Goal: Information Seeking & Learning: Get advice/opinions

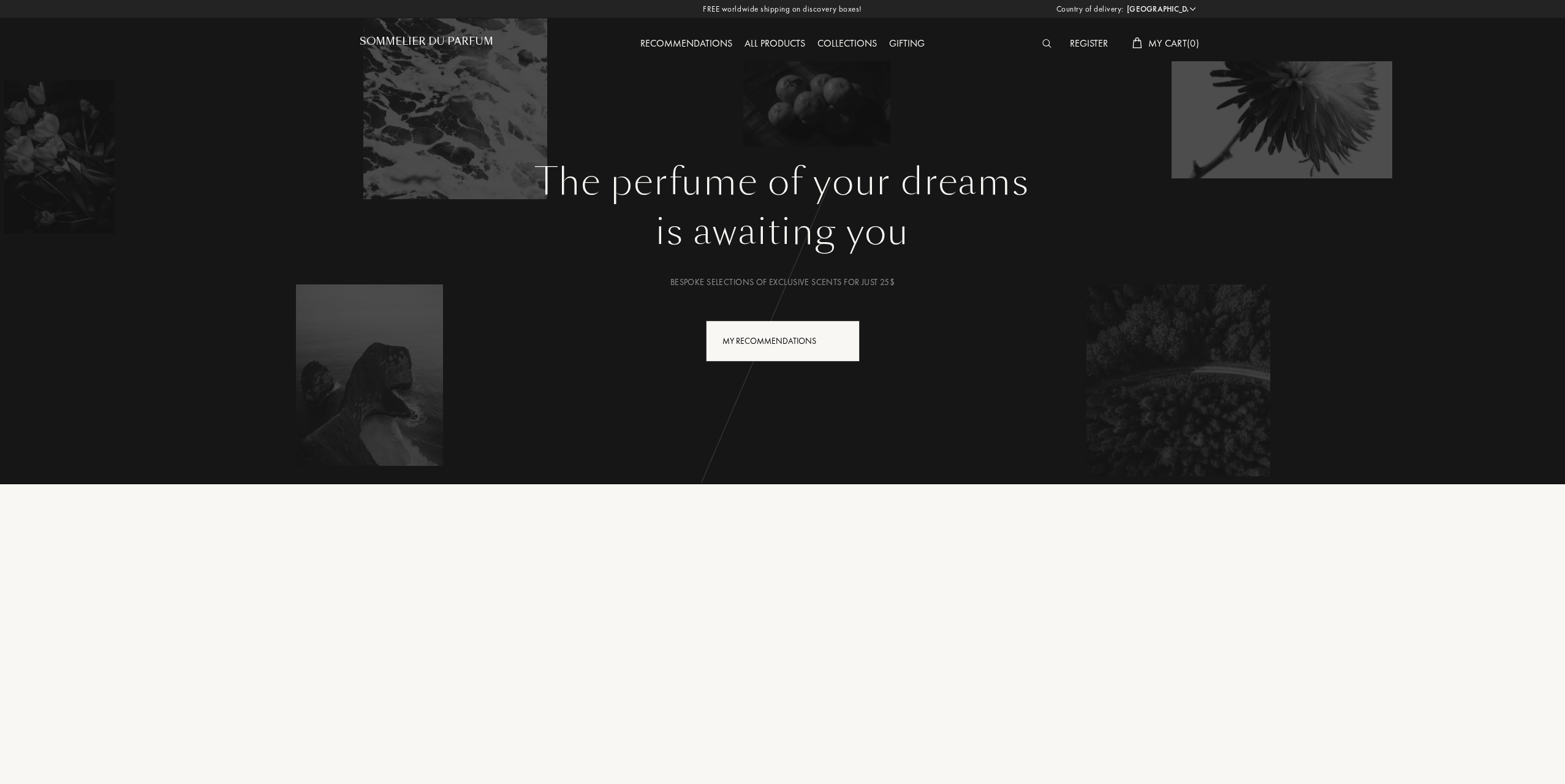
select select "US"
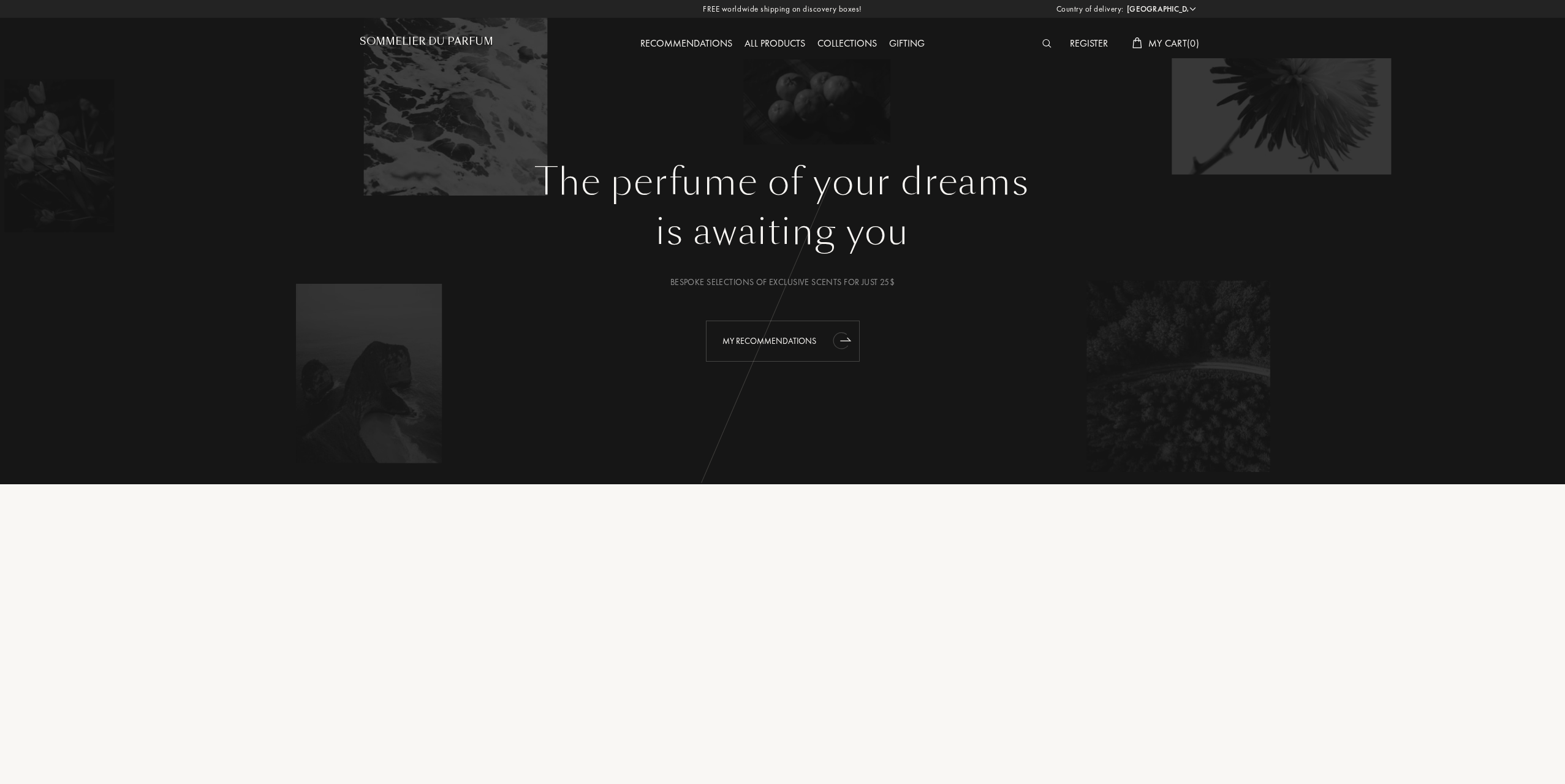
click at [772, 349] on div "My Recommendations" at bounding box center [782, 340] width 154 height 41
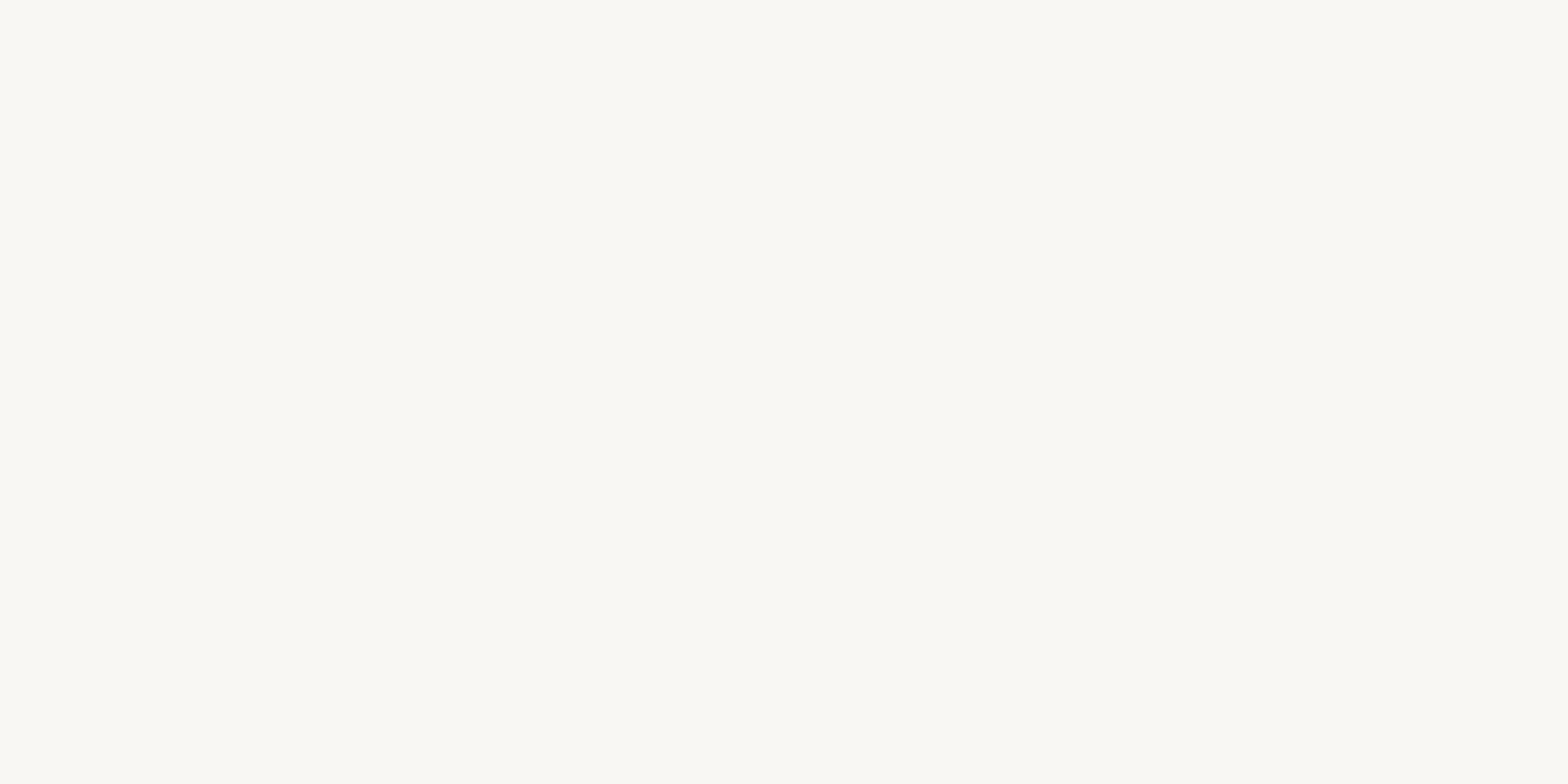
select select "US"
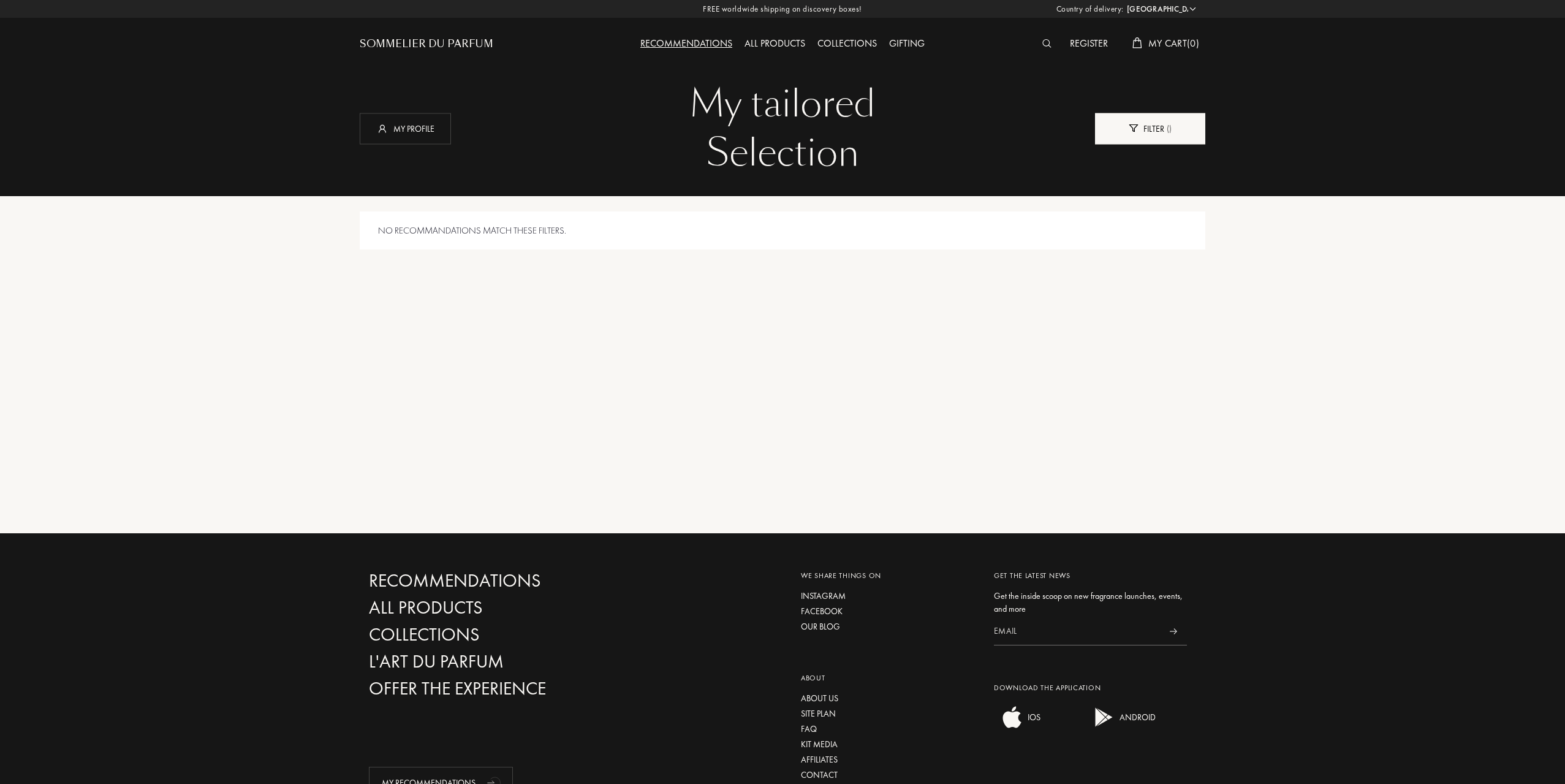
click at [1145, 120] on div "Filter ( )" at bounding box center [1150, 128] width 111 height 31
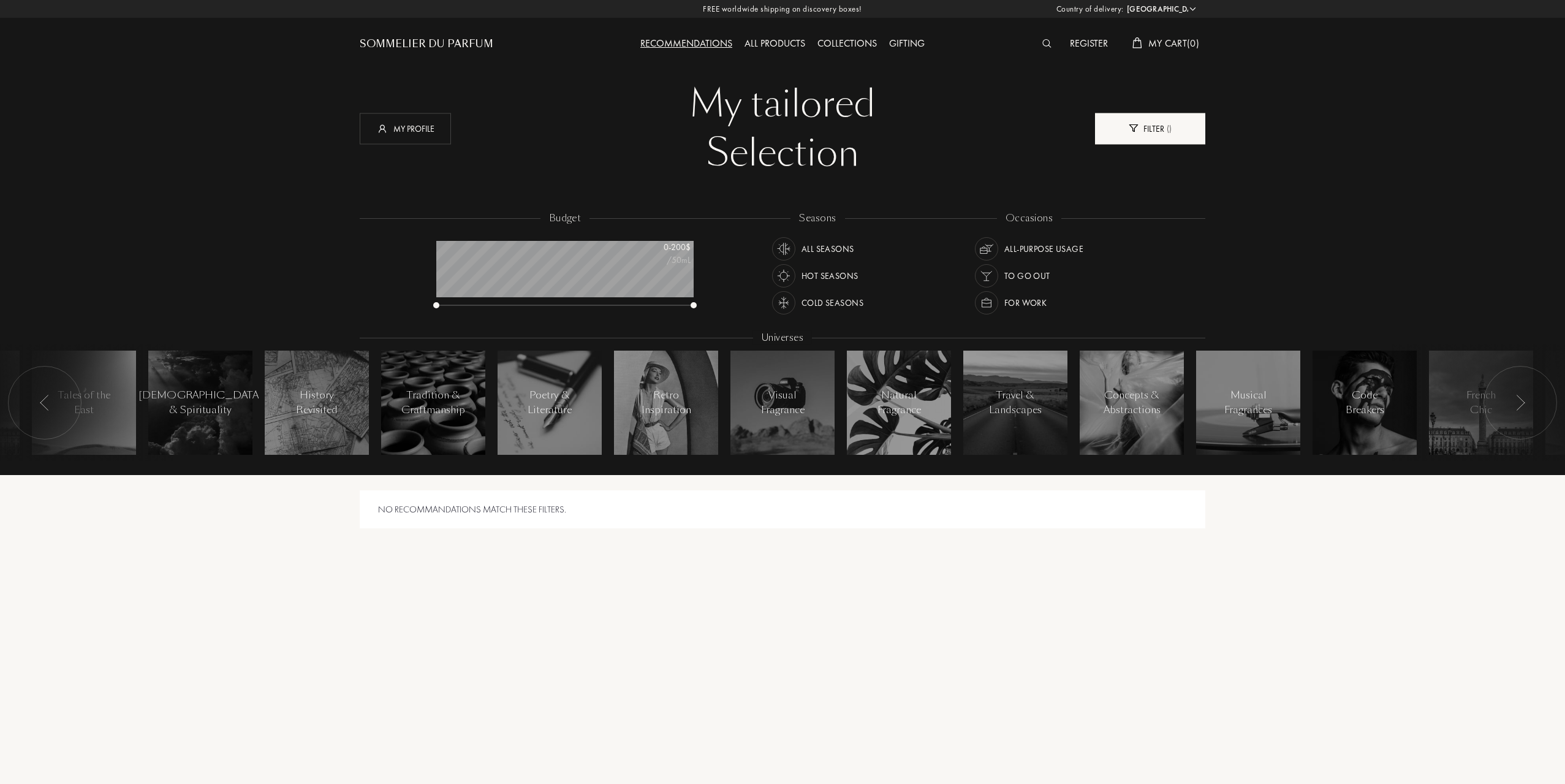
scroll to position [61, 257]
click at [988, 246] on img at bounding box center [987, 249] width 17 height 17
click at [784, 246] on img at bounding box center [783, 249] width 17 height 17
click at [1525, 407] on img at bounding box center [1520, 402] width 10 height 16
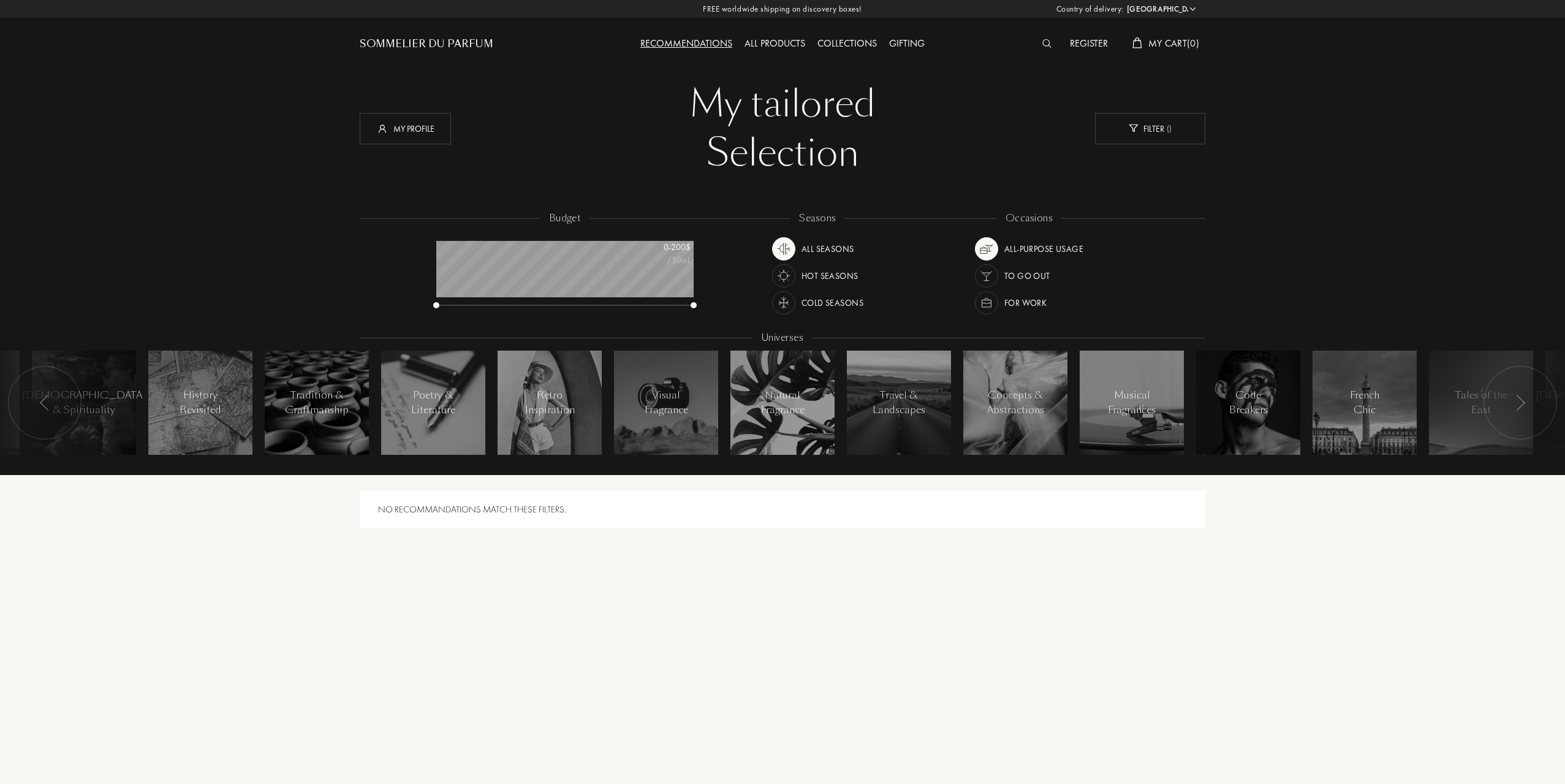
click at [1525, 407] on img at bounding box center [1520, 402] width 10 height 16
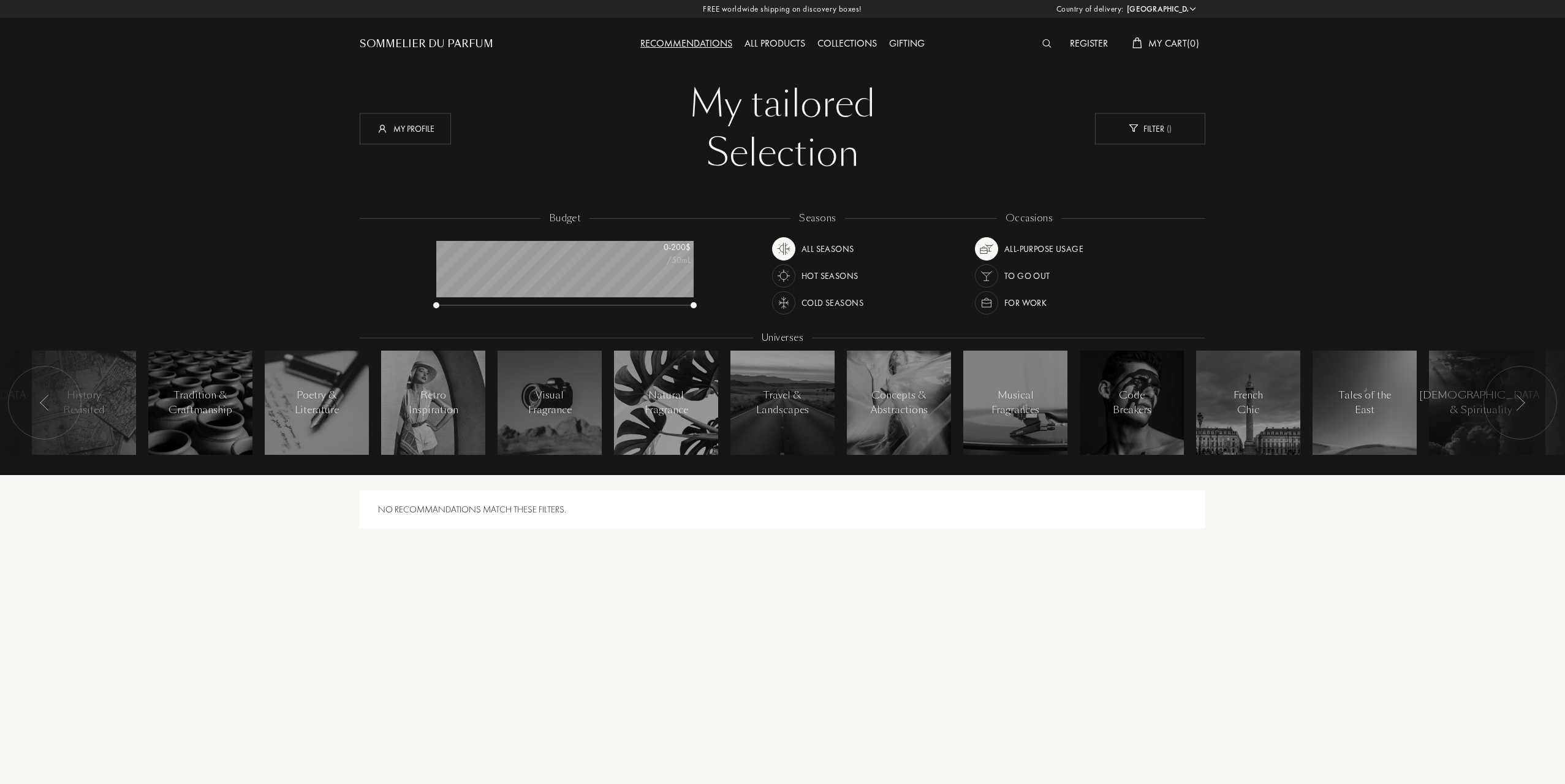
click at [1525, 407] on img at bounding box center [1520, 402] width 10 height 16
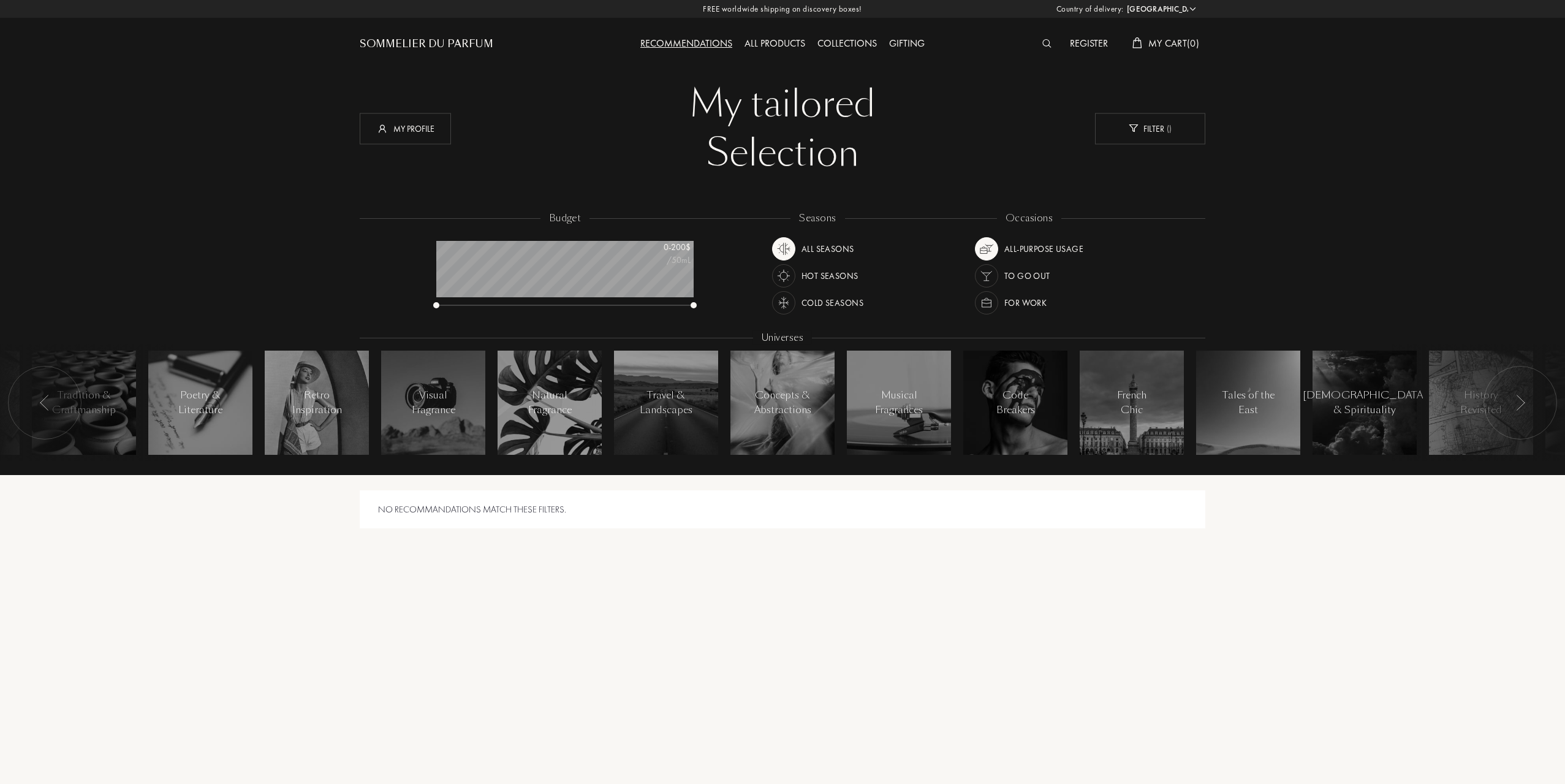
click at [1525, 407] on img at bounding box center [1520, 402] width 10 height 16
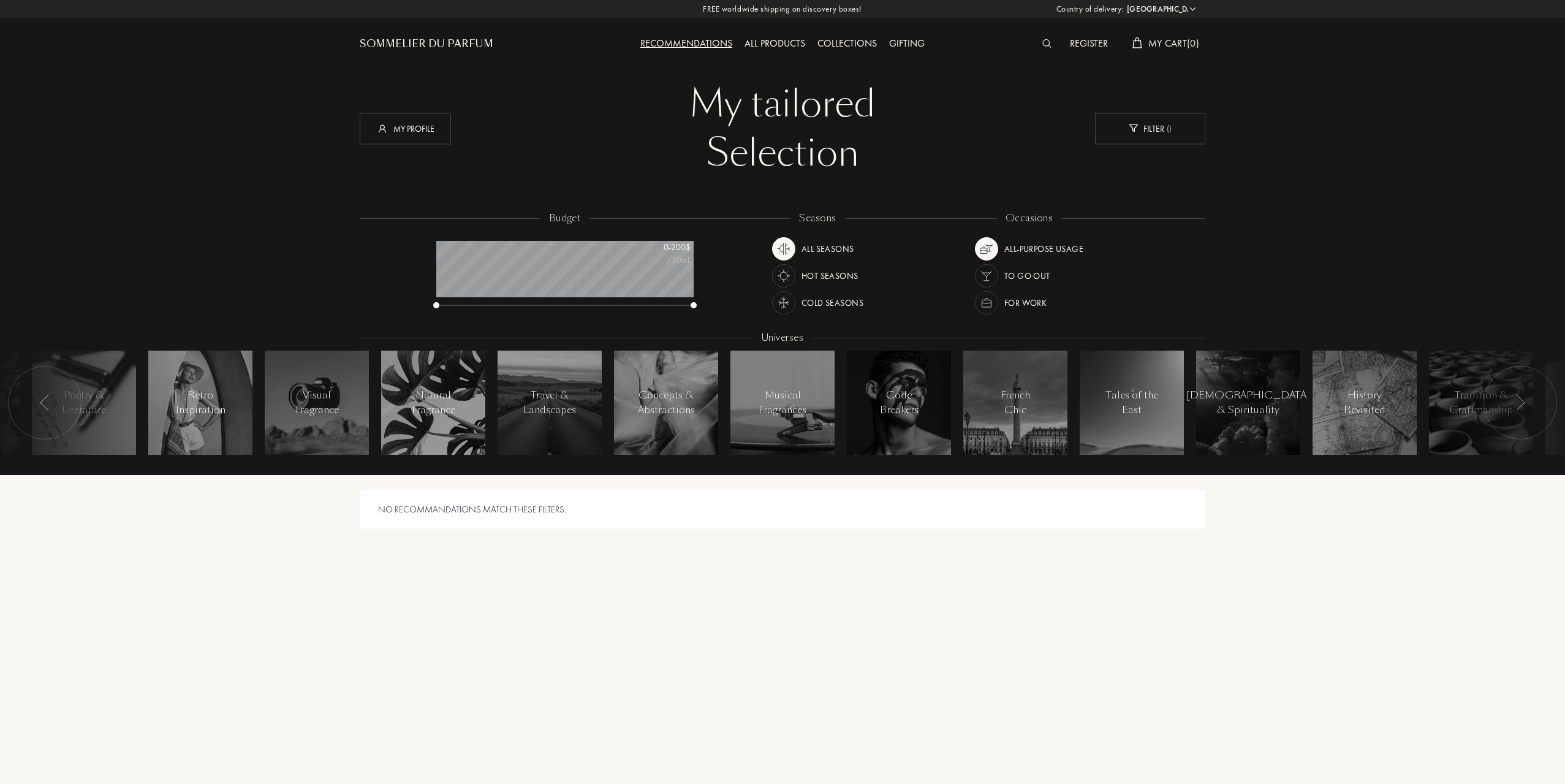
click at [1525, 407] on img at bounding box center [1520, 402] width 10 height 16
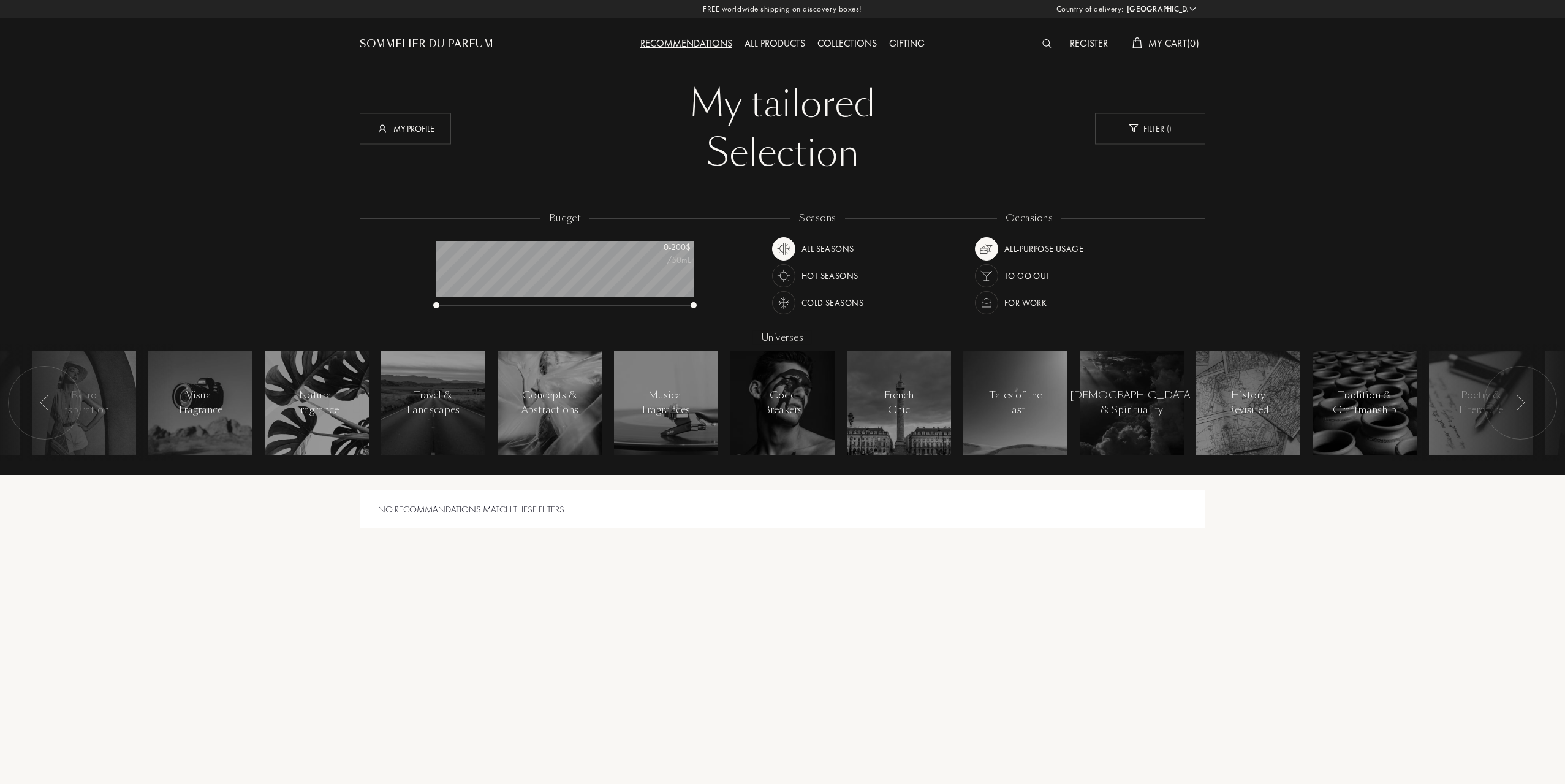
click at [1525, 407] on img at bounding box center [1520, 402] width 10 height 16
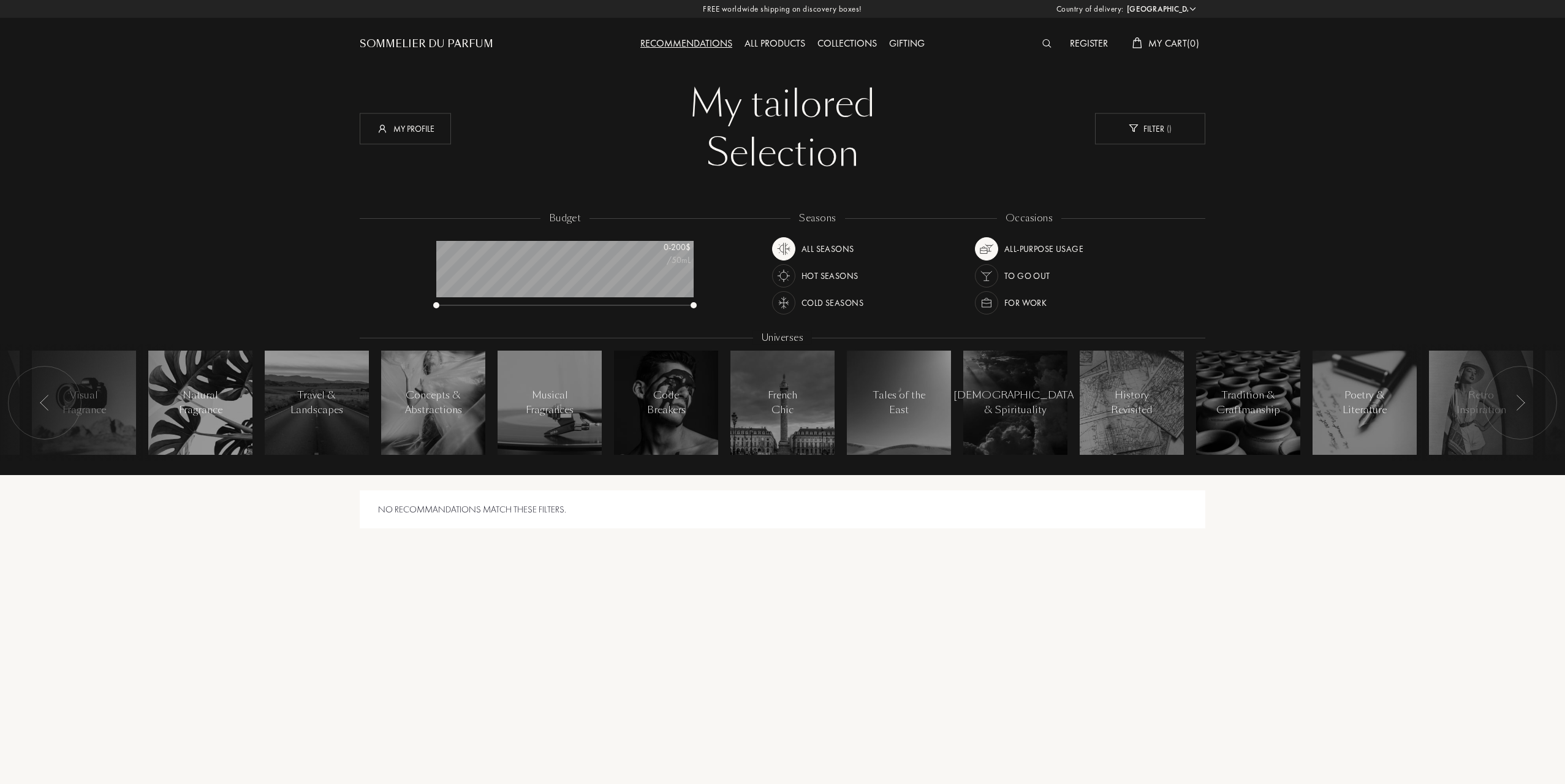
click at [1525, 407] on img at bounding box center [1520, 402] width 10 height 16
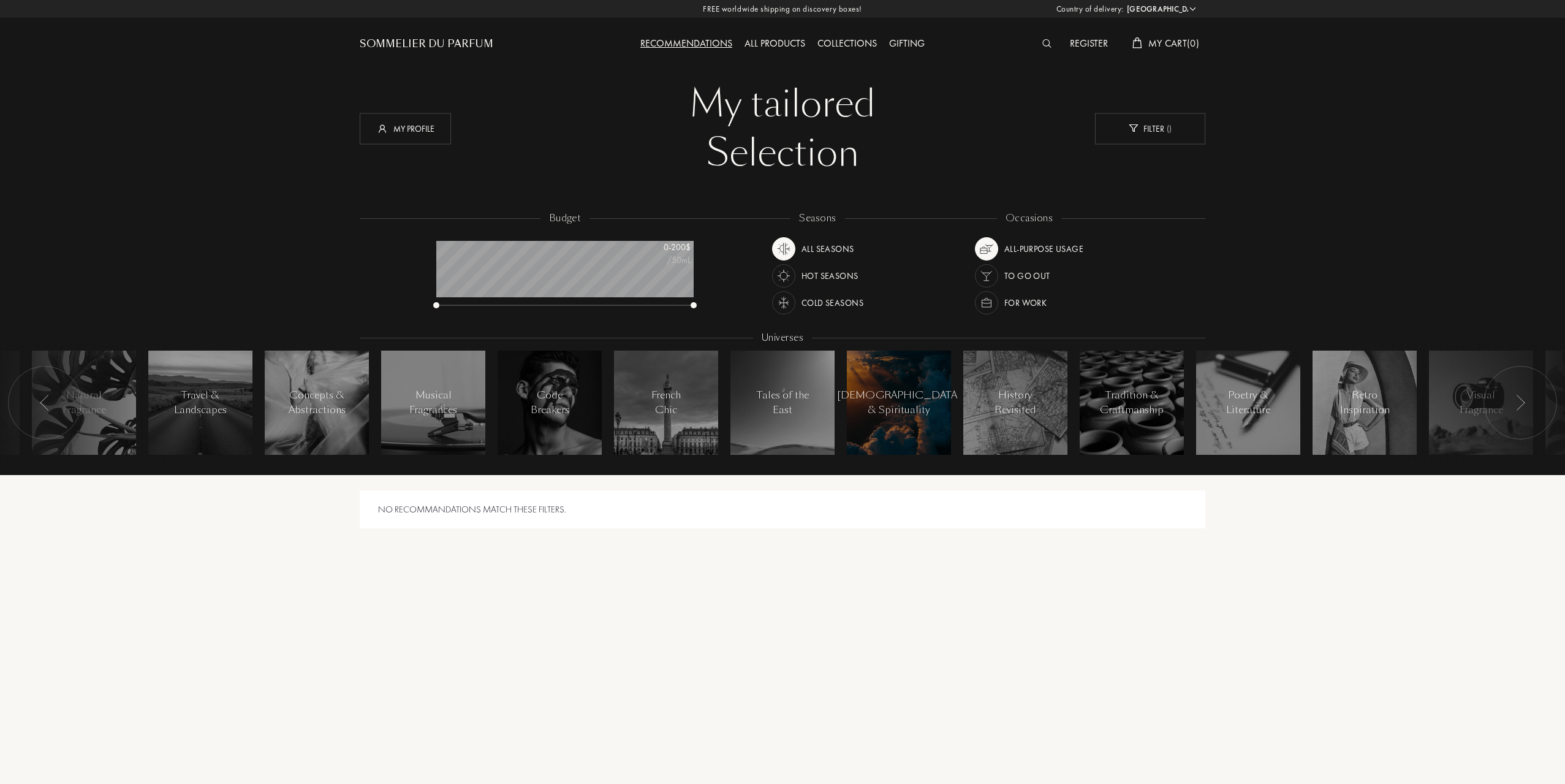
click at [942, 416] on div at bounding box center [900, 403] width 104 height 104
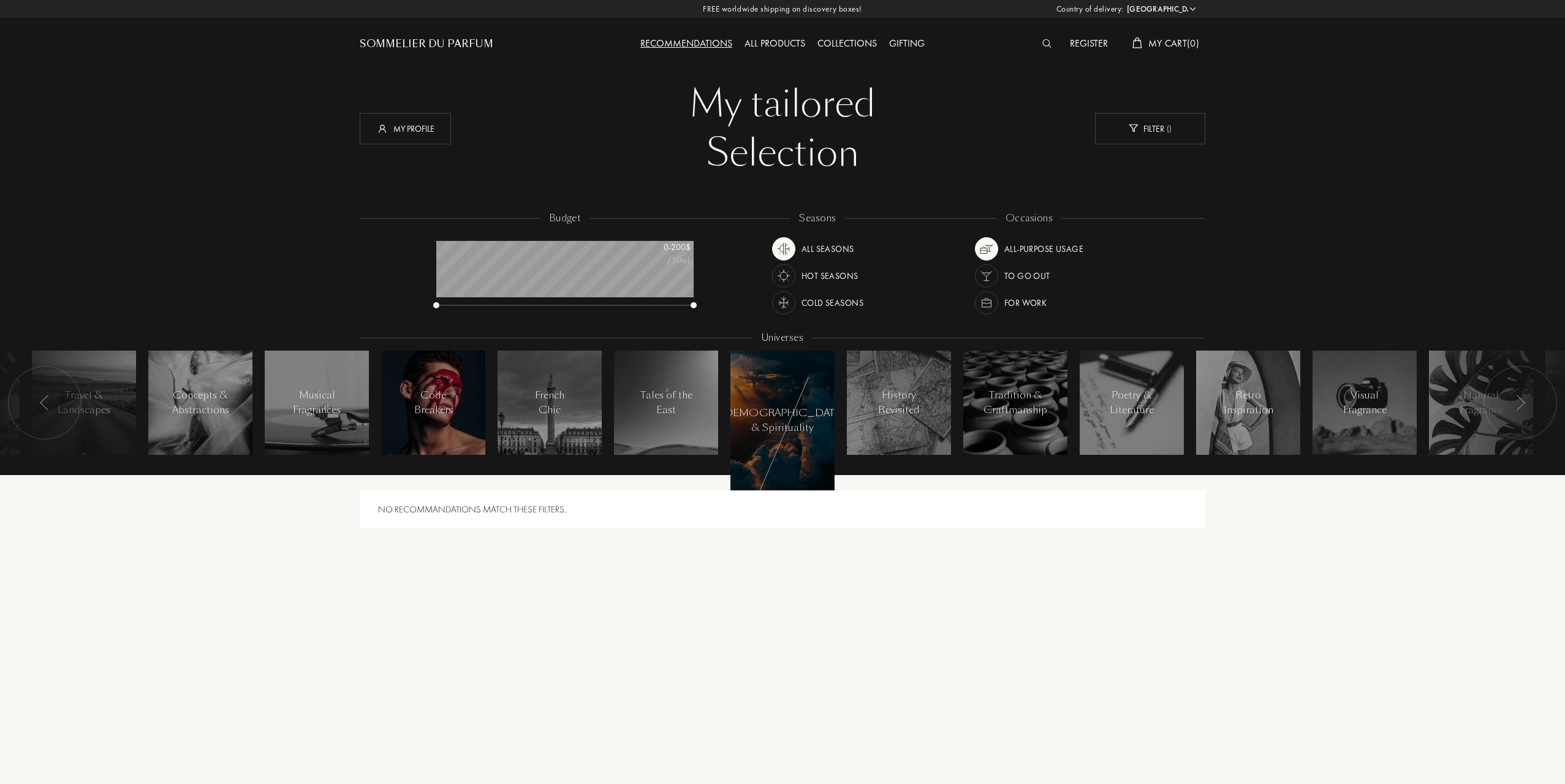
click at [454, 430] on div at bounding box center [434, 403] width 104 height 104
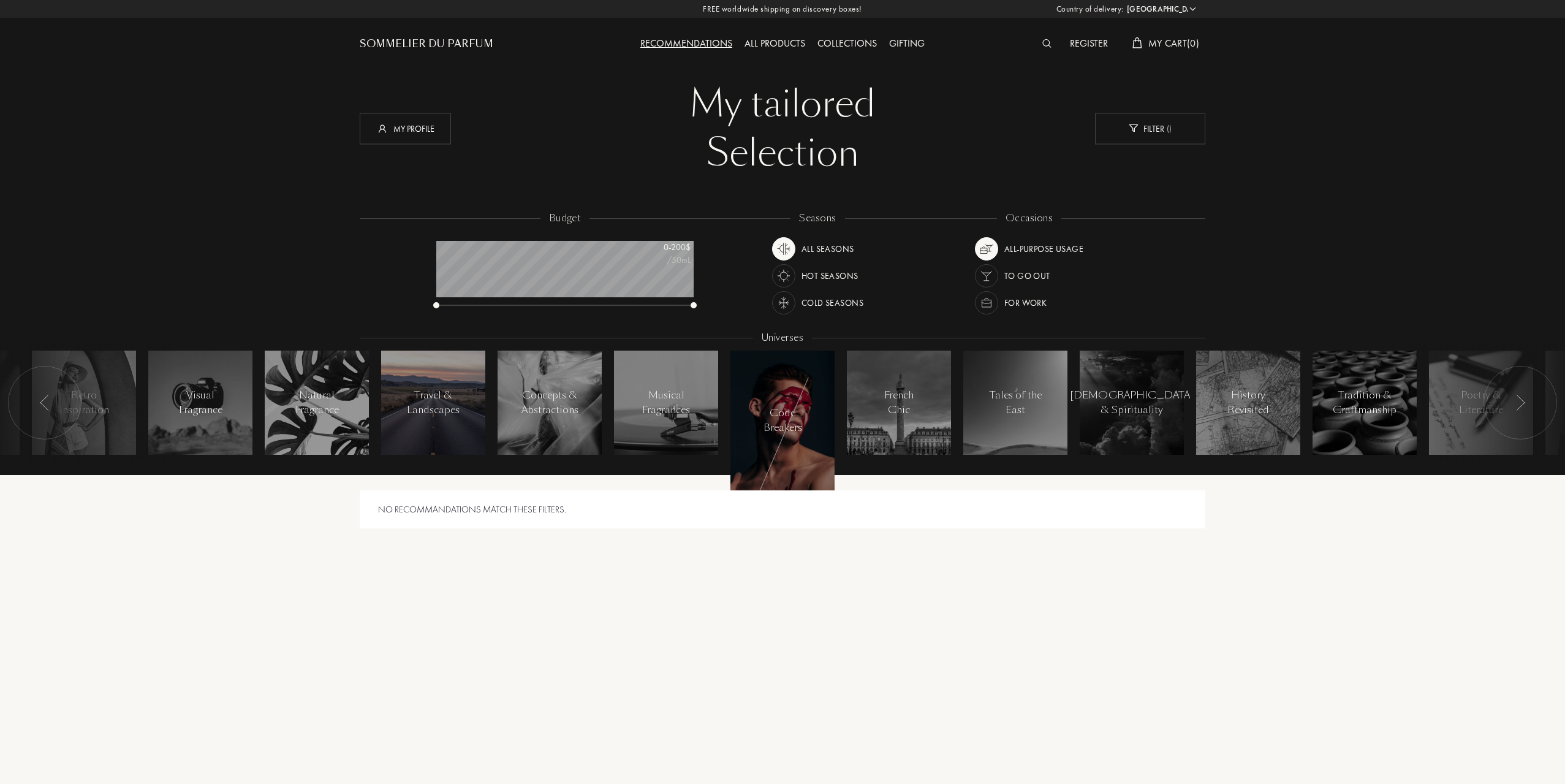
click at [454, 414] on div "Travel & Landscapes" at bounding box center [434, 403] width 53 height 29
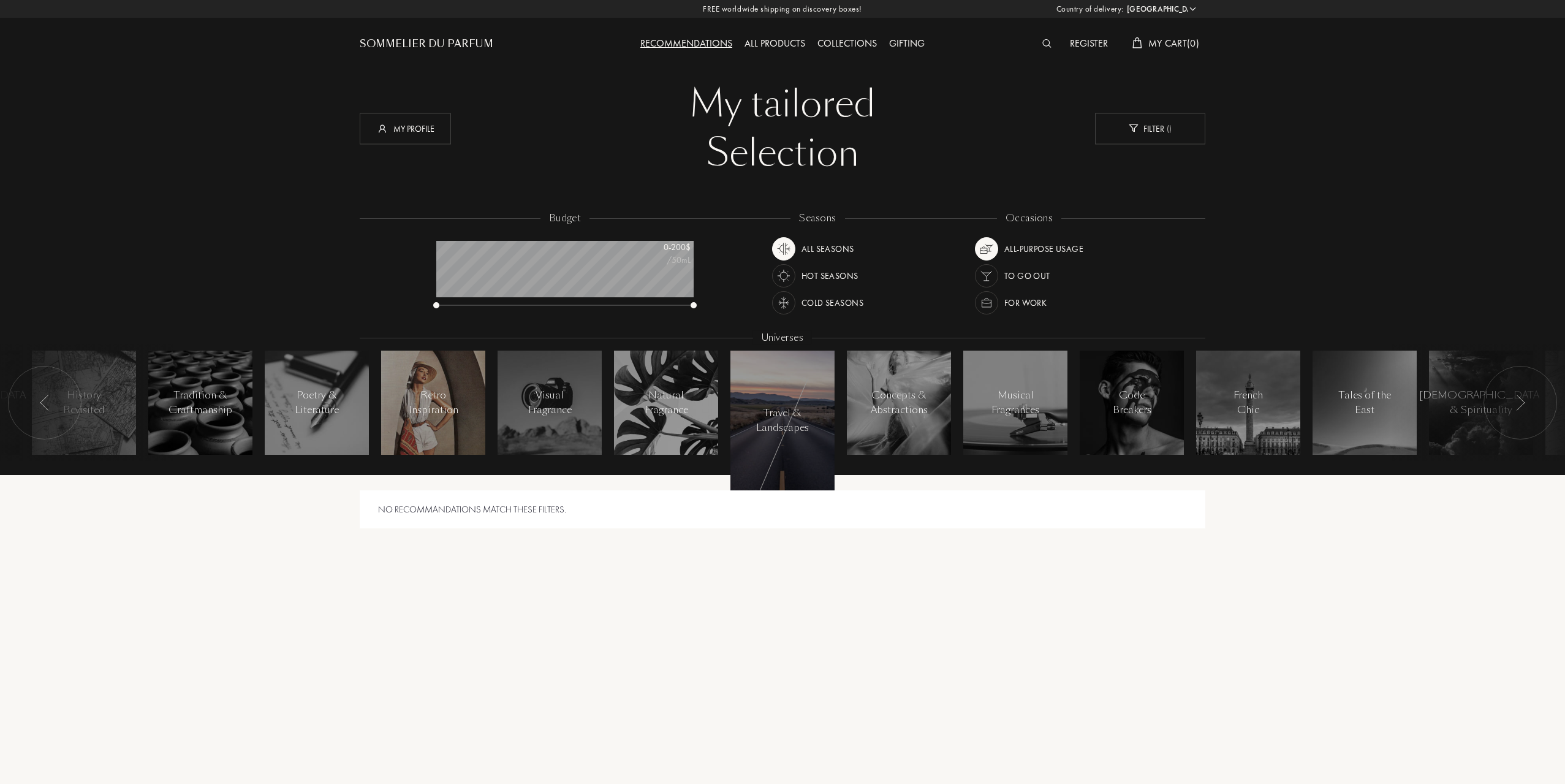
click at [452, 414] on div "Retro Inspiration" at bounding box center [433, 403] width 52 height 29
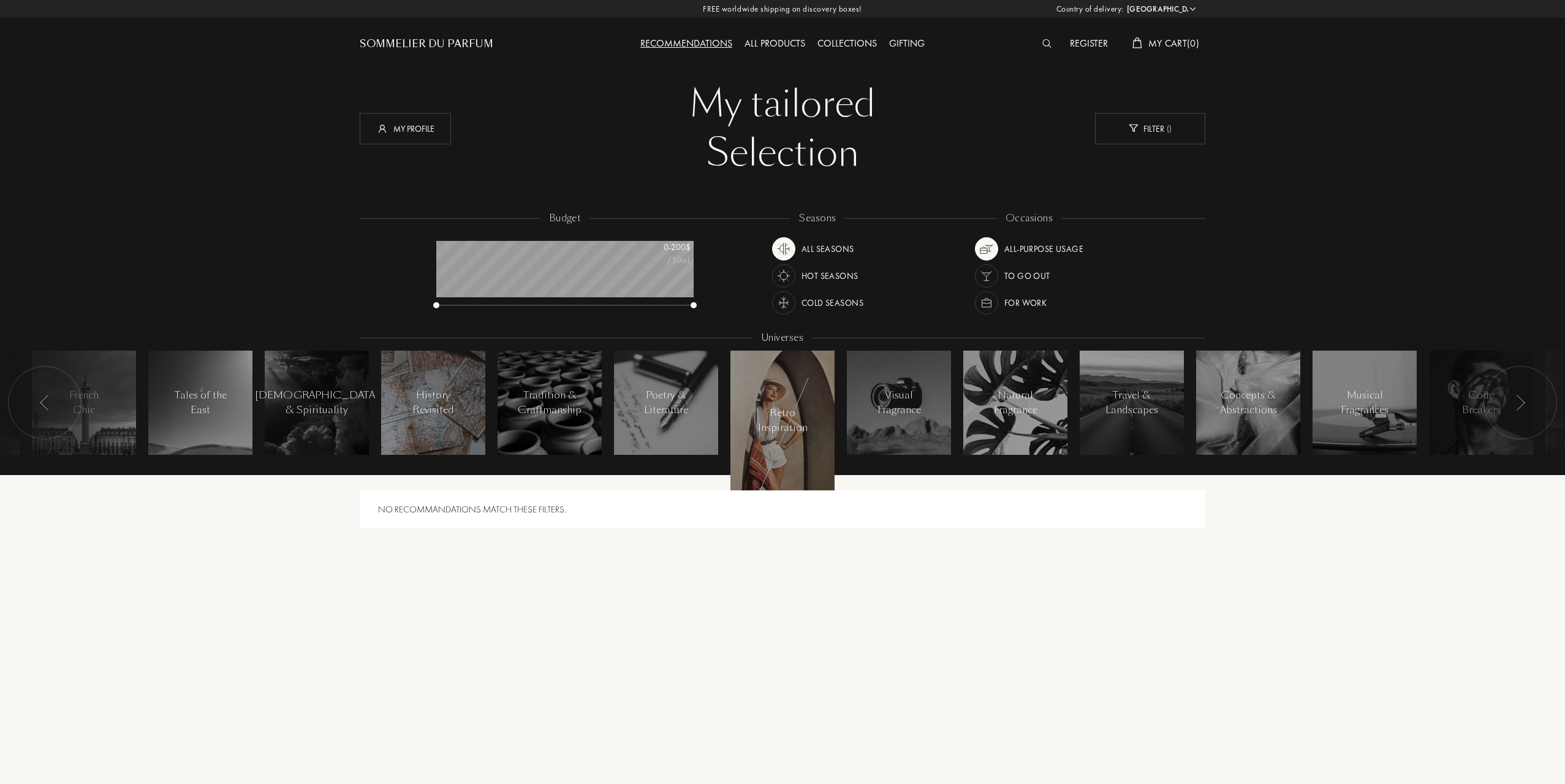
click at [449, 414] on div "History Revisited" at bounding box center [433, 403] width 52 height 29
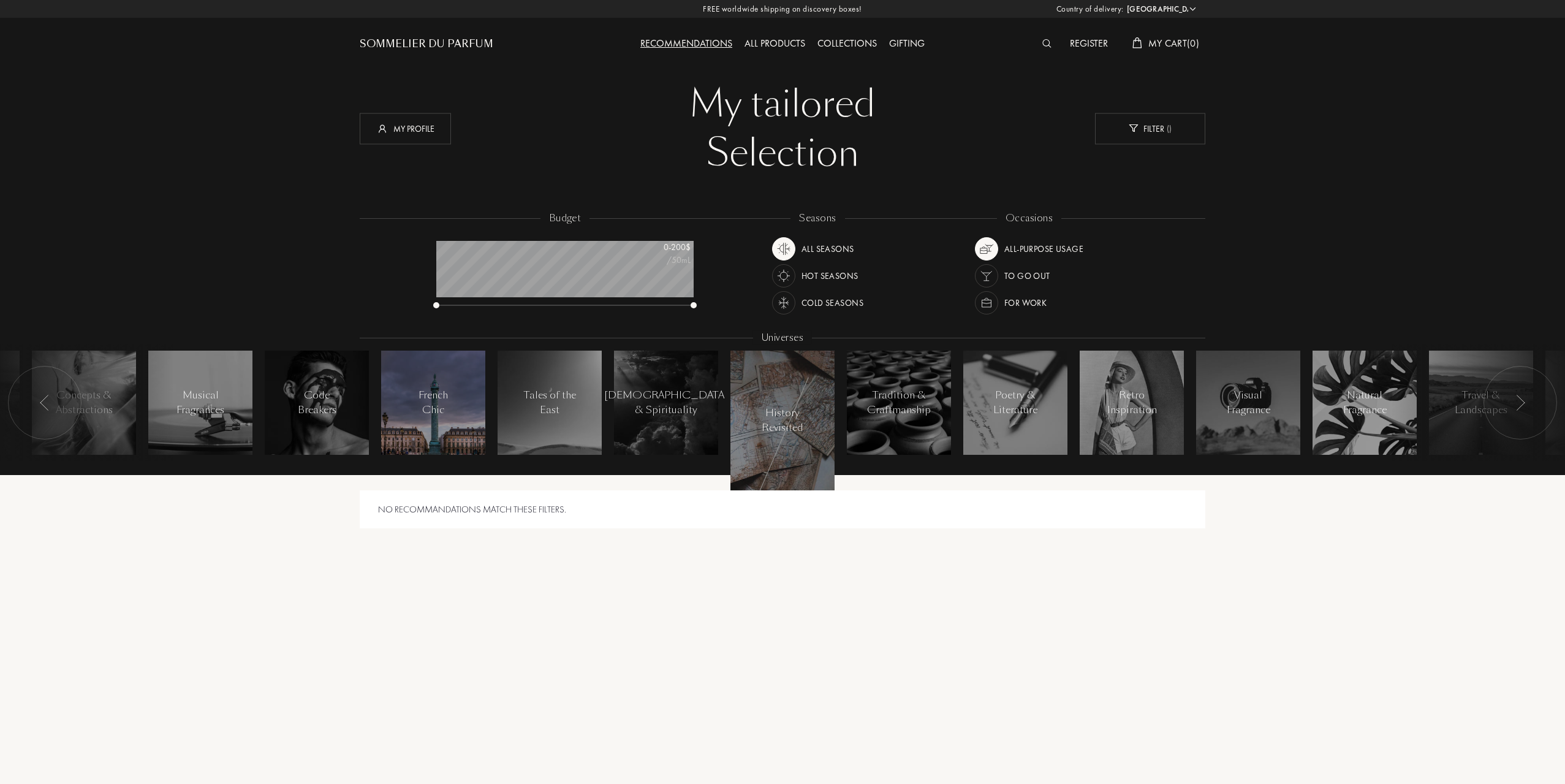
click at [447, 413] on div "French Chic" at bounding box center [433, 403] width 52 height 29
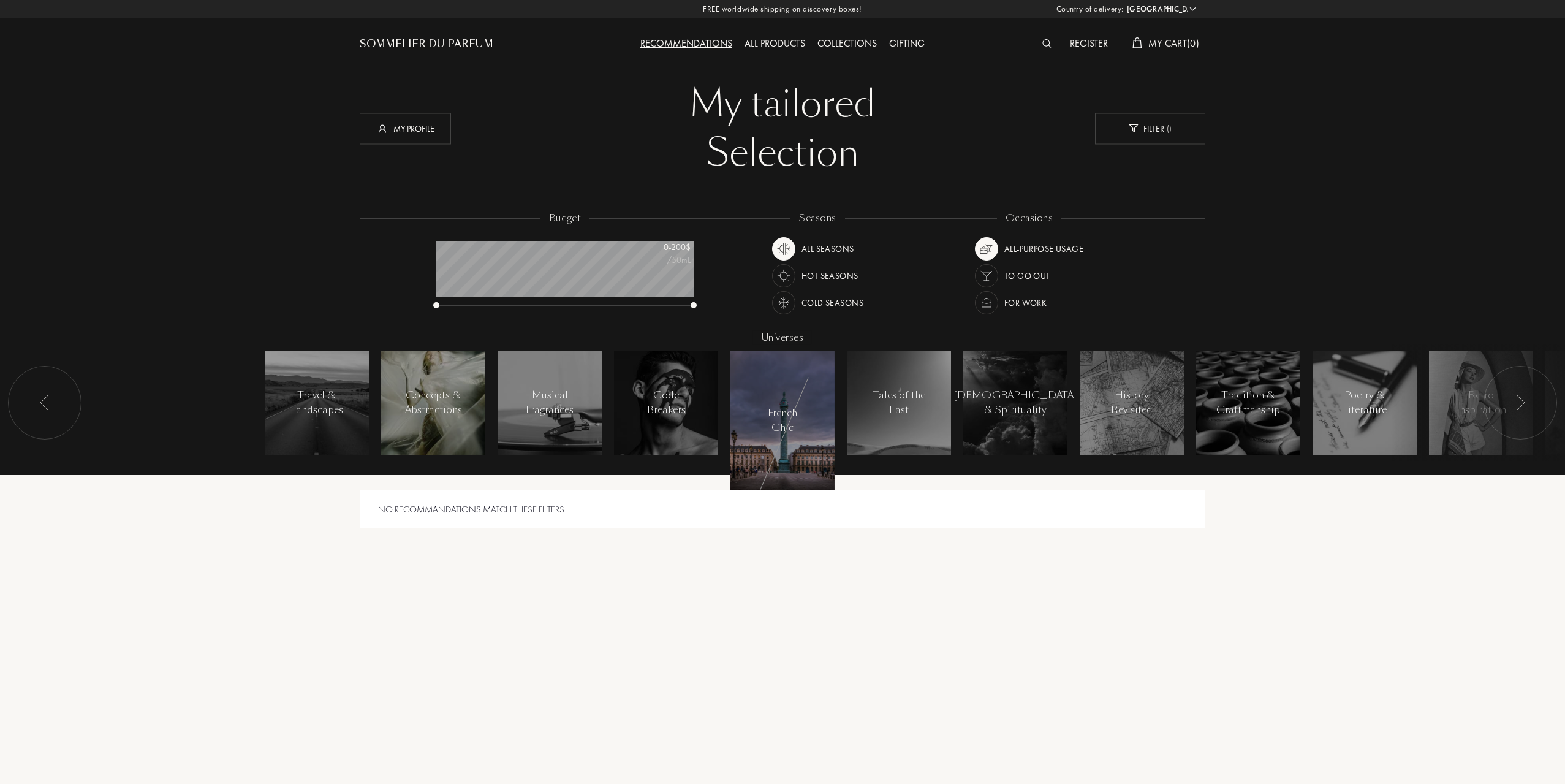
click at [442, 413] on div "Concepts & Abstractions" at bounding box center [434, 403] width 57 height 29
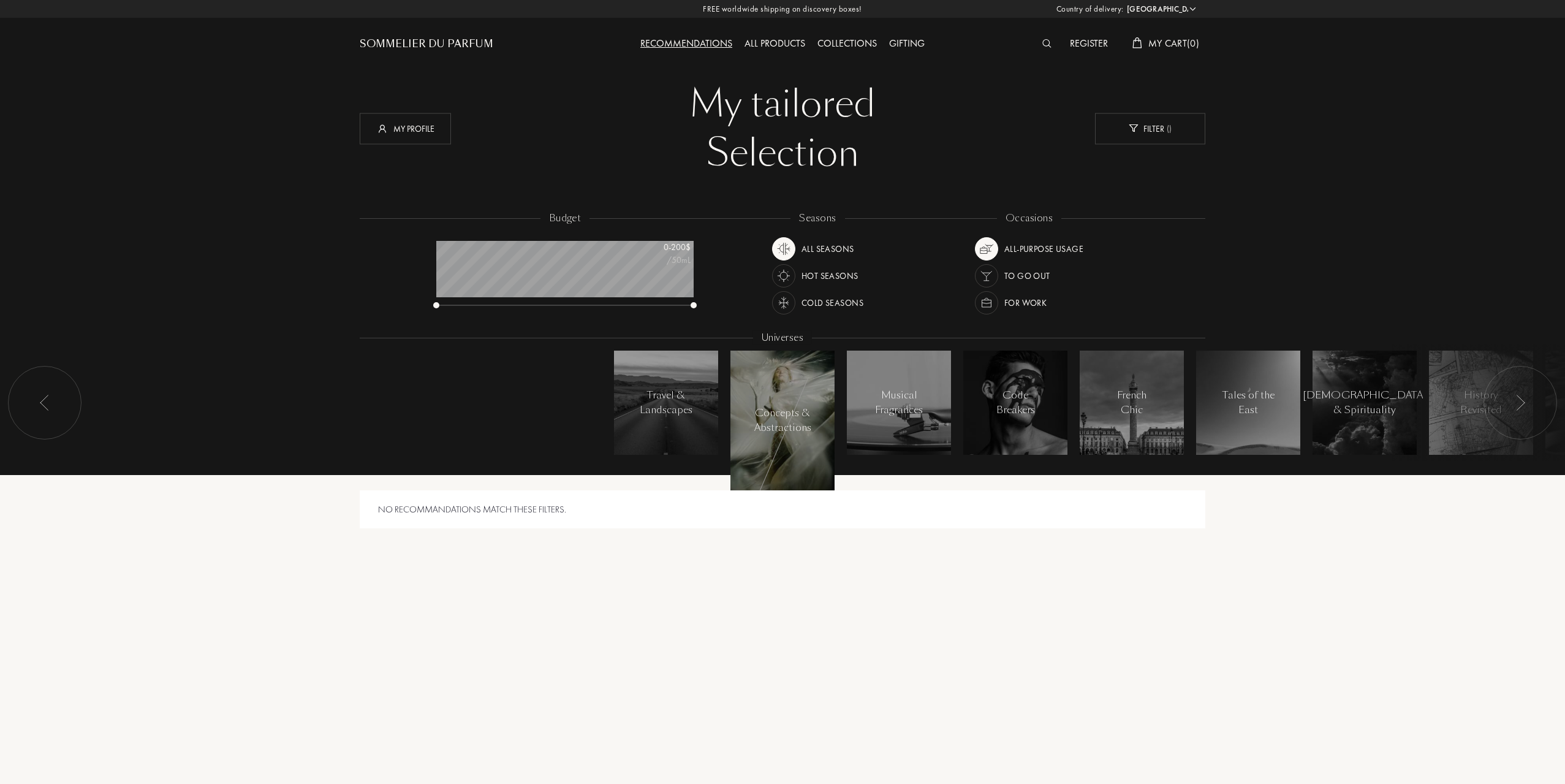
click at [412, 38] on div "Sommelier du Parfum" at bounding box center [426, 44] width 134 height 15
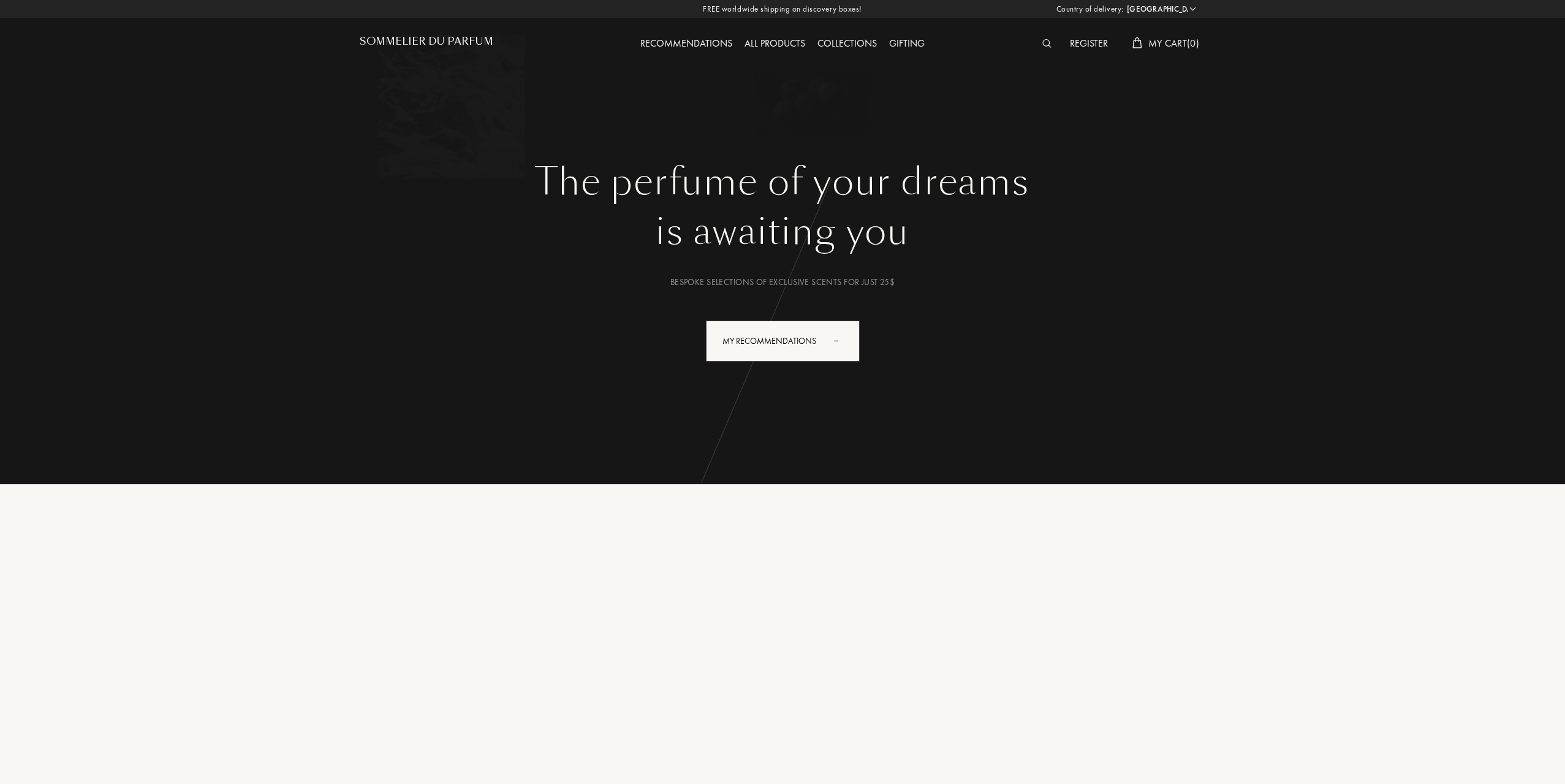
select select "US"
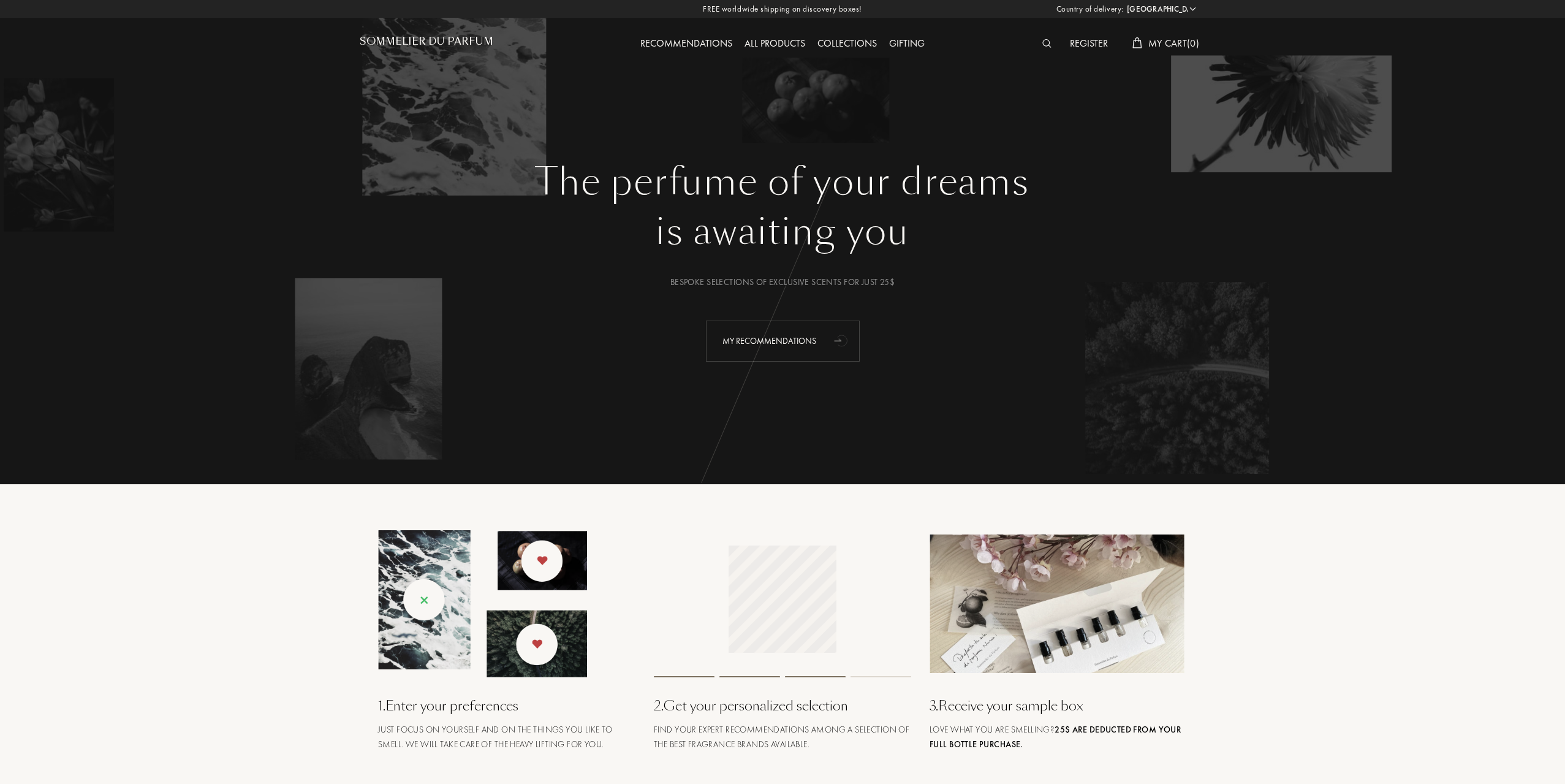
click at [758, 340] on div "My Recommendations" at bounding box center [782, 340] width 154 height 41
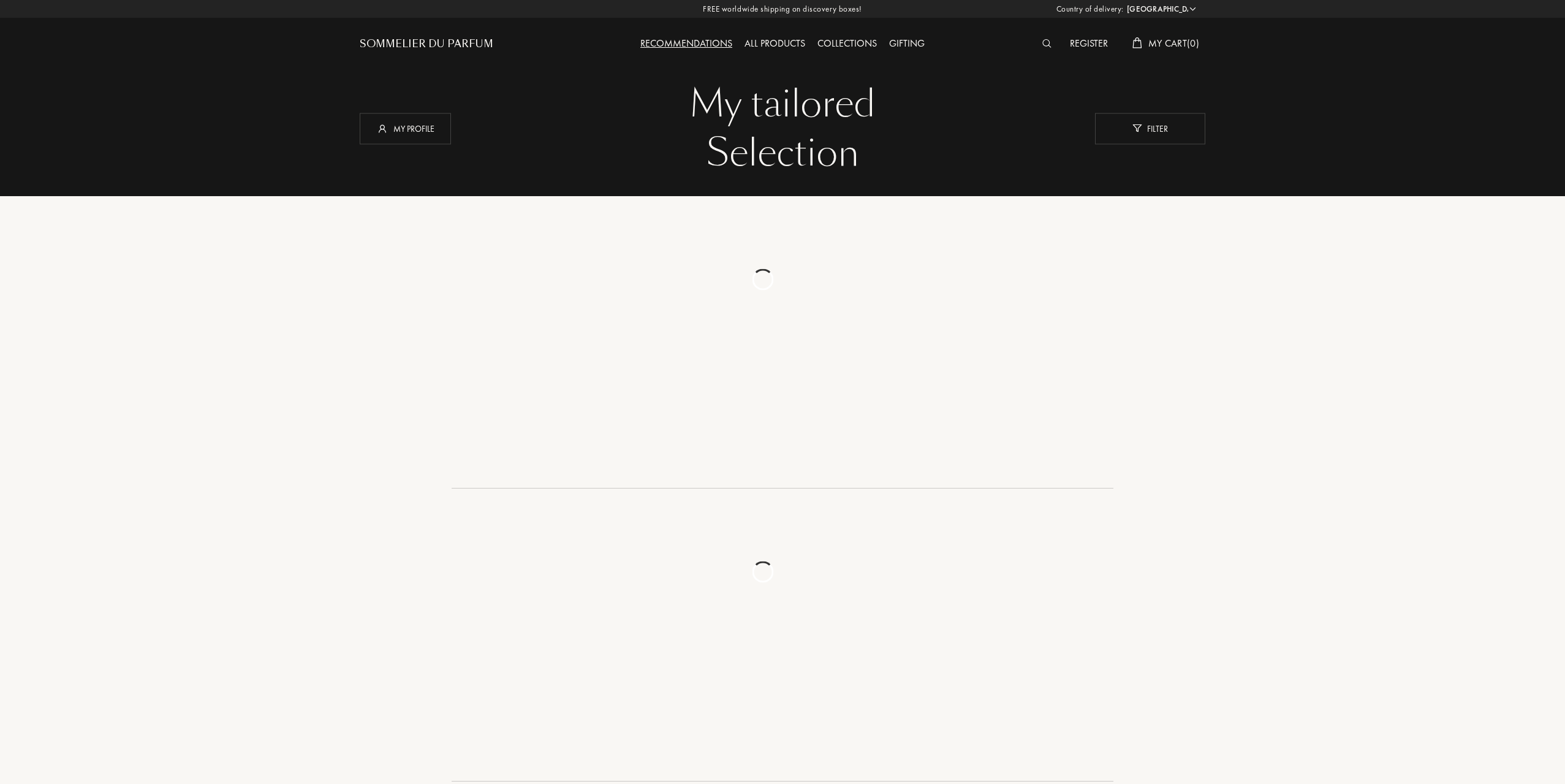
select select "US"
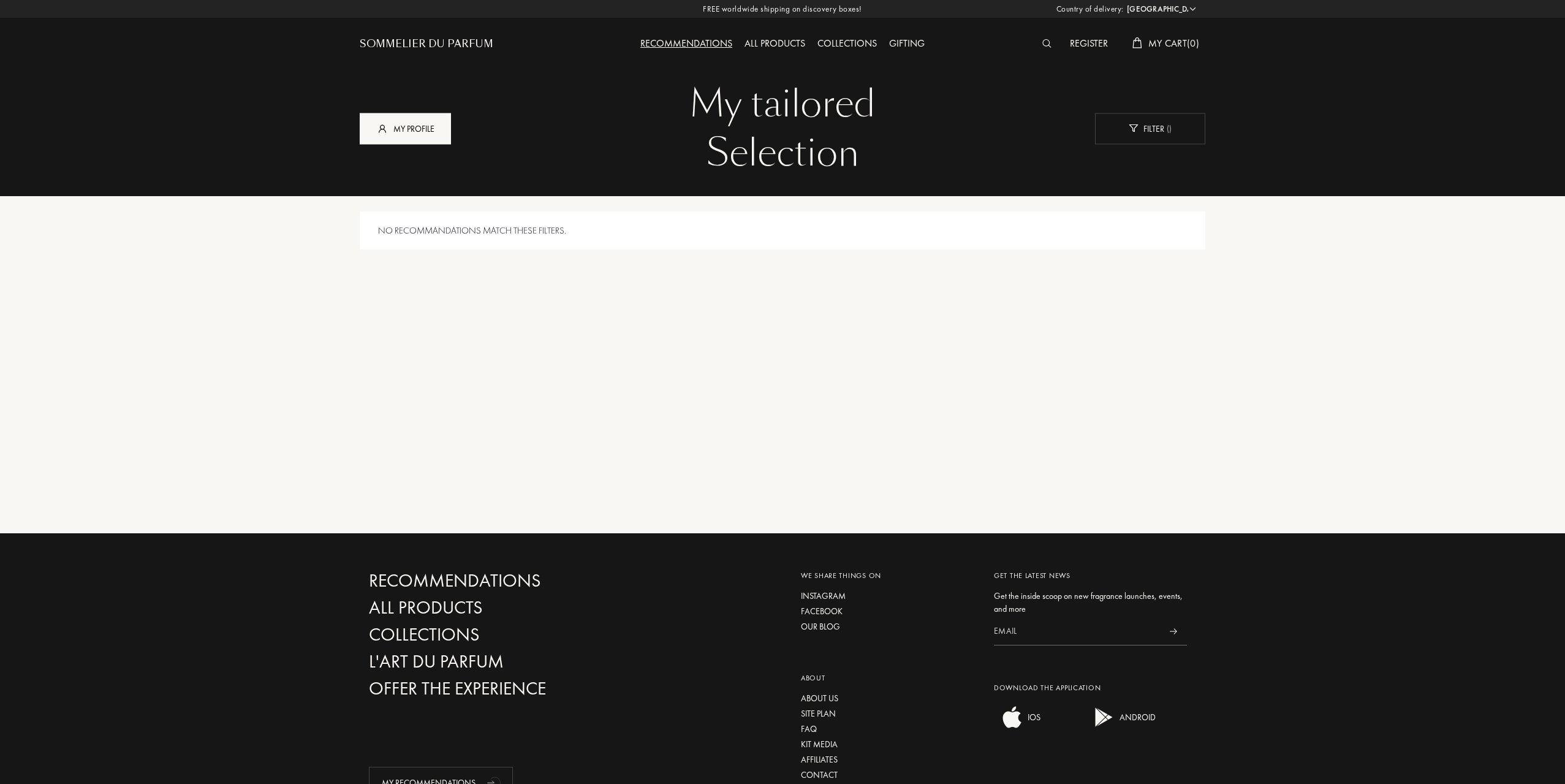
click at [417, 138] on div "My profile" at bounding box center [405, 128] width 92 height 31
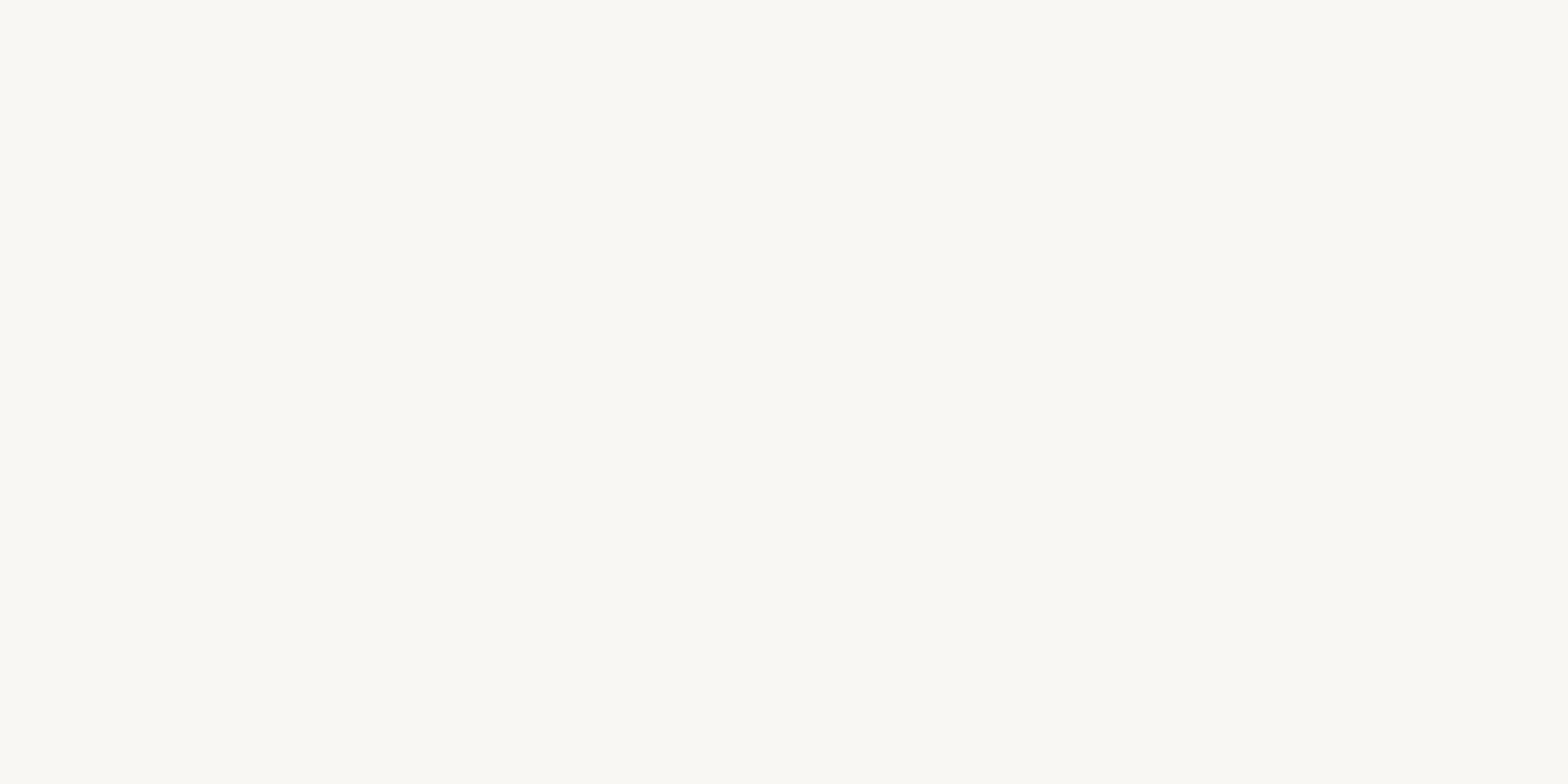
select select "US"
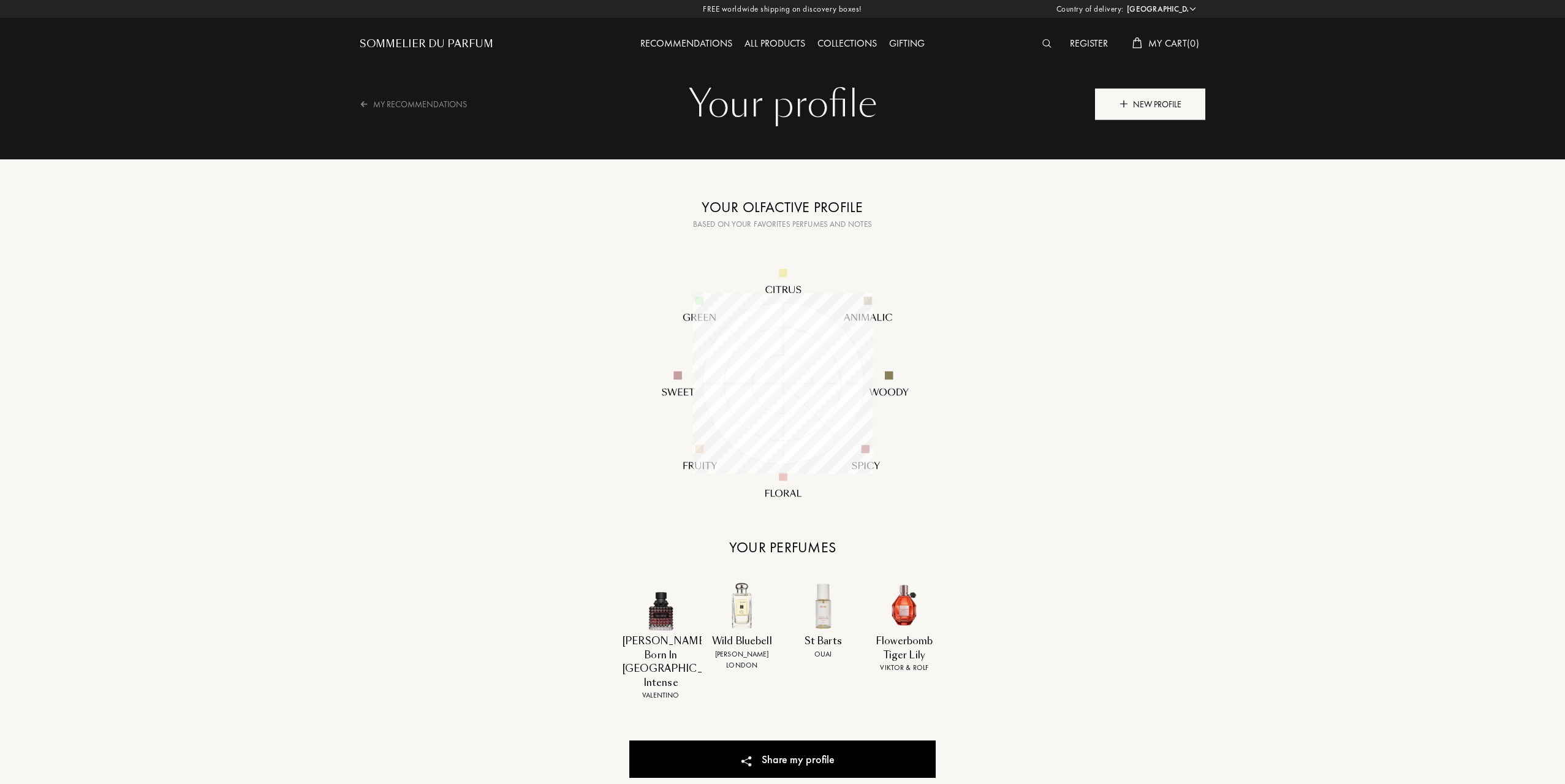
click at [1158, 102] on div "New profile" at bounding box center [1150, 103] width 111 height 31
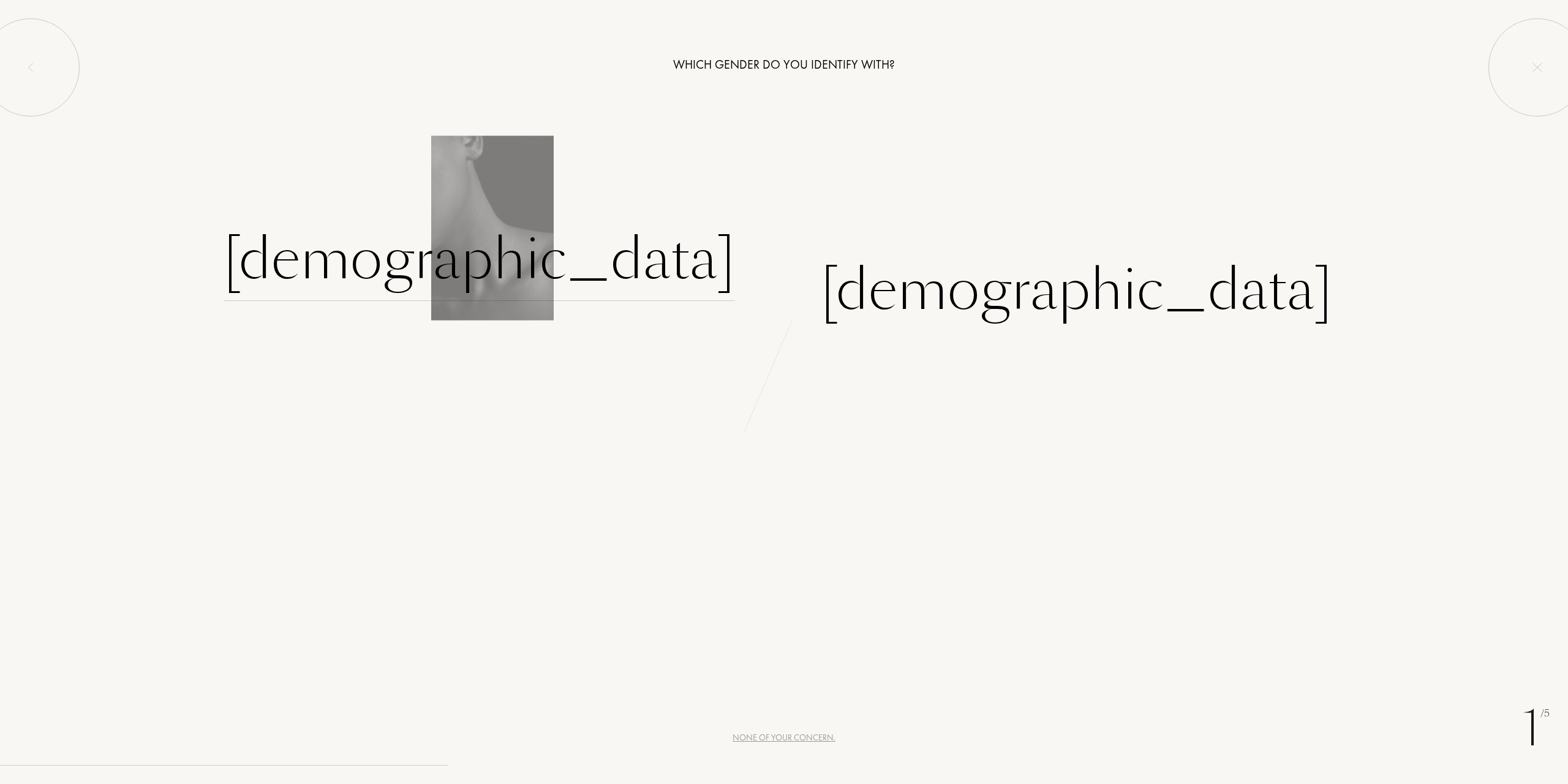
click at [678, 238] on div "Female" at bounding box center [478, 259] width 511 height 82
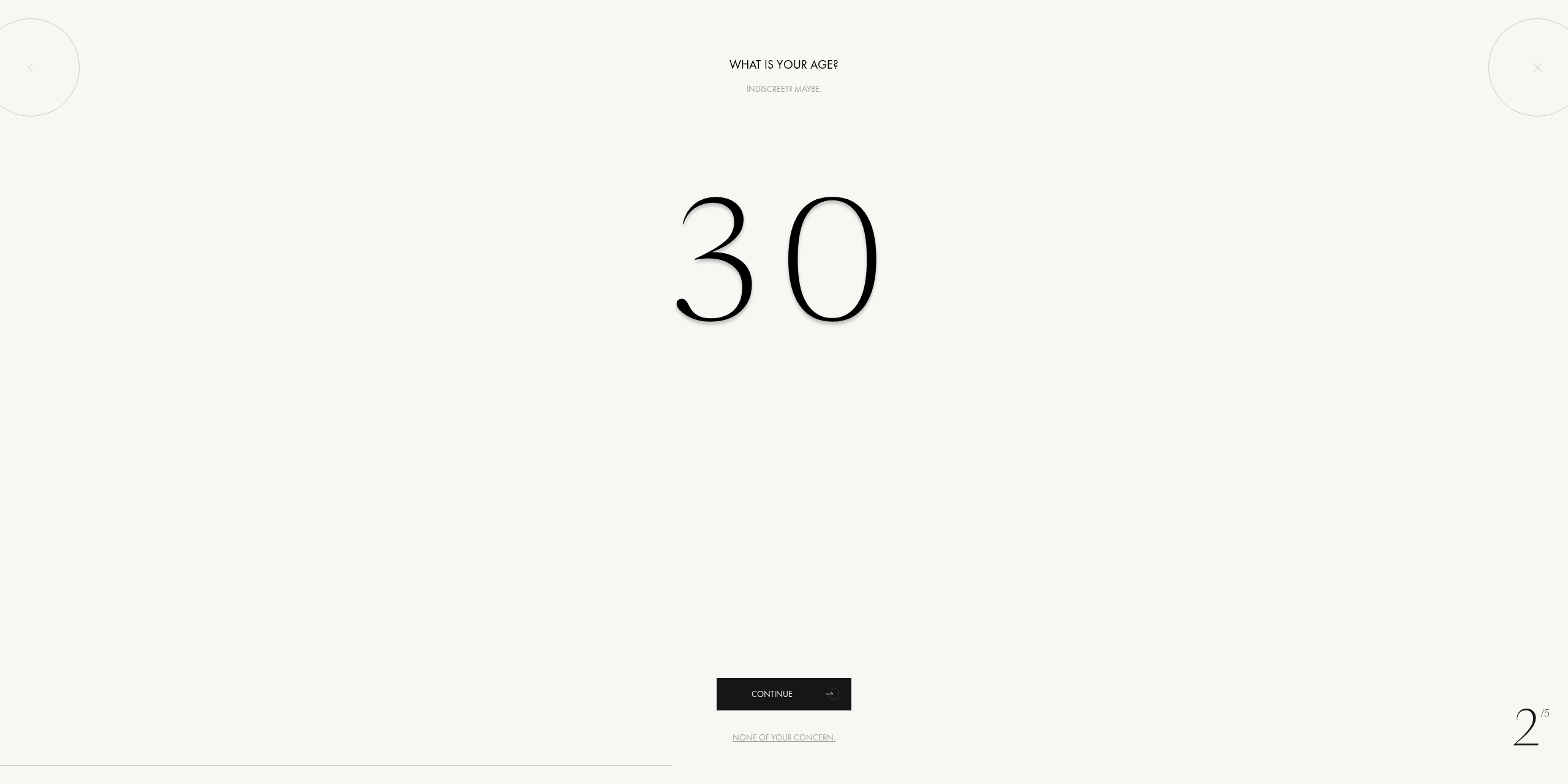
type input "30"
click at [765, 681] on div "Continue" at bounding box center [784, 693] width 134 height 32
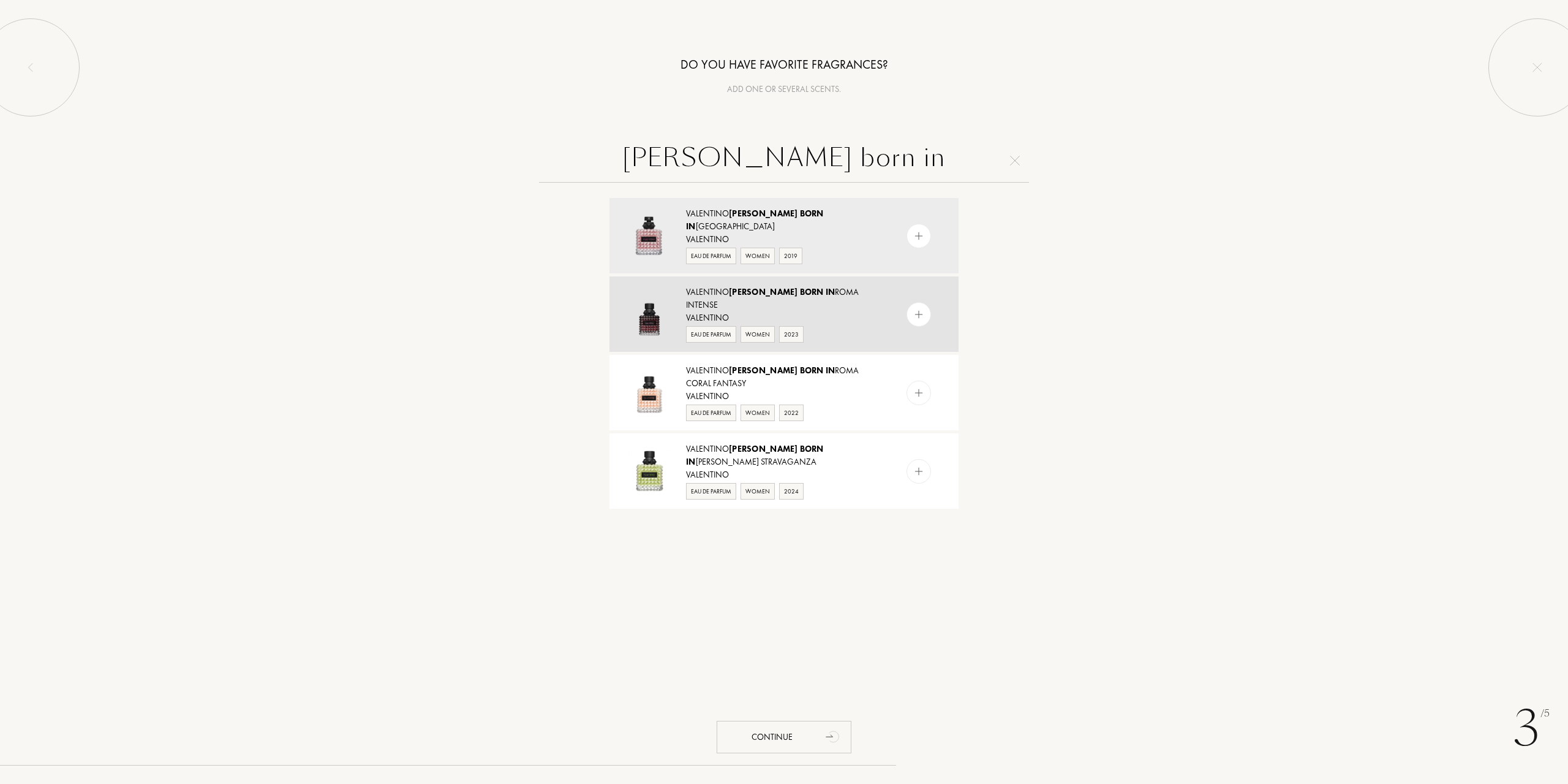
type input "donna born in"
click at [921, 308] on img at bounding box center [919, 314] width 12 height 12
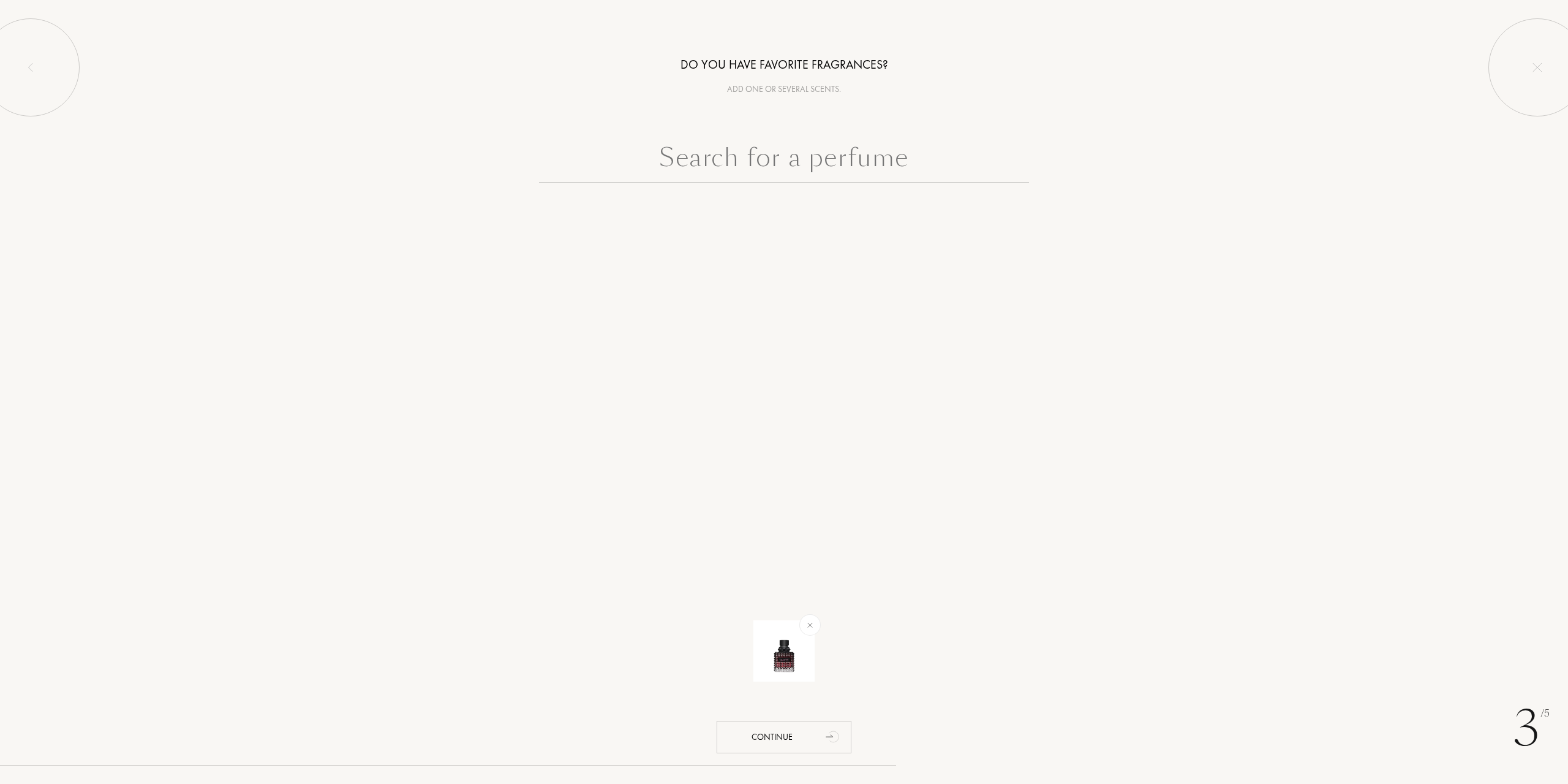
click at [750, 162] on input "text" at bounding box center [784, 160] width 490 height 44
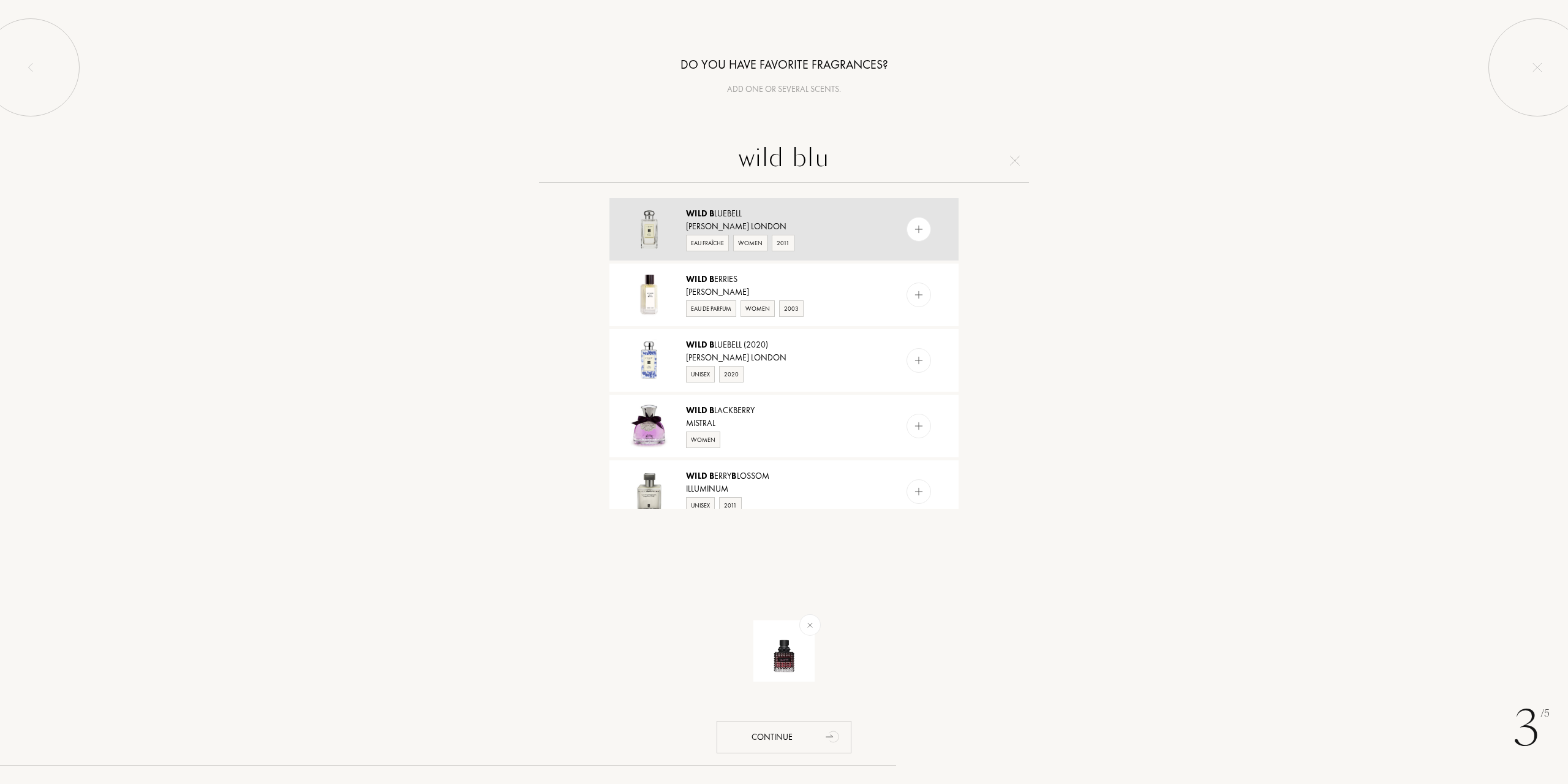
type input "wild blu"
click at [914, 231] on img at bounding box center [919, 229] width 12 height 12
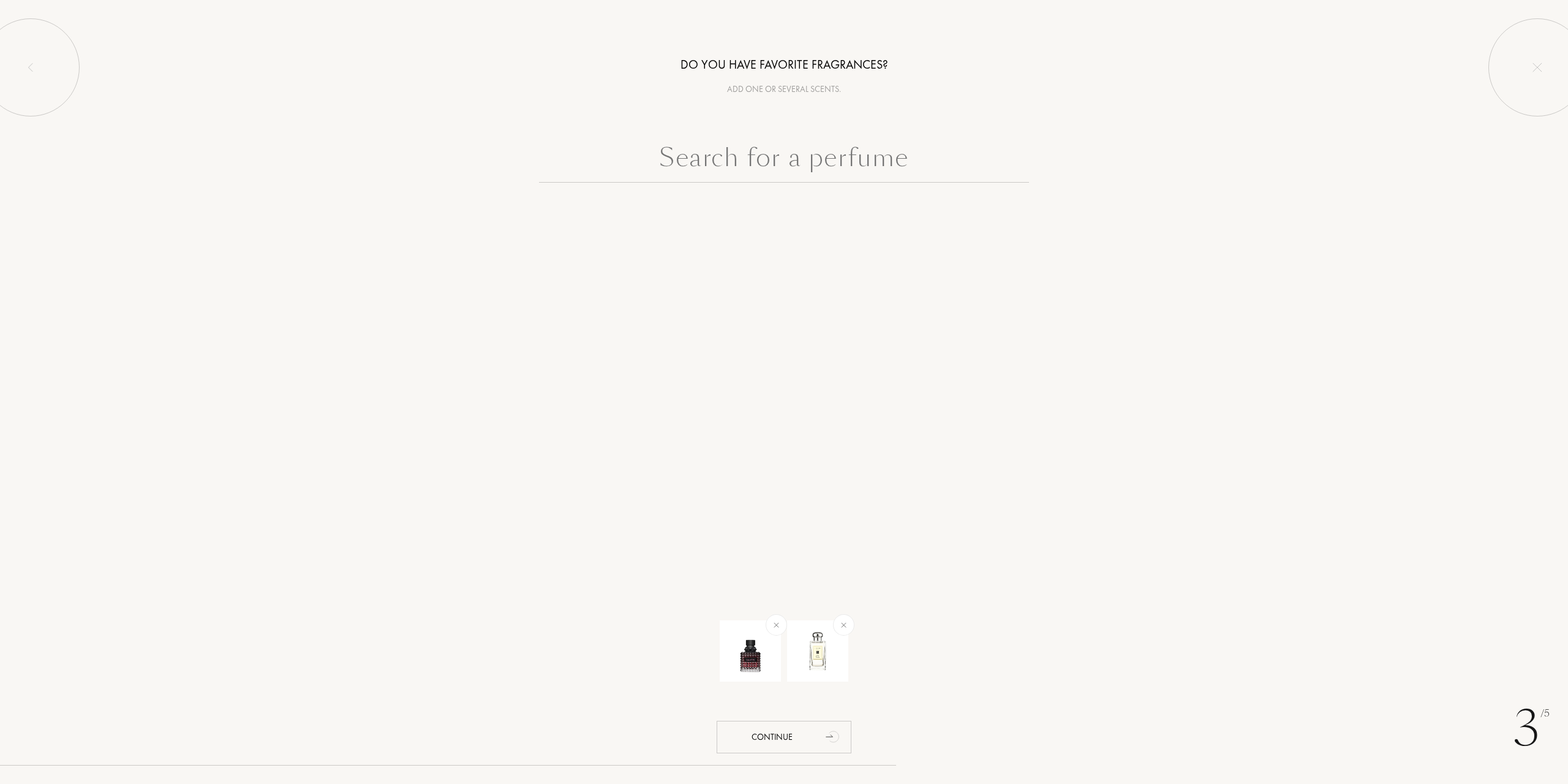
click at [806, 166] on input "text" at bounding box center [784, 160] width 490 height 44
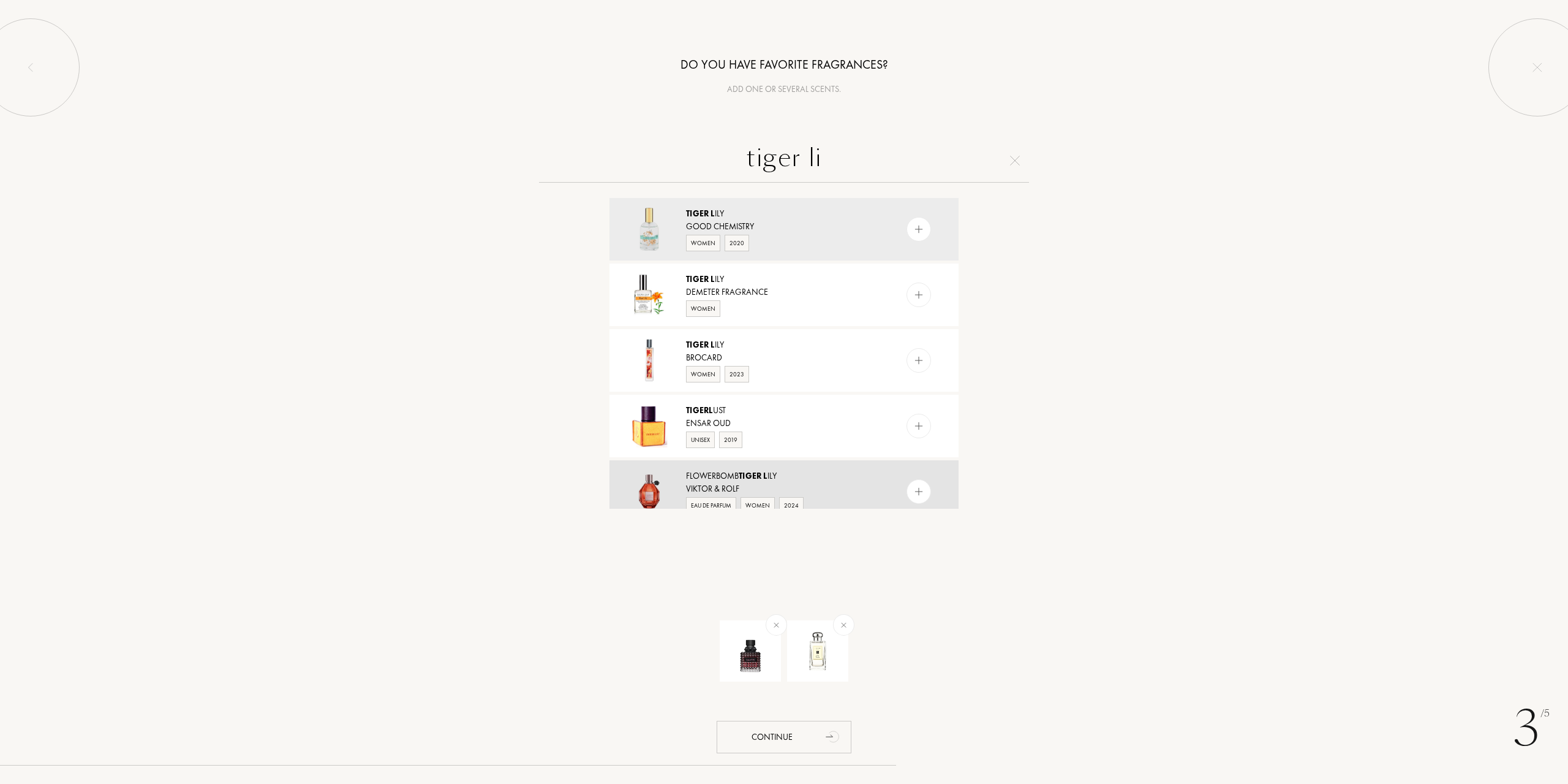
type input "tiger li"
click at [909, 491] on div at bounding box center [918, 491] width 25 height 25
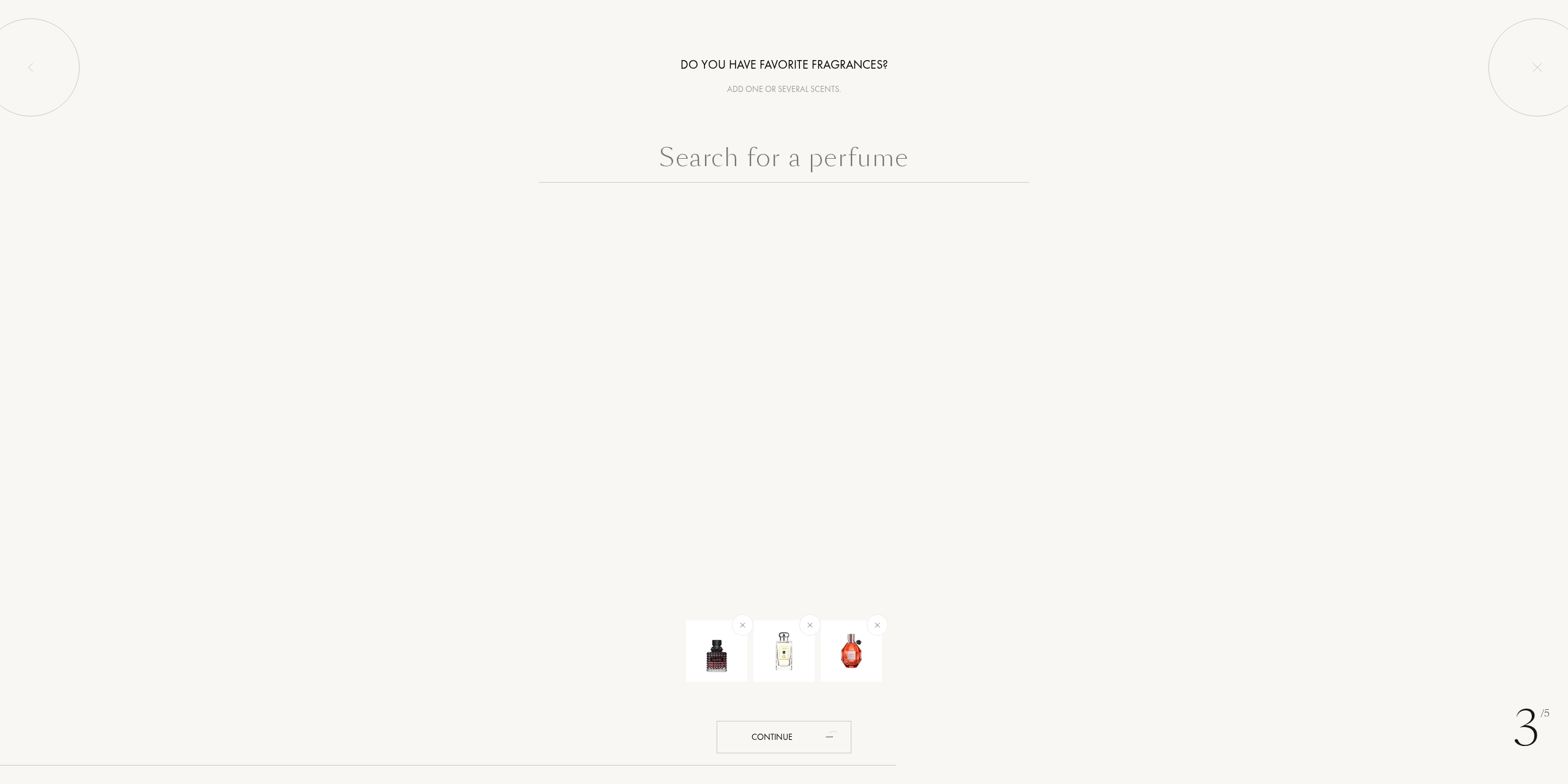
click at [708, 162] on input "text" at bounding box center [784, 160] width 490 height 44
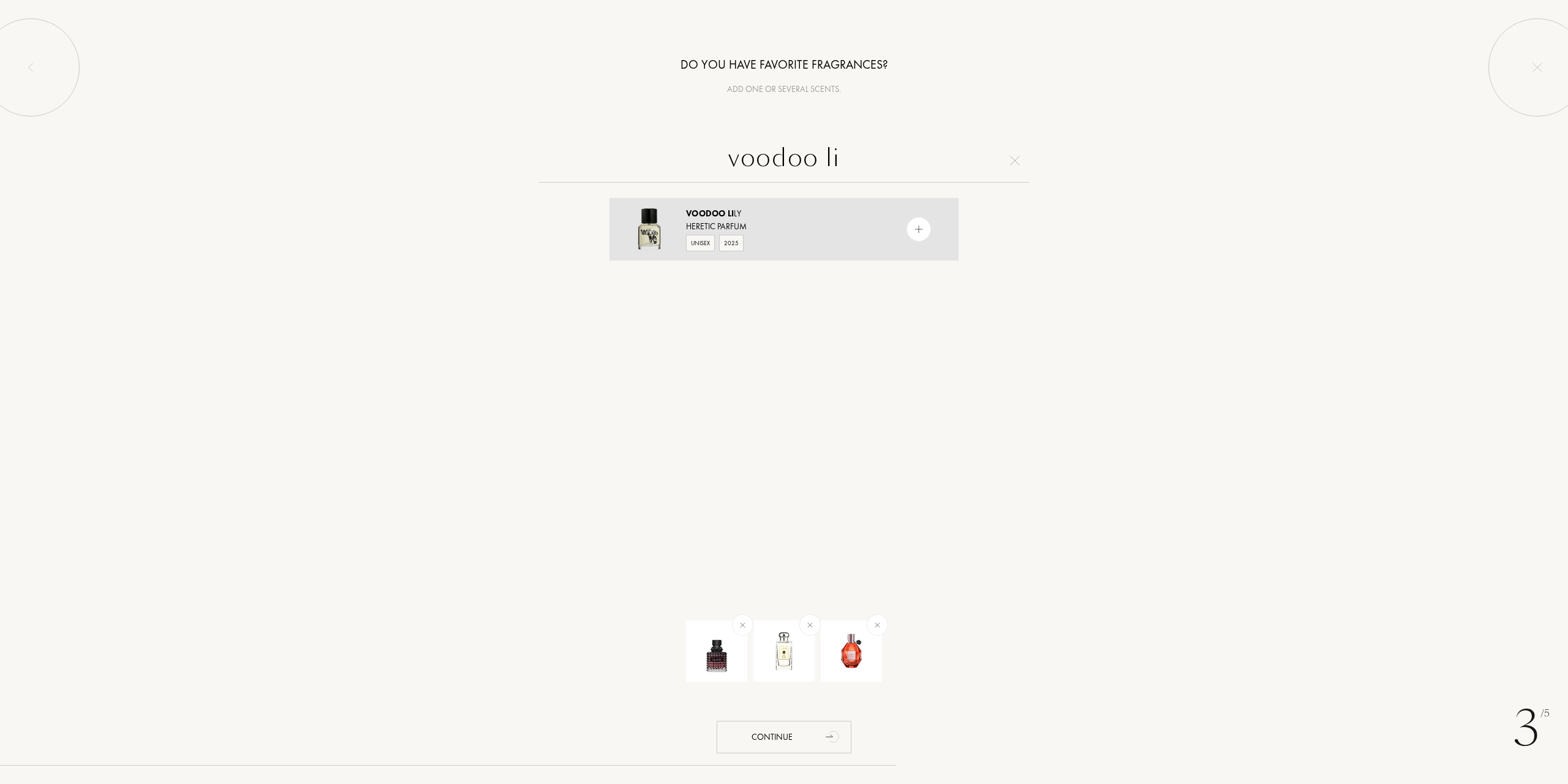
type input "voodoo li"
click at [914, 231] on img at bounding box center [919, 229] width 12 height 12
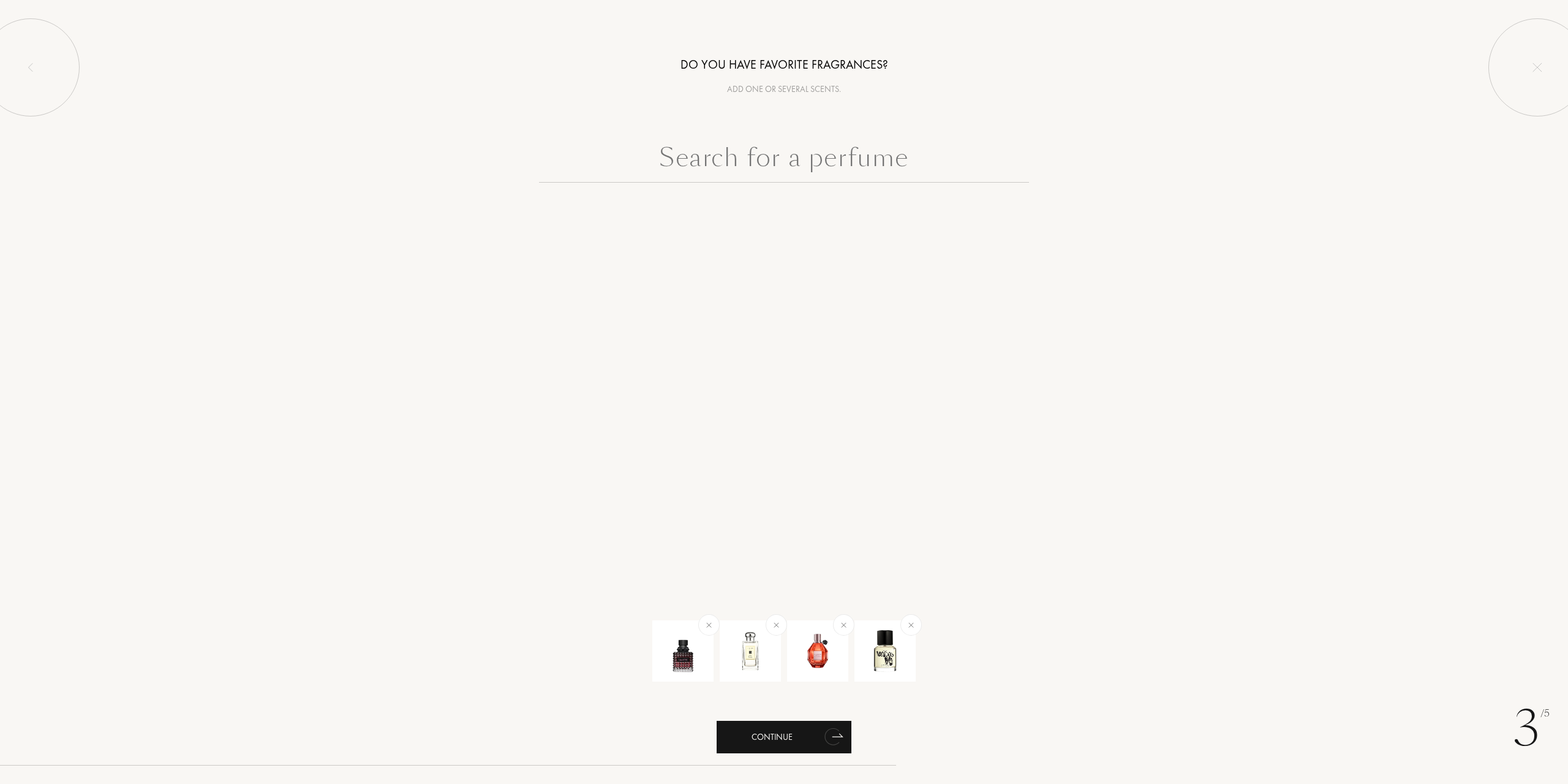
click at [804, 740] on div "Continue" at bounding box center [784, 736] width 134 height 32
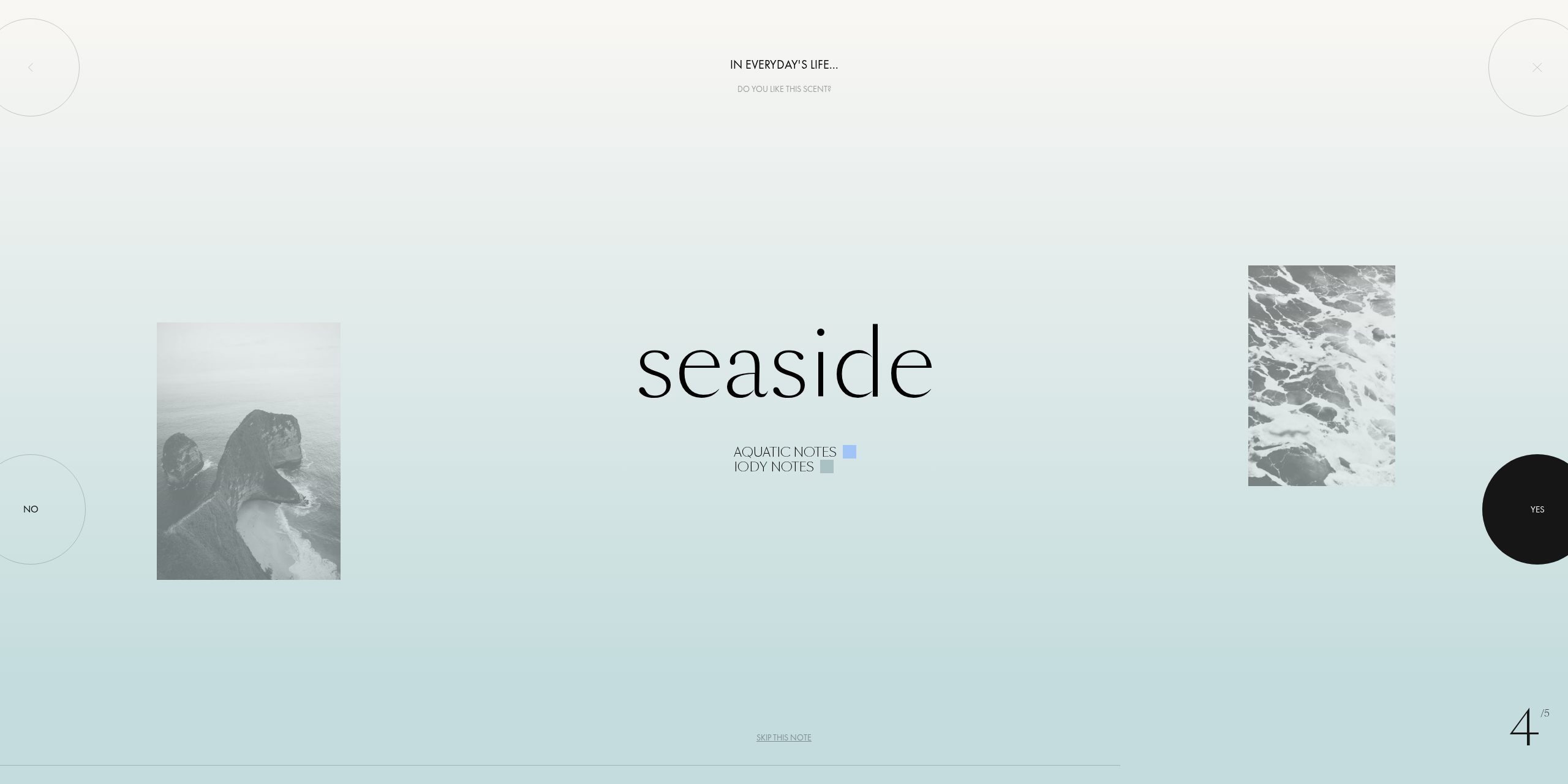
click at [1499, 505] on div at bounding box center [1538, 509] width 111 height 111
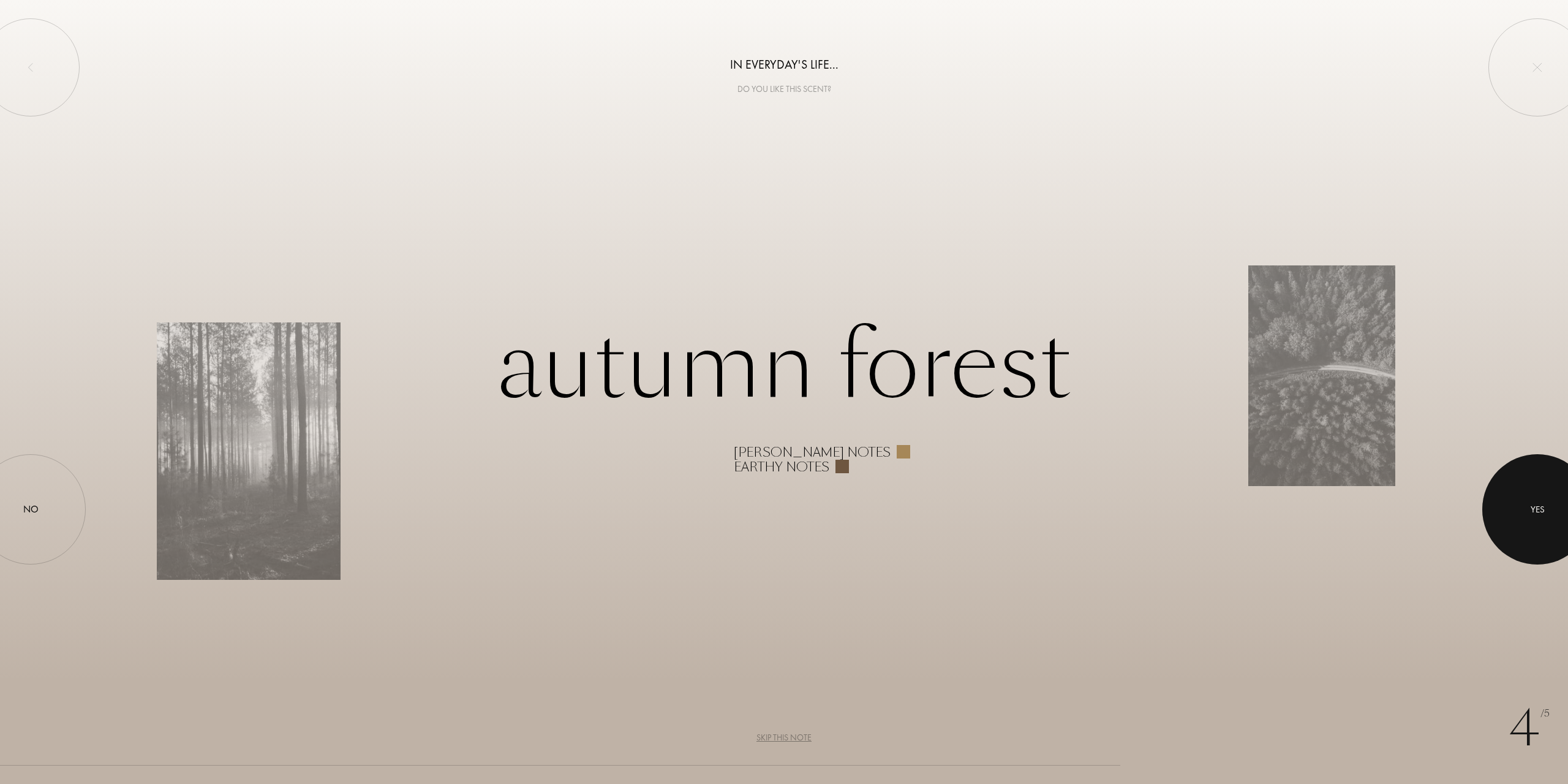
click at [1511, 511] on div at bounding box center [1538, 509] width 111 height 111
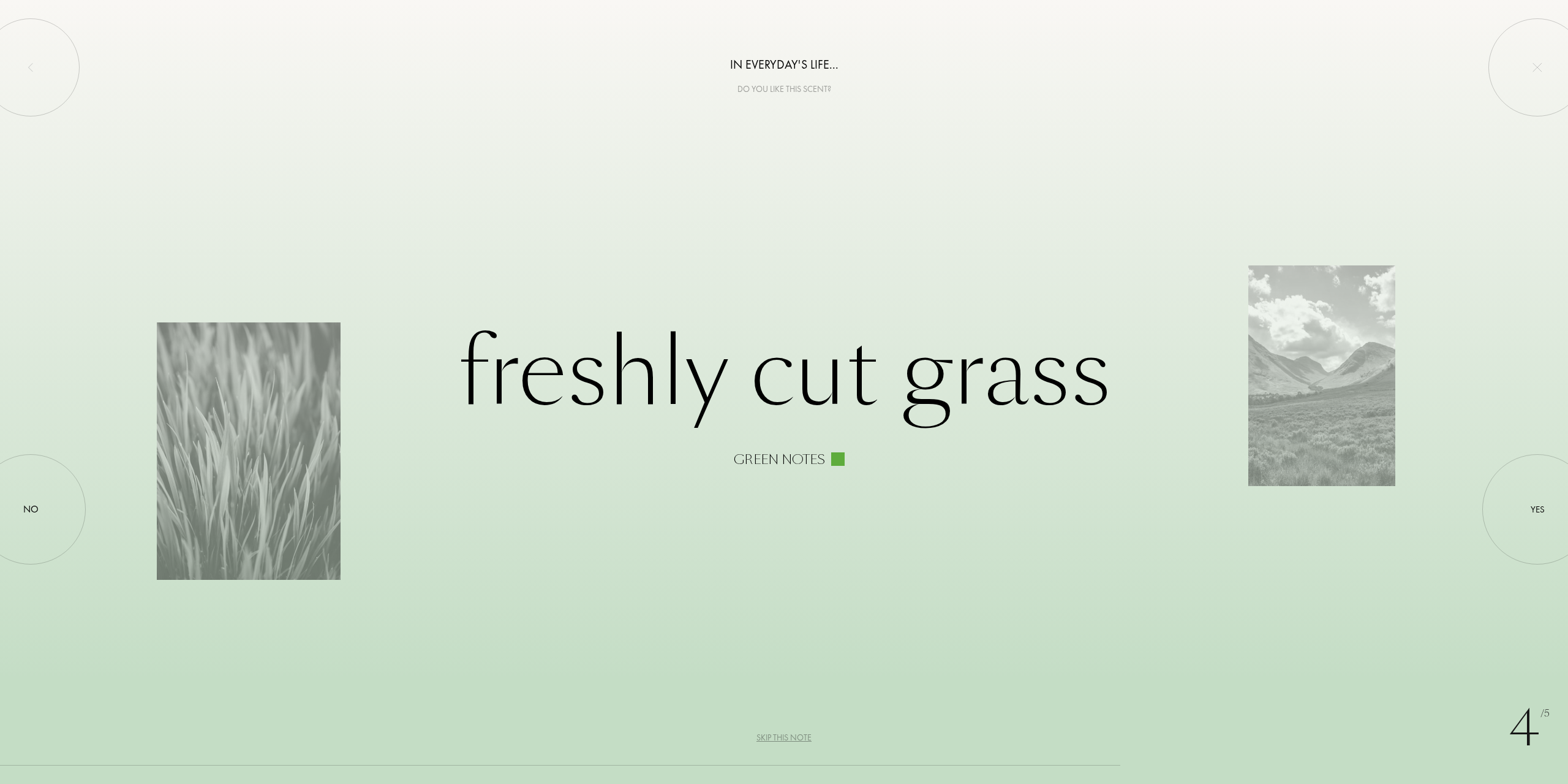
drag, startPoint x: 191, startPoint y: 618, endPoint x: 224, endPoint y: 631, distance: 35.5
click at [201, 630] on div "4 /5 In everyday's life... Do you like this scent? Freshly cut grass Green note…" at bounding box center [784, 392] width 1568 height 784
click at [29, 499] on div at bounding box center [30, 509] width 111 height 111
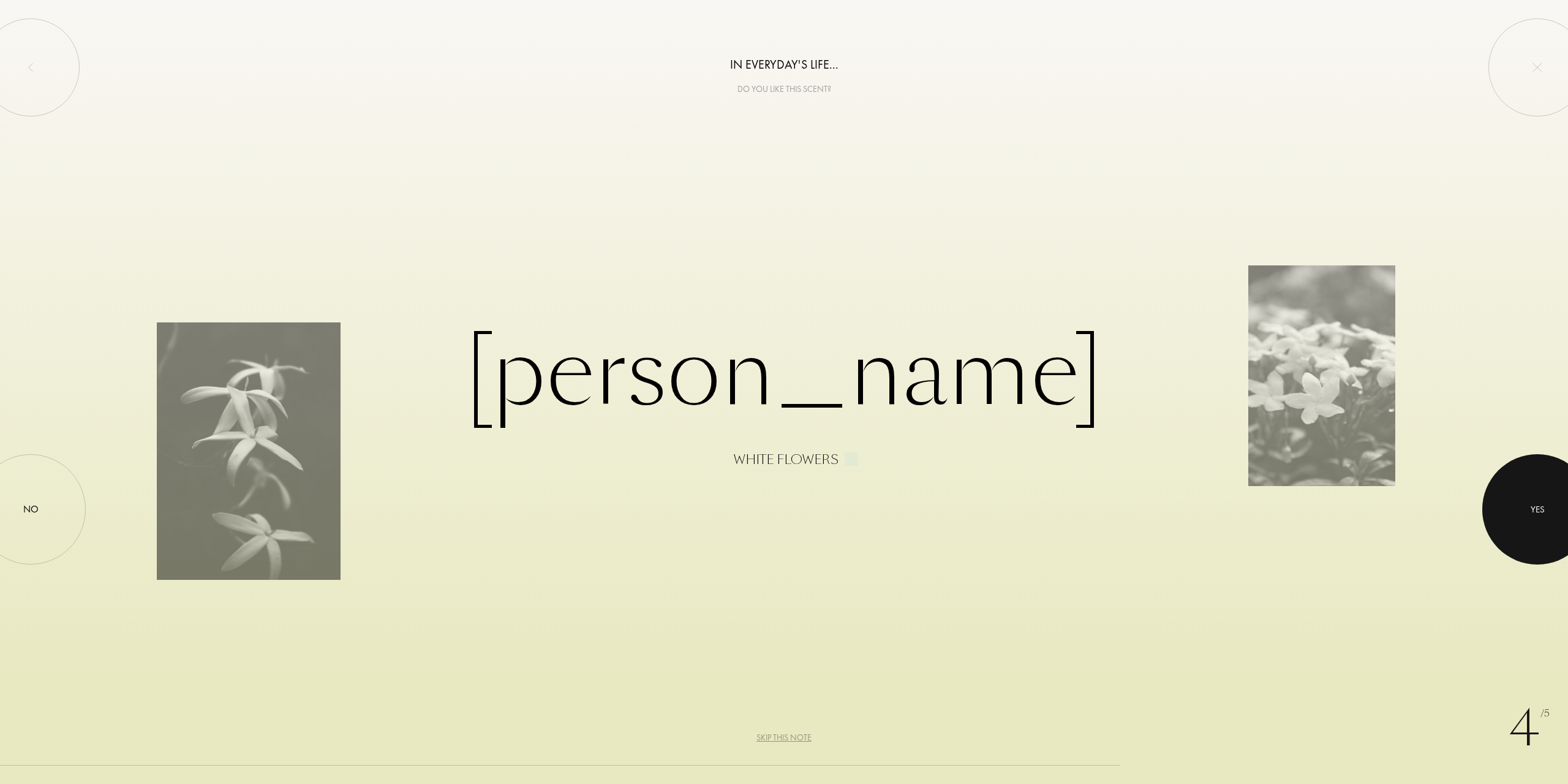
click at [1565, 514] on div at bounding box center [1538, 509] width 111 height 111
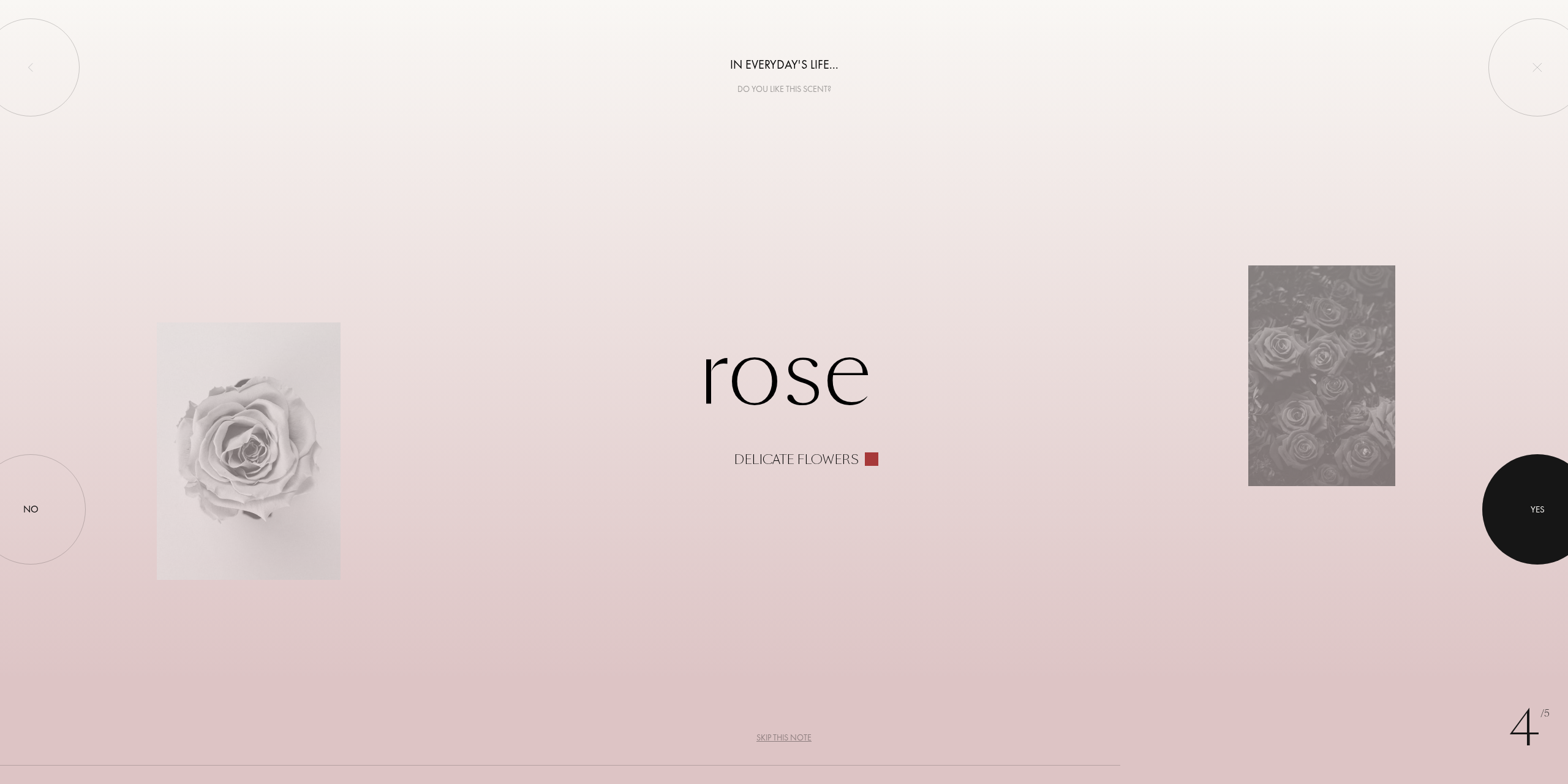
click at [1499, 479] on div at bounding box center [1538, 509] width 111 height 111
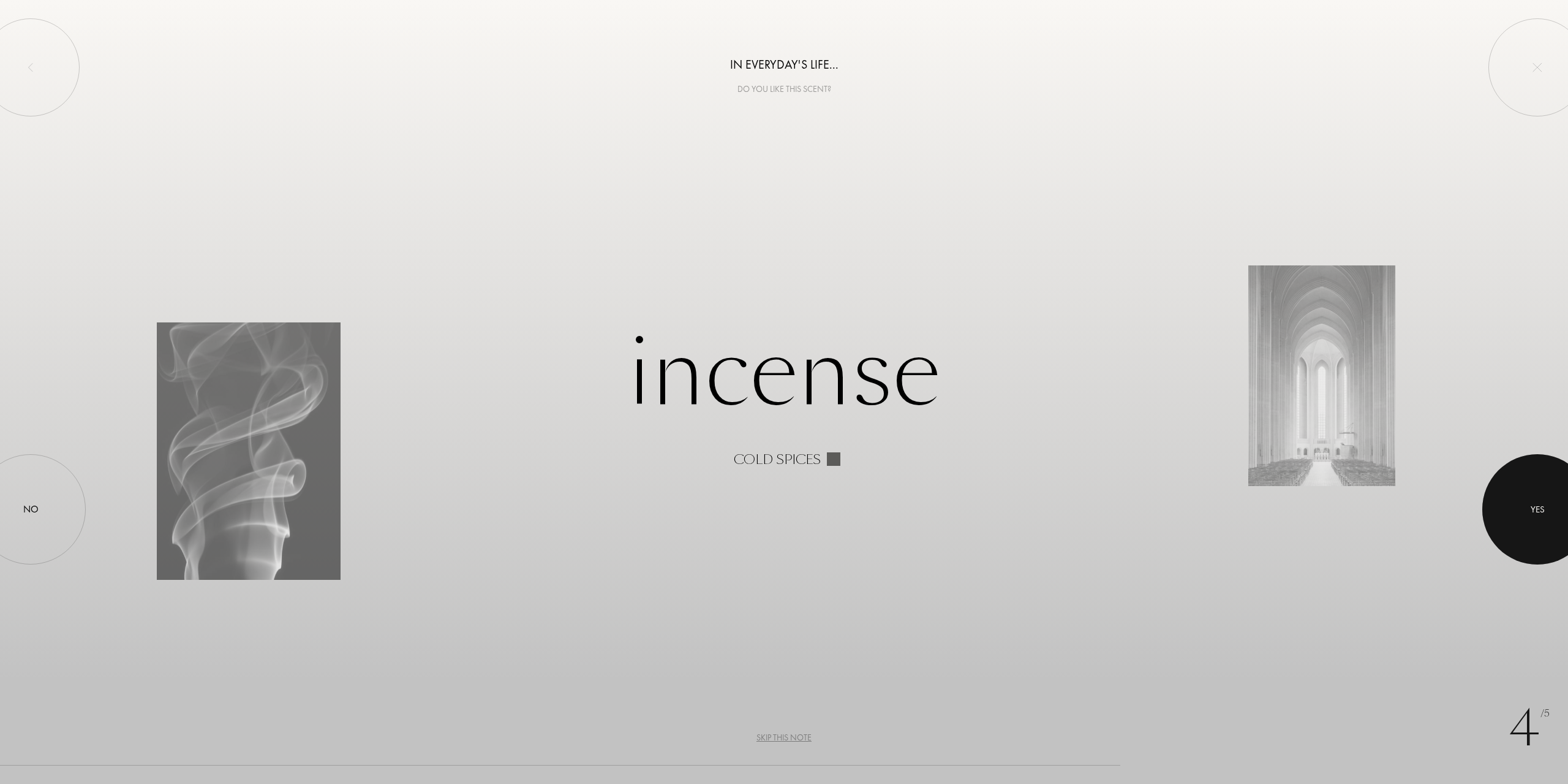
click at [1519, 501] on div at bounding box center [1538, 509] width 111 height 111
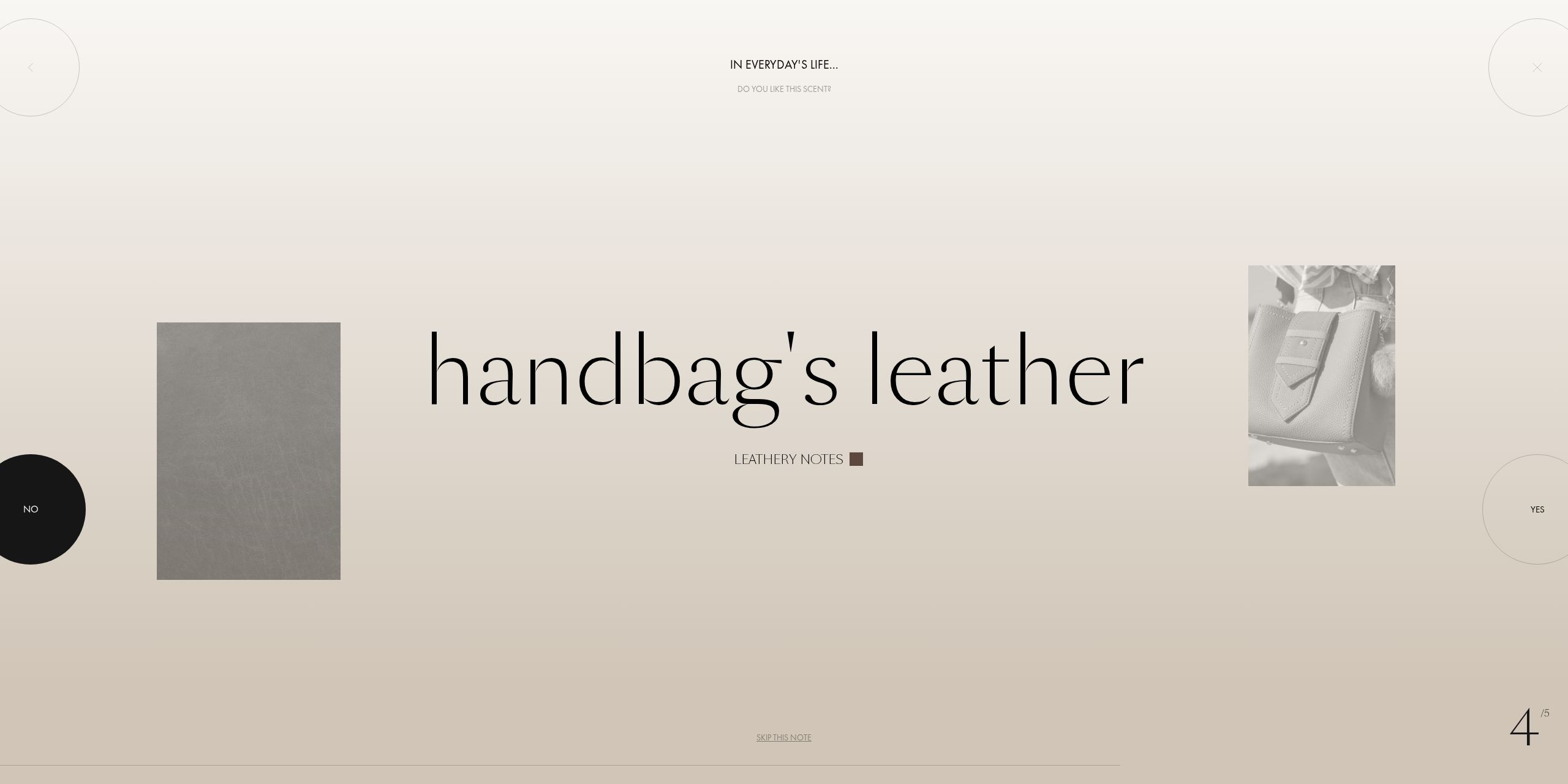
click at [53, 491] on div at bounding box center [30, 509] width 111 height 111
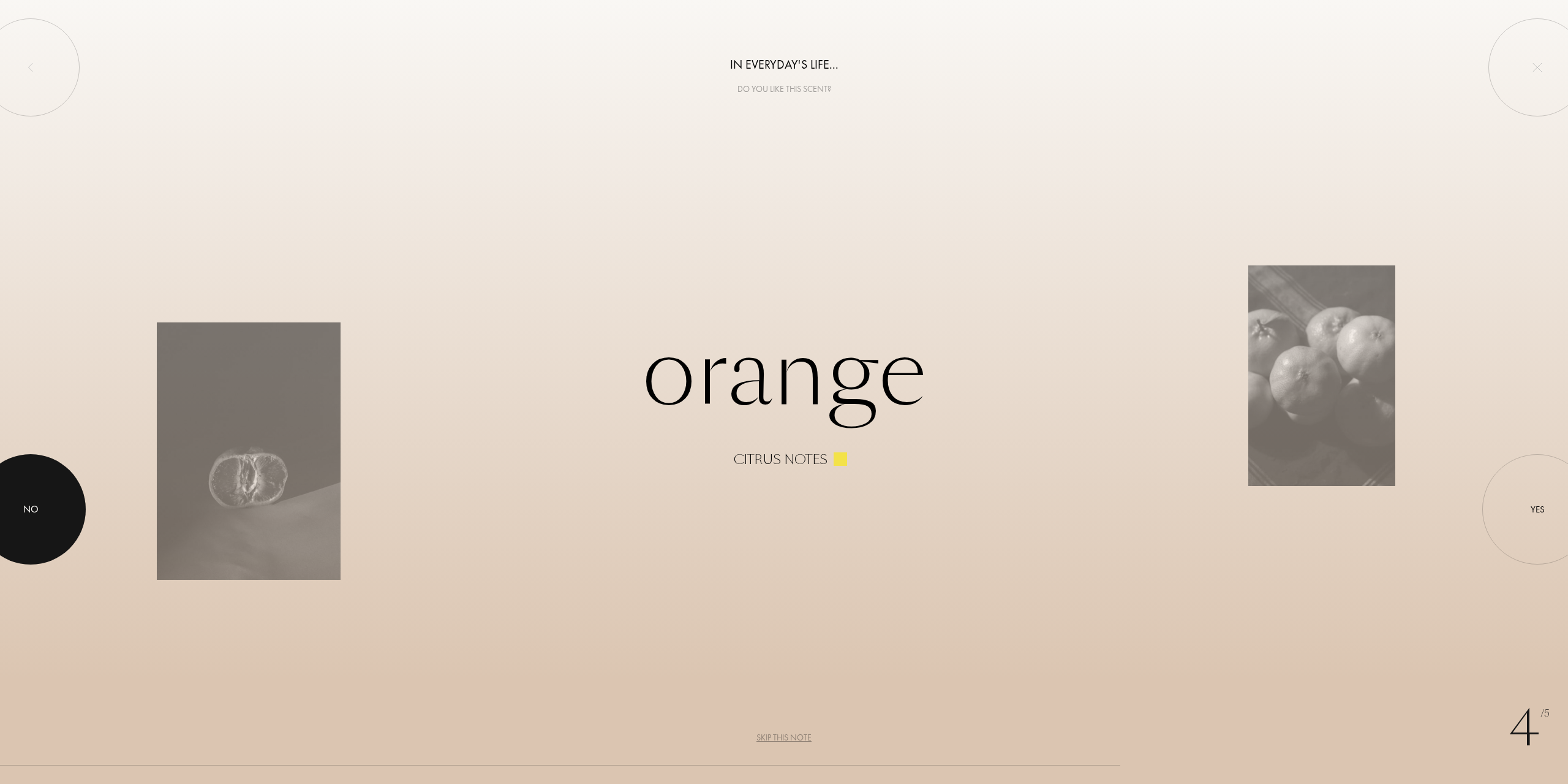
click at [46, 513] on div at bounding box center [30, 509] width 111 height 111
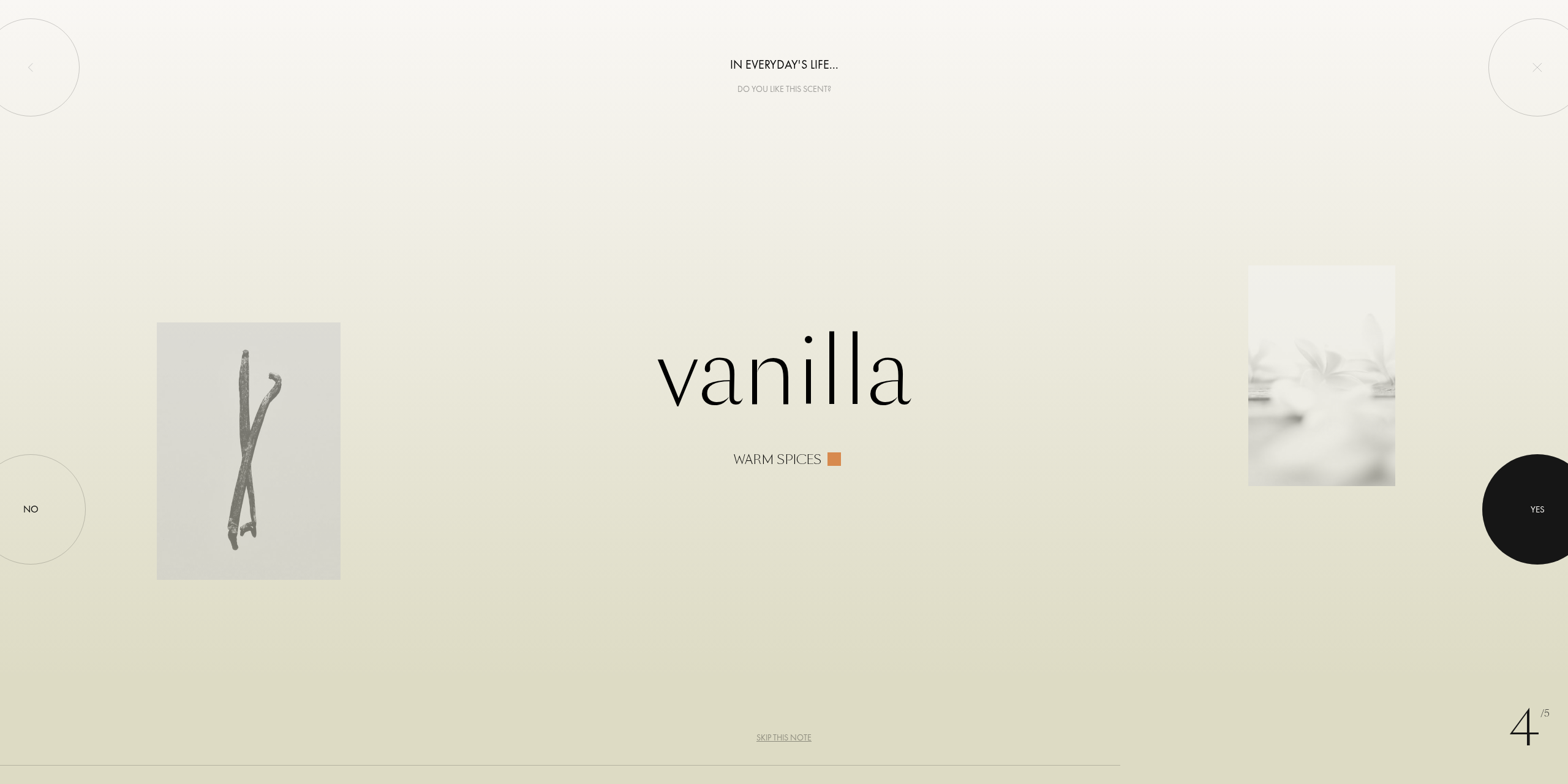
click at [1541, 483] on div at bounding box center [1538, 509] width 111 height 111
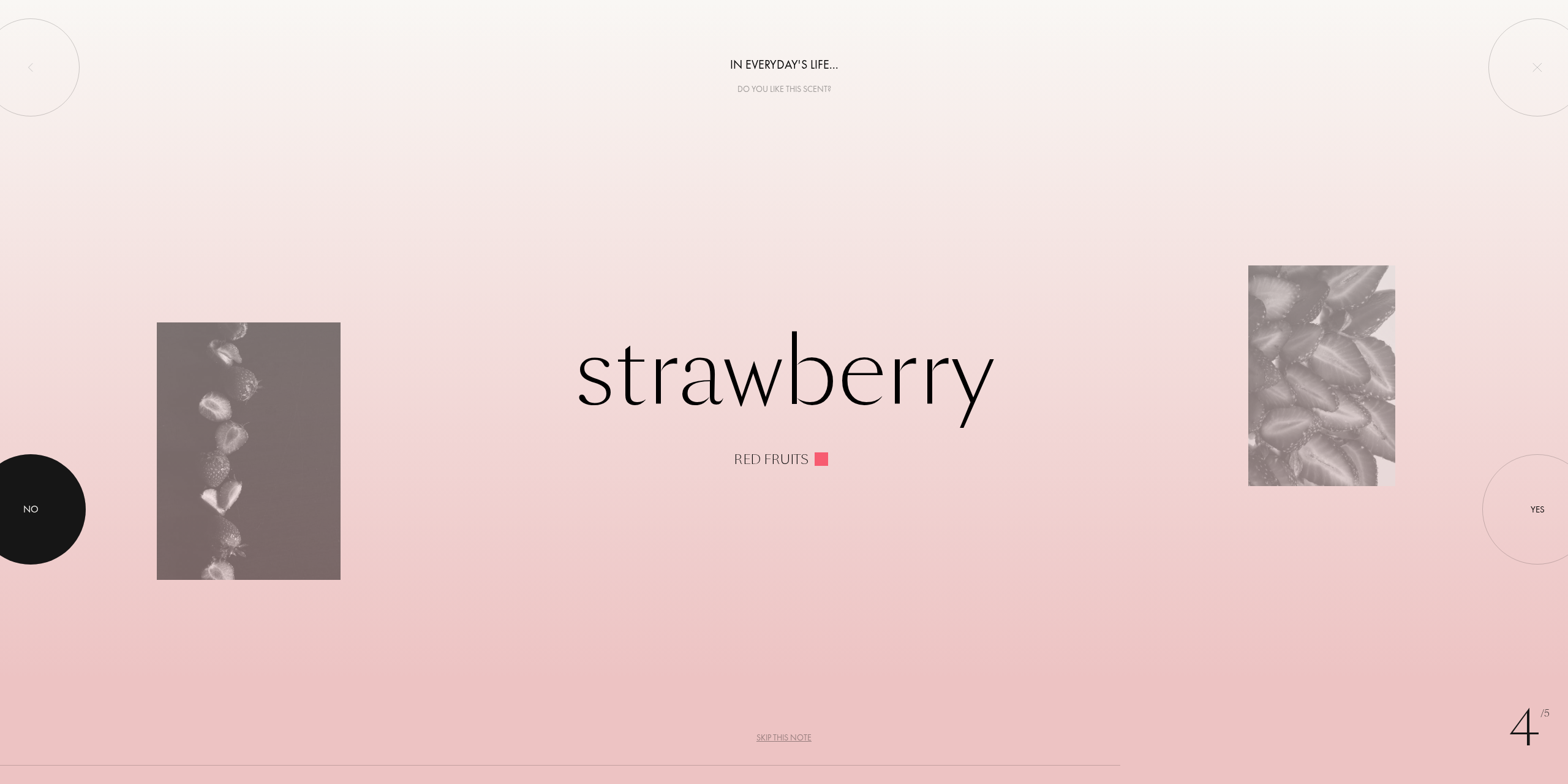
click at [28, 514] on div "No" at bounding box center [30, 509] width 16 height 15
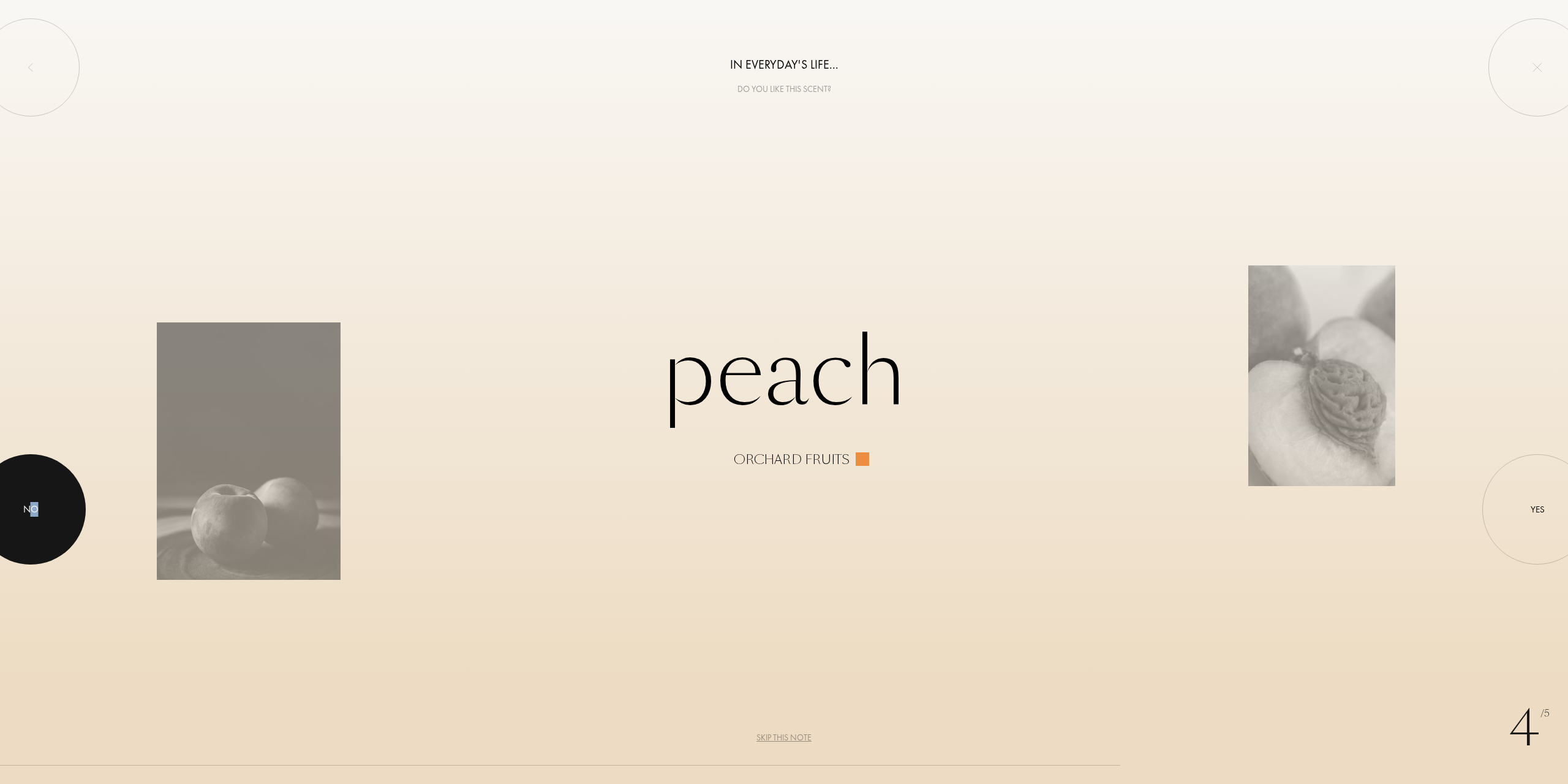
click at [37, 505] on div "No" at bounding box center [30, 509] width 16 height 15
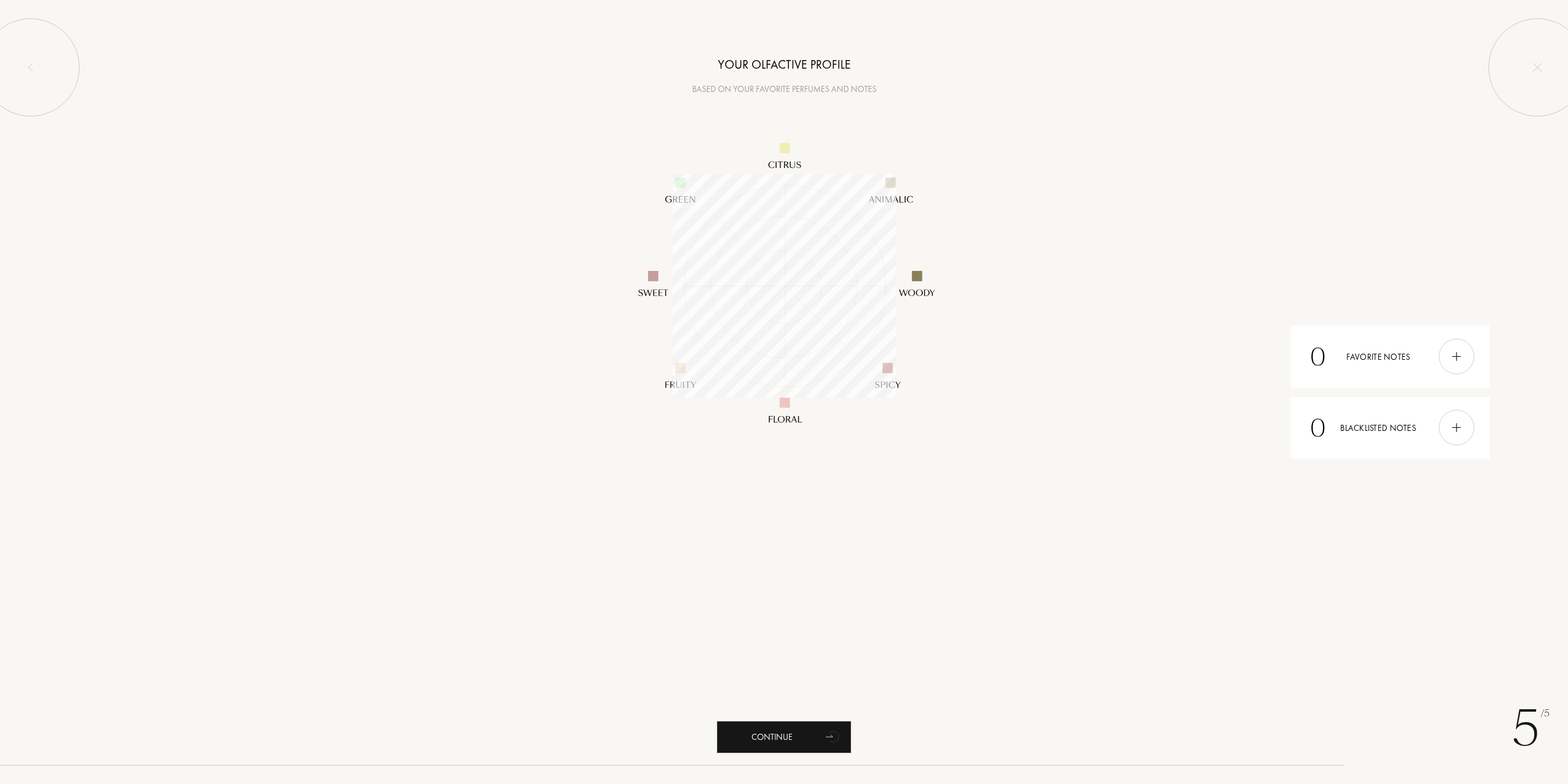
scroll to position [223, 223]
click at [1466, 366] on div at bounding box center [1456, 356] width 36 height 36
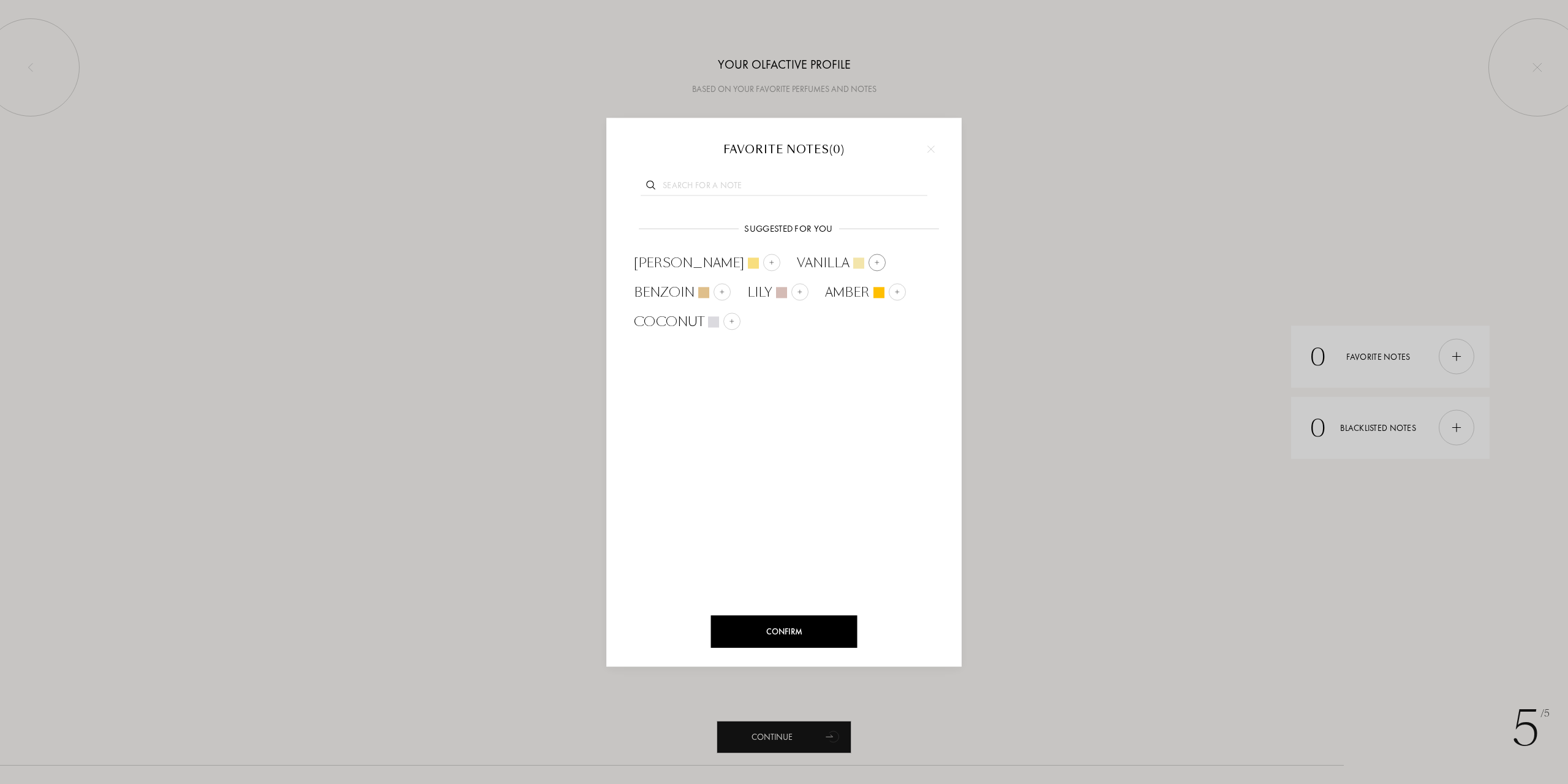
click at [869, 267] on div at bounding box center [877, 262] width 17 height 17
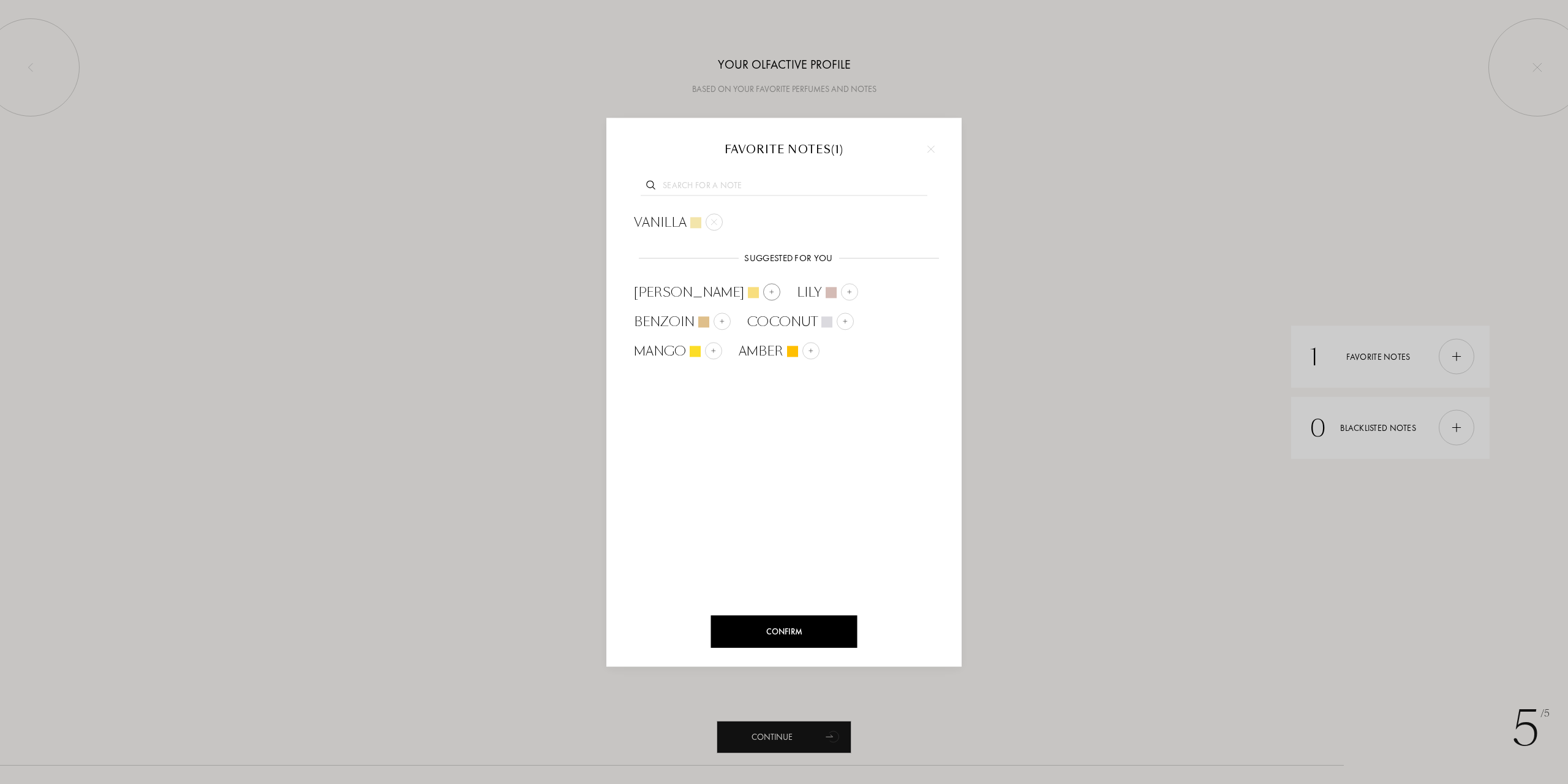
click at [763, 295] on div at bounding box center [771, 291] width 17 height 17
click at [891, 321] on div "Musk" at bounding box center [873, 322] width 74 height 18
click at [804, 342] on div at bounding box center [811, 350] width 17 height 17
click at [724, 188] on input "text" at bounding box center [784, 188] width 286 height 16
type input "lave"
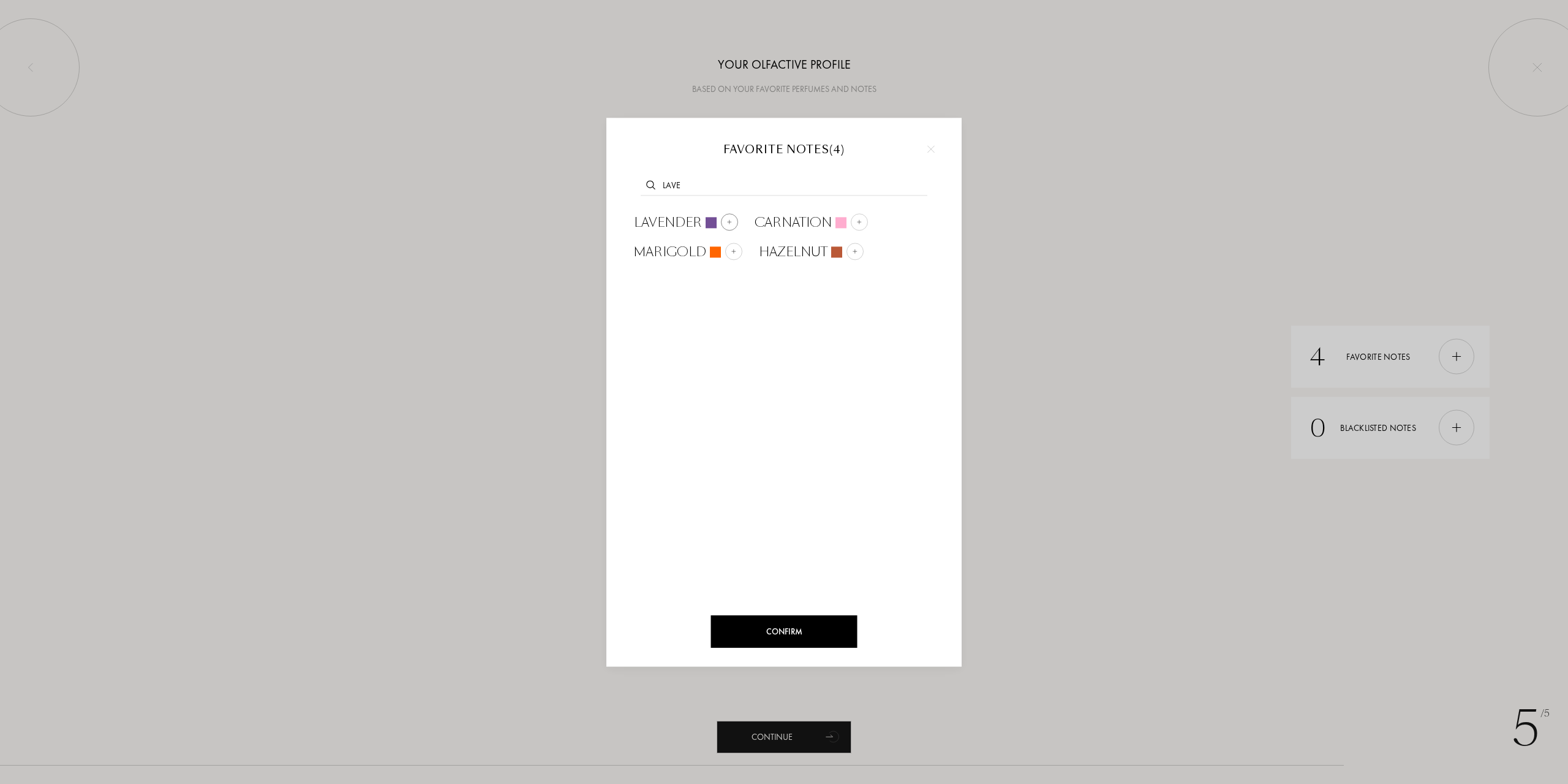
click at [727, 224] on img at bounding box center [729, 221] width 6 height 6
click at [680, 320] on div at bounding box center [686, 321] width 17 height 17
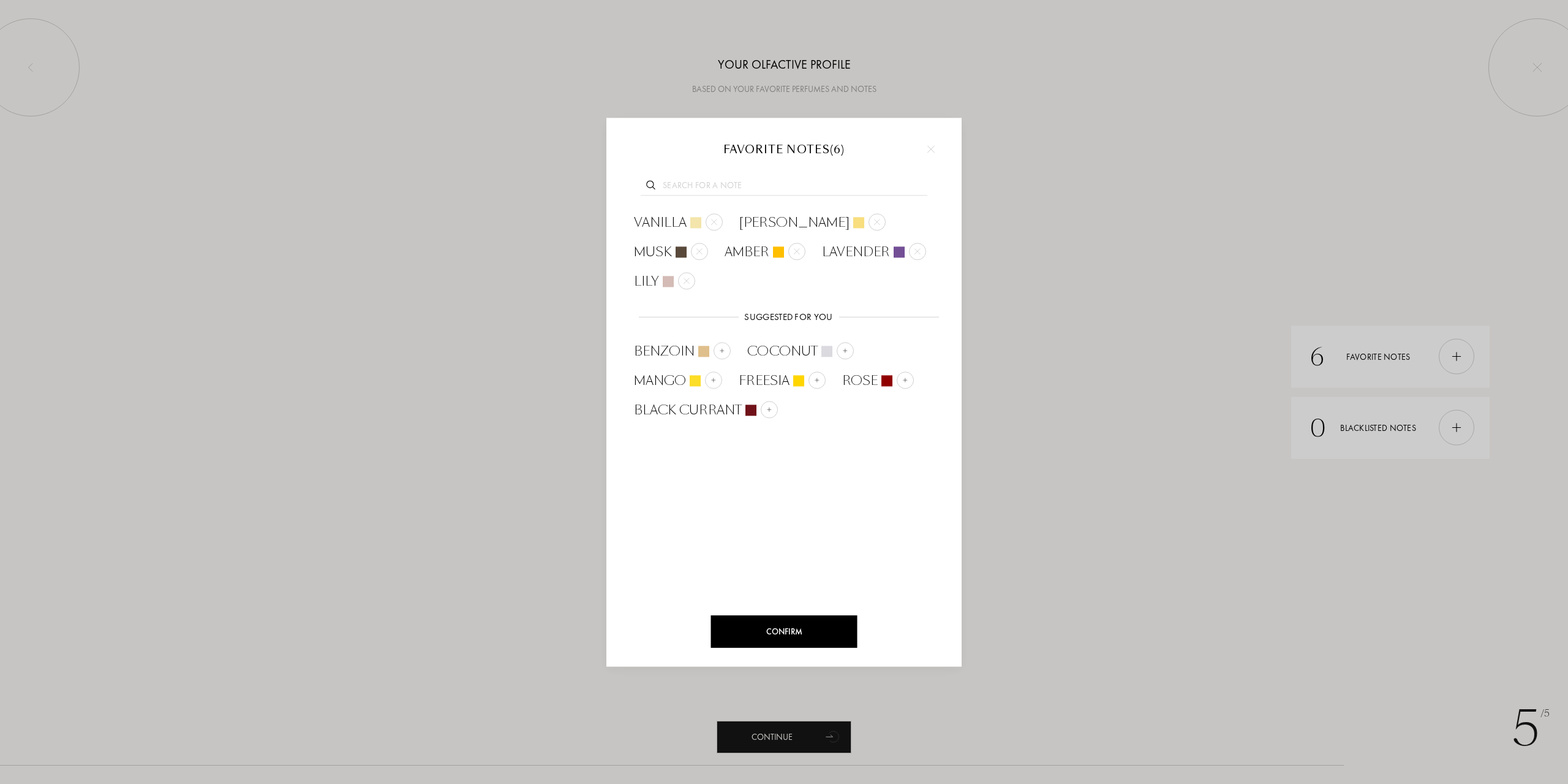
click at [786, 191] on input "text" at bounding box center [784, 188] width 286 height 16
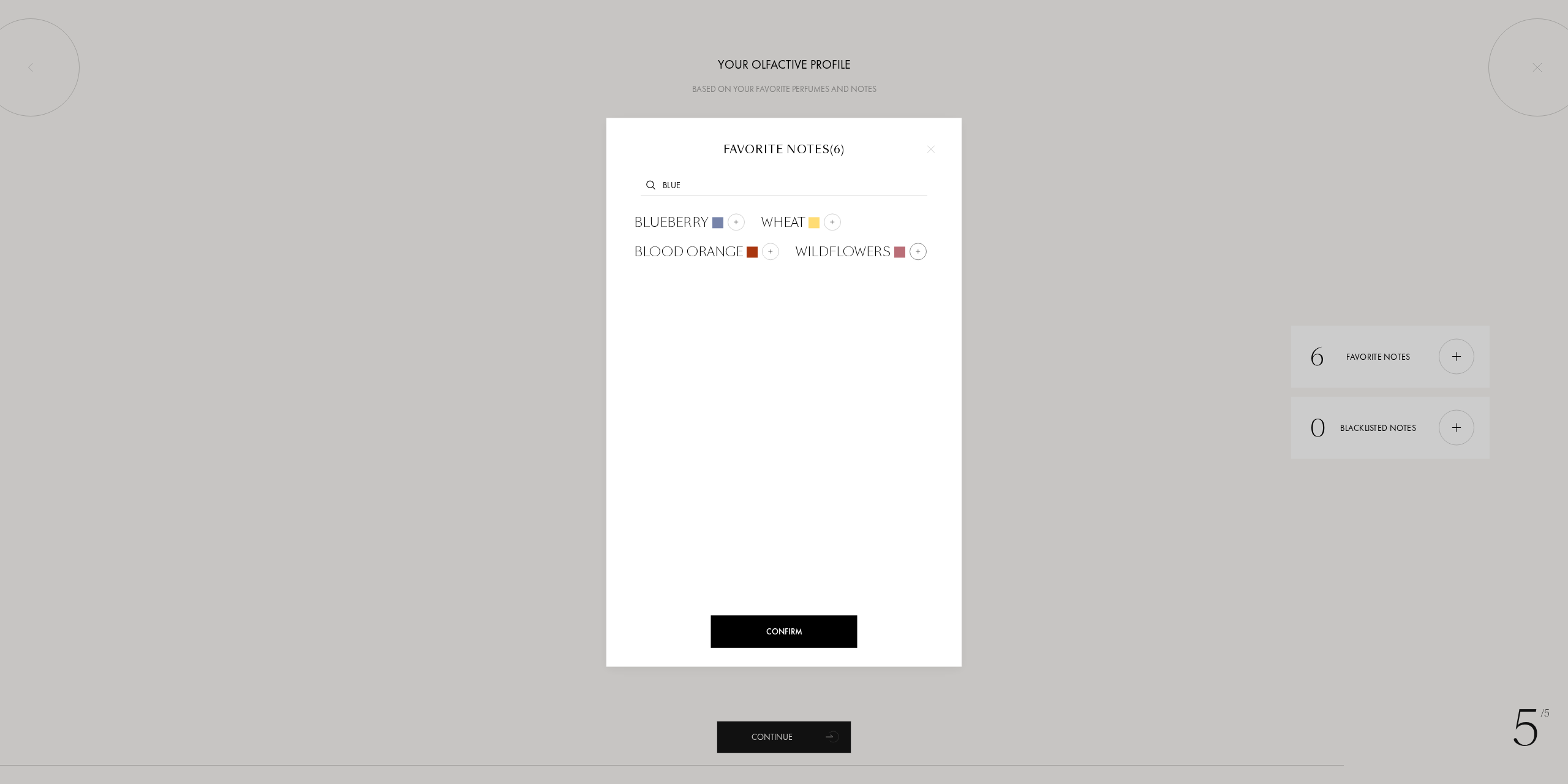
type input "blue"
click at [916, 256] on div at bounding box center [918, 251] width 17 height 17
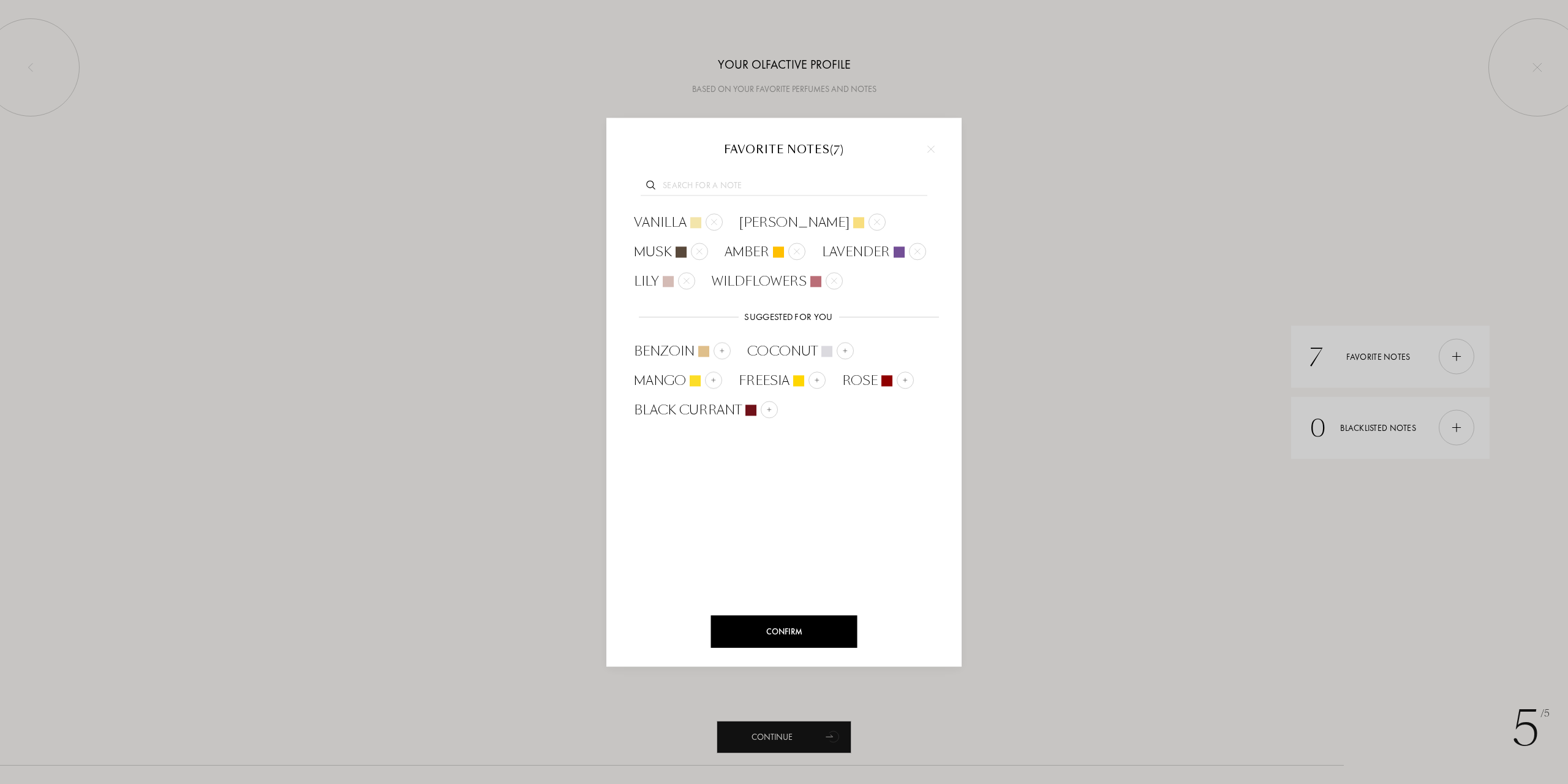
click at [750, 629] on div "Confirm" at bounding box center [785, 630] width 146 height 32
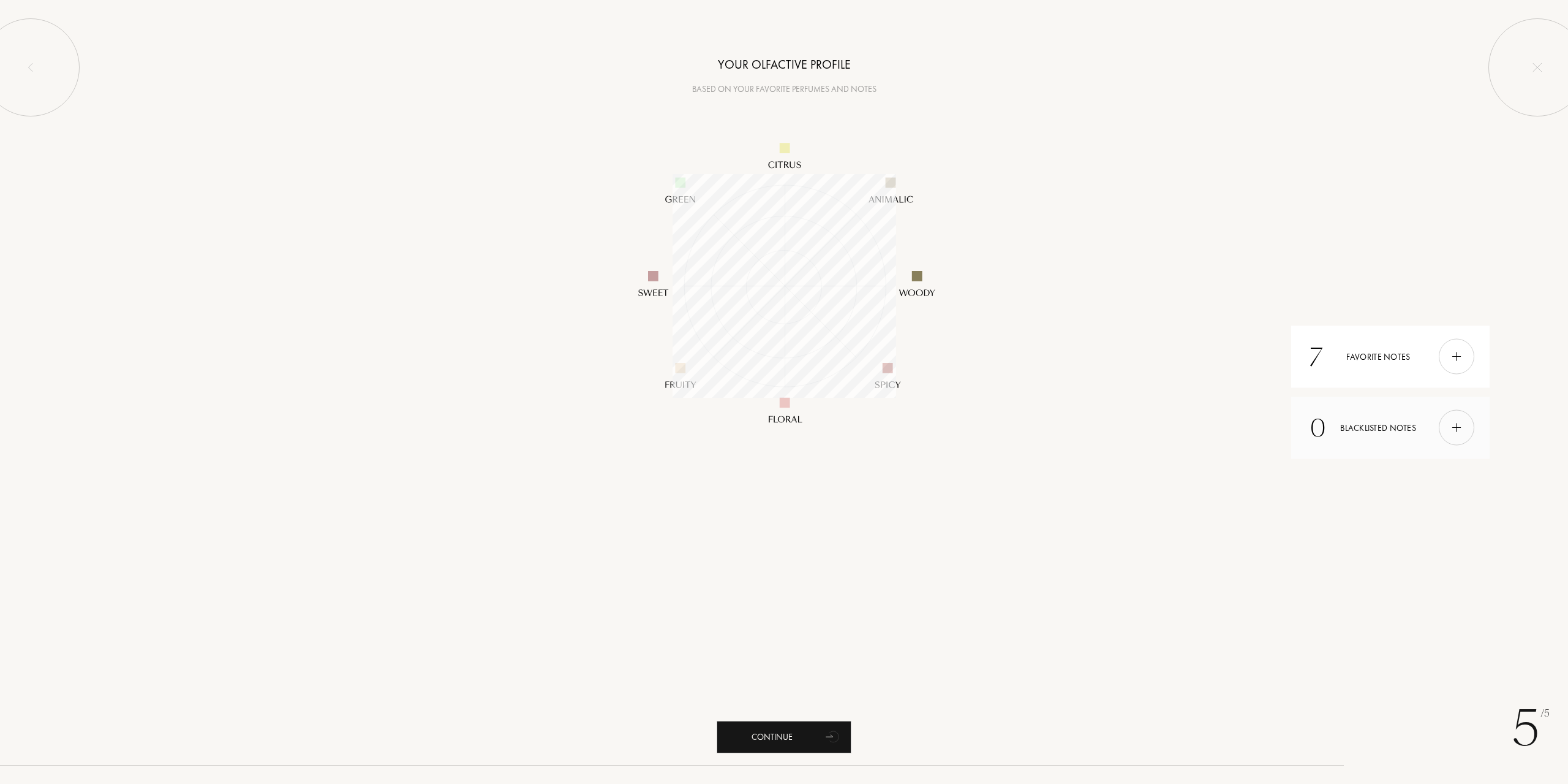
click at [1454, 435] on div at bounding box center [1456, 427] width 36 height 36
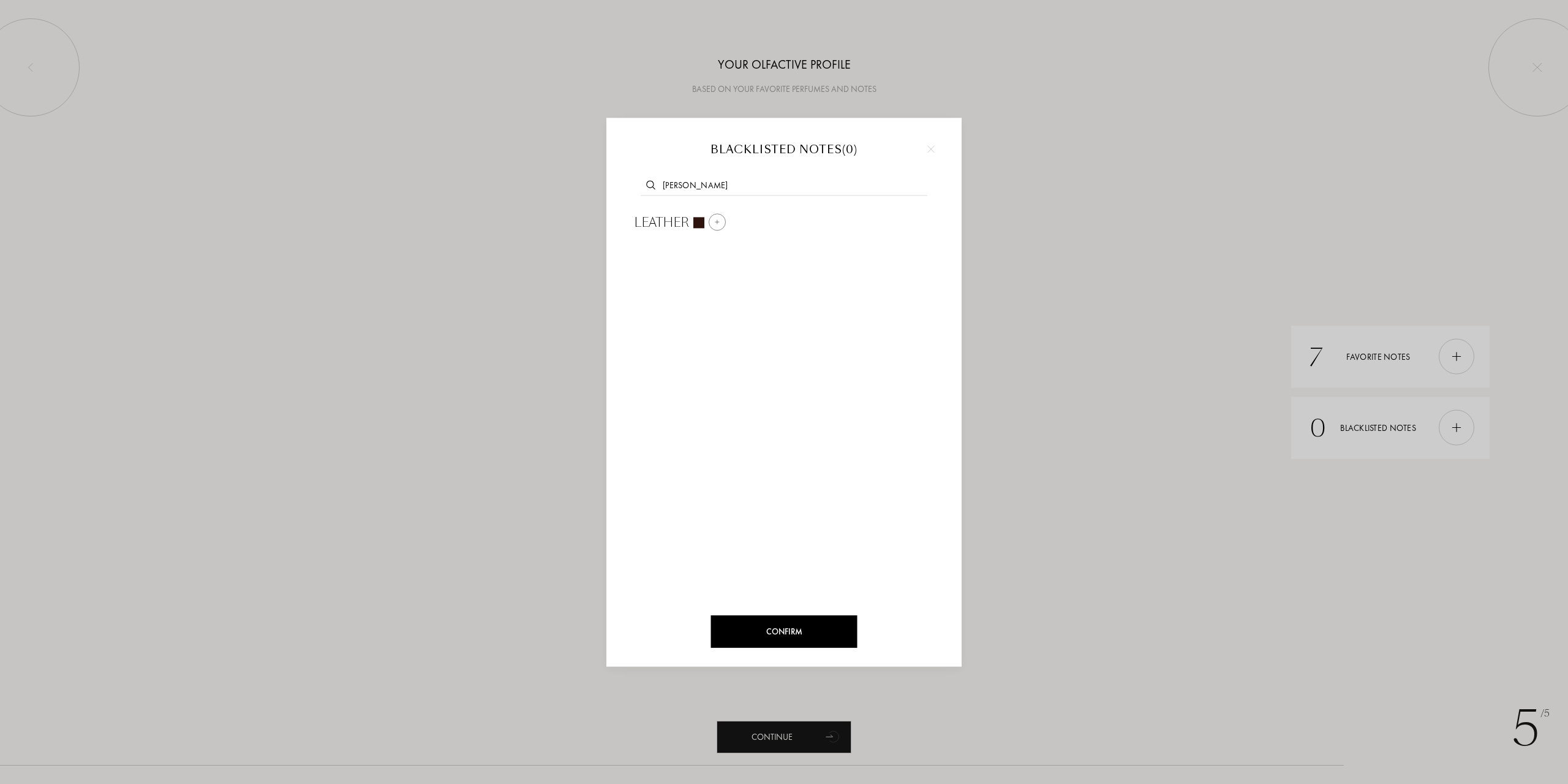
type input "leath"
click at [720, 220] on img at bounding box center [717, 221] width 6 height 6
click at [743, 183] on input "text" at bounding box center [784, 188] width 286 height 16
type input "cocon"
click at [741, 224] on div at bounding box center [732, 221] width 17 height 17
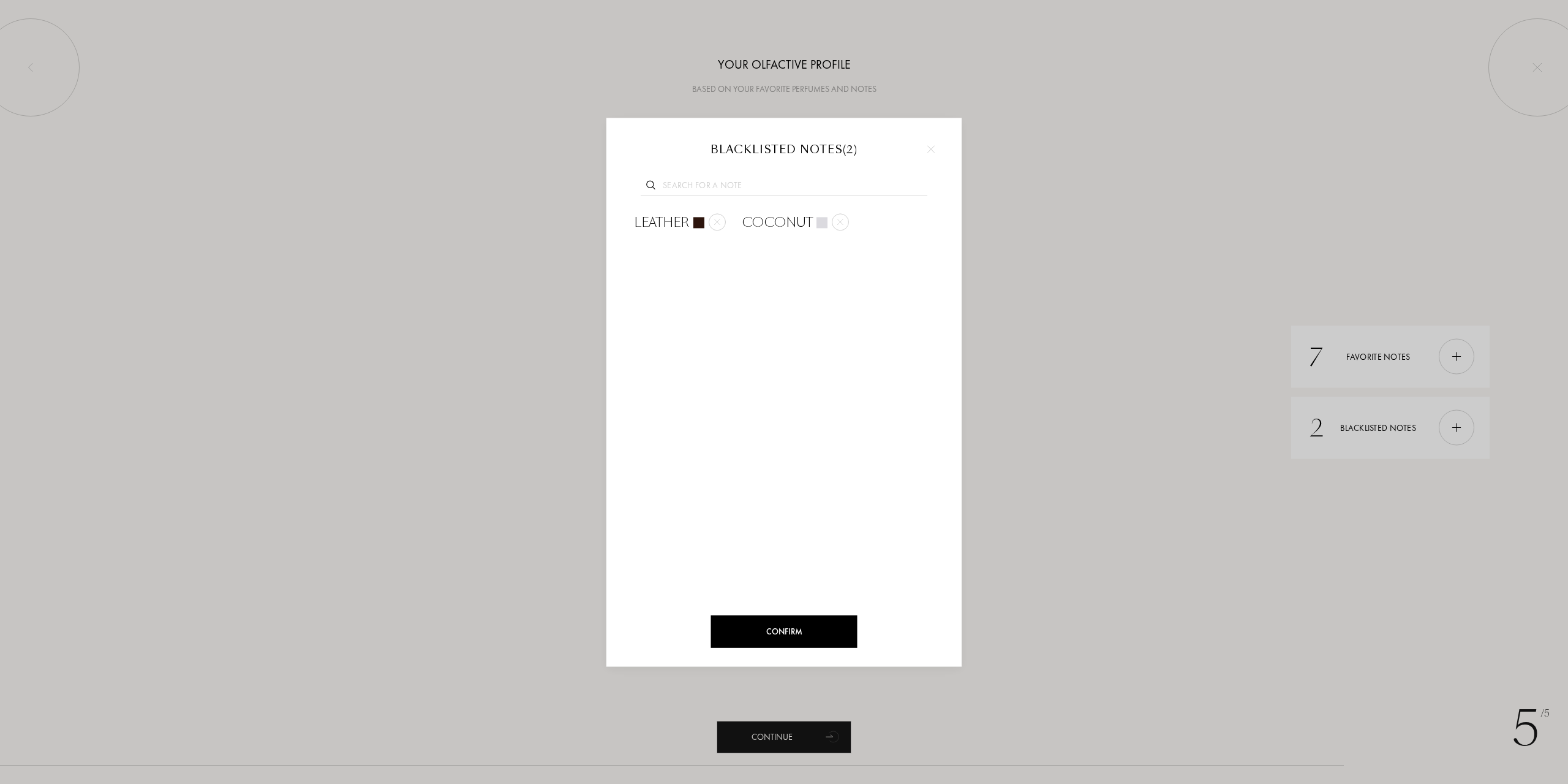
click at [736, 187] on input "text" at bounding box center [784, 188] width 286 height 16
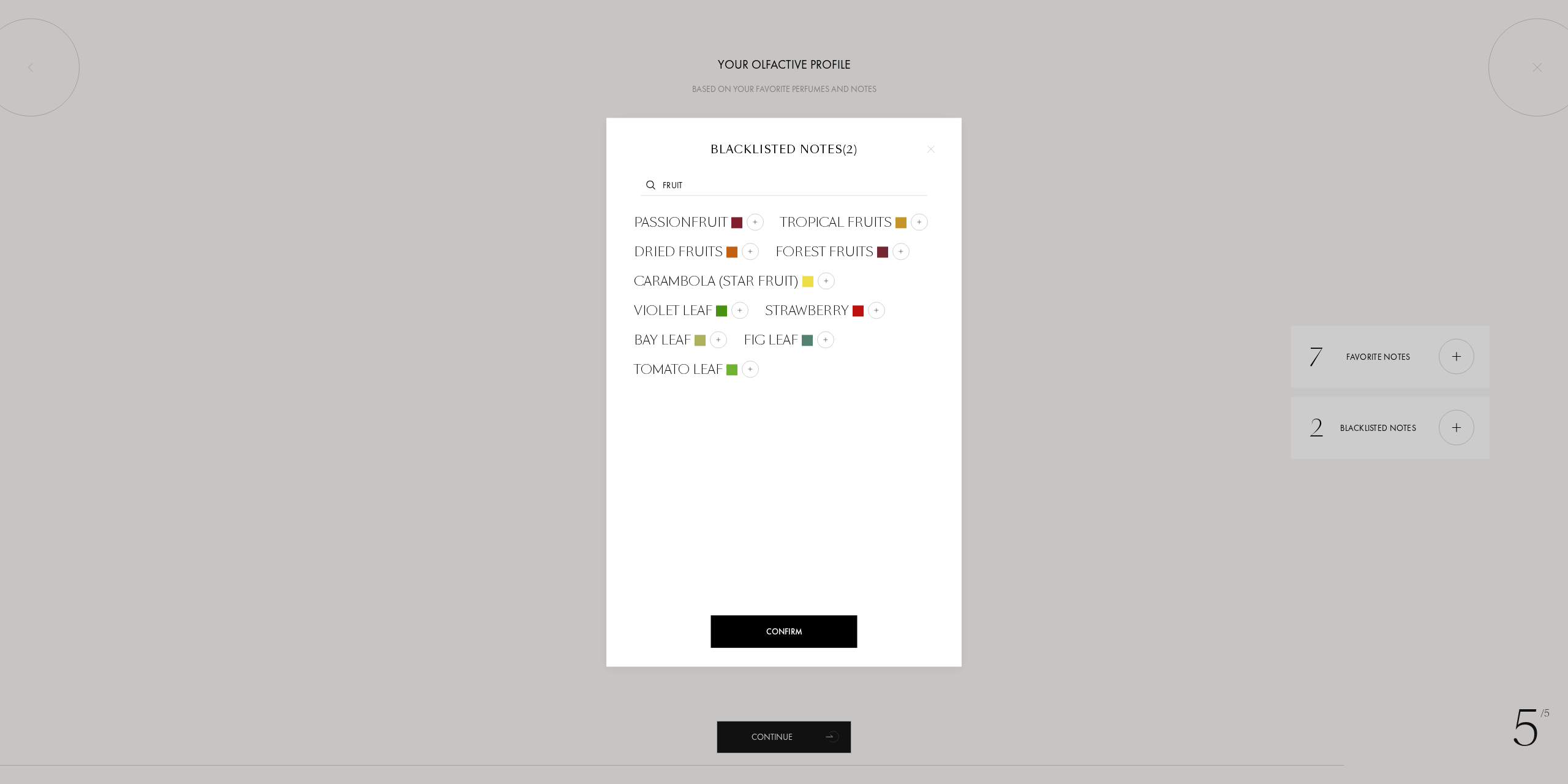
type input "fruit"
click at [940, 145] on div at bounding box center [931, 149] width 18 height 18
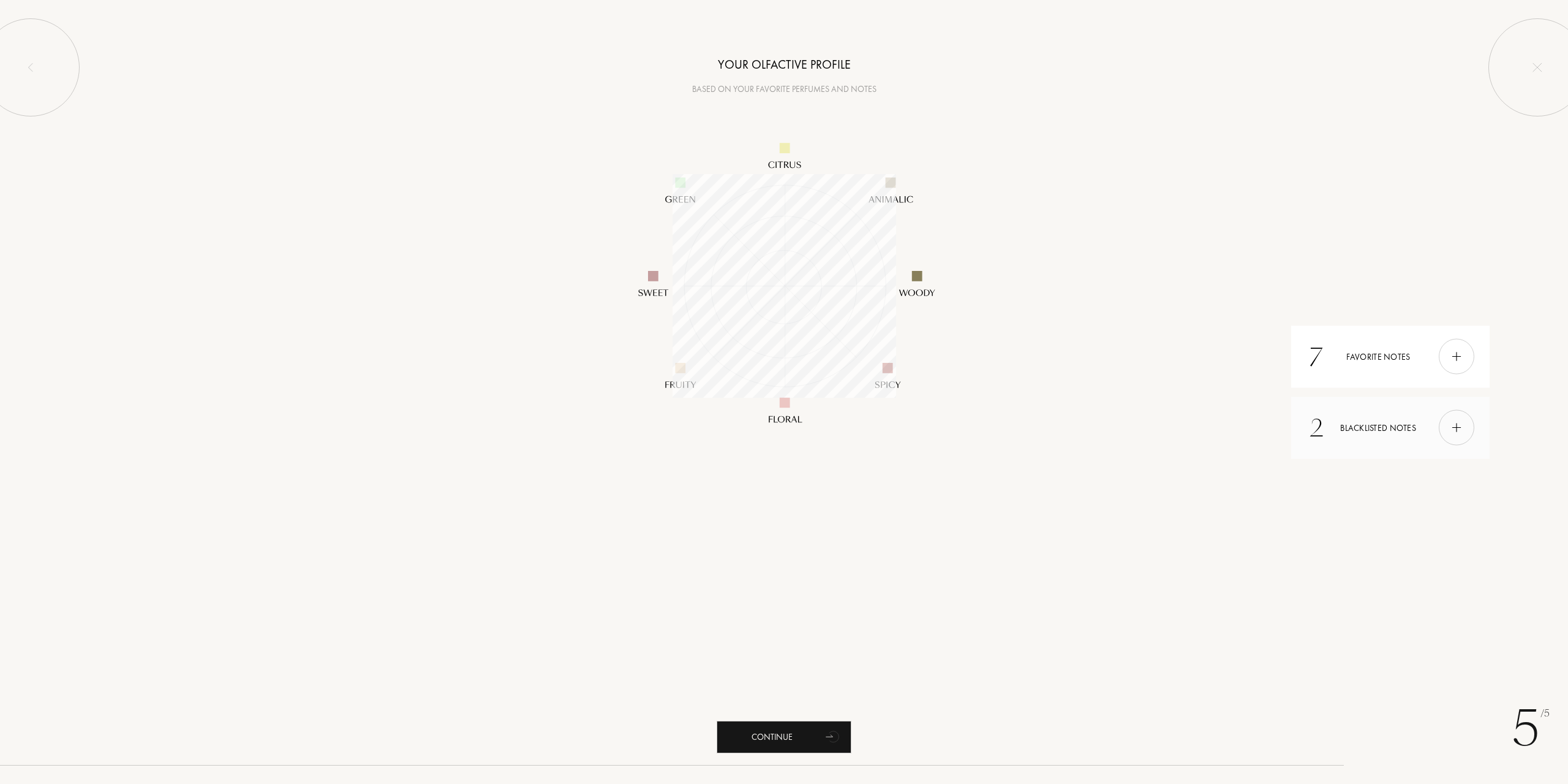
click at [1391, 435] on div "2 Blacklisted notes" at bounding box center [1391, 427] width 199 height 62
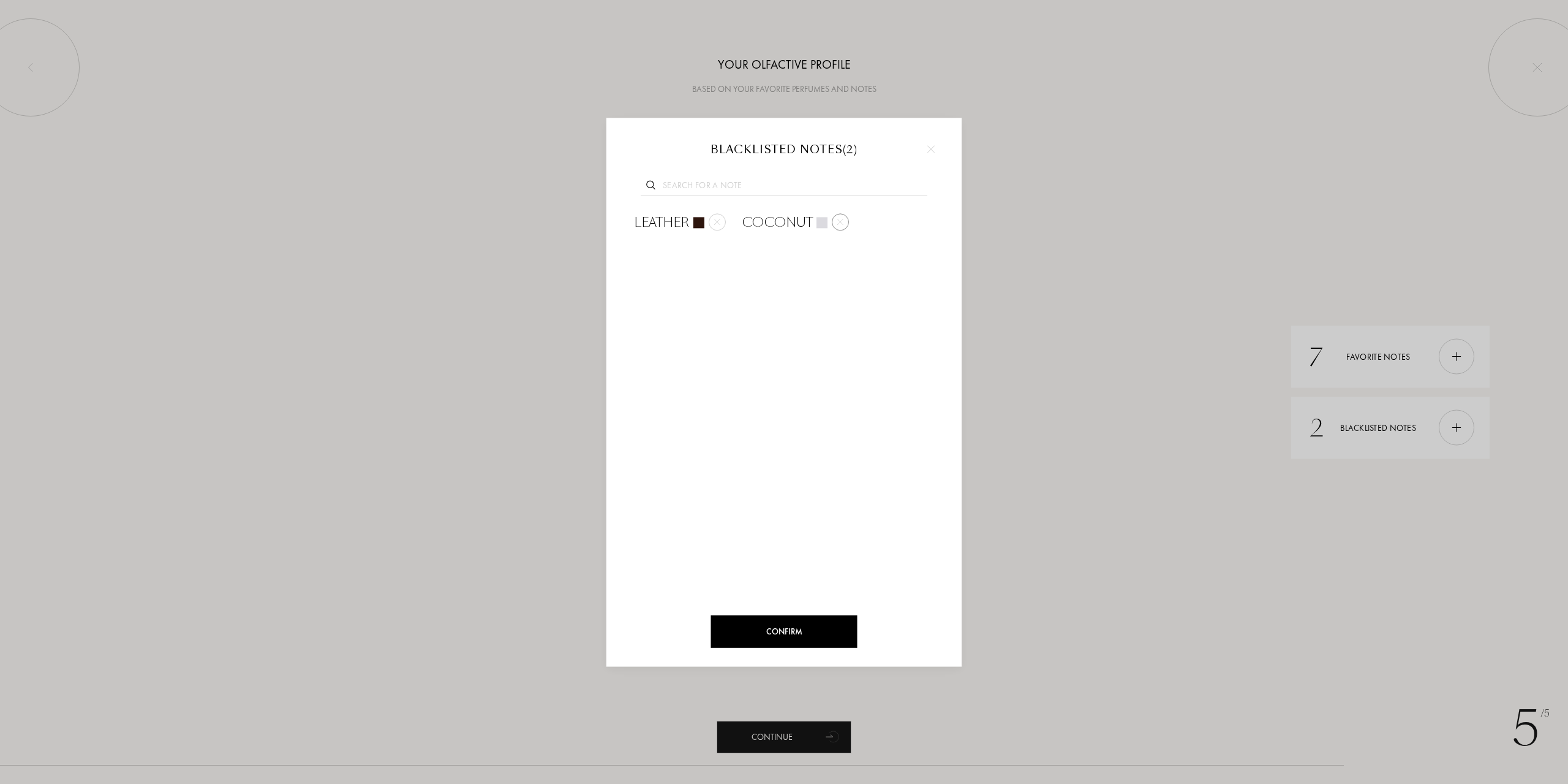
click at [842, 221] on img at bounding box center [840, 221] width 6 height 6
click at [793, 628] on div "Confirm" at bounding box center [785, 630] width 146 height 32
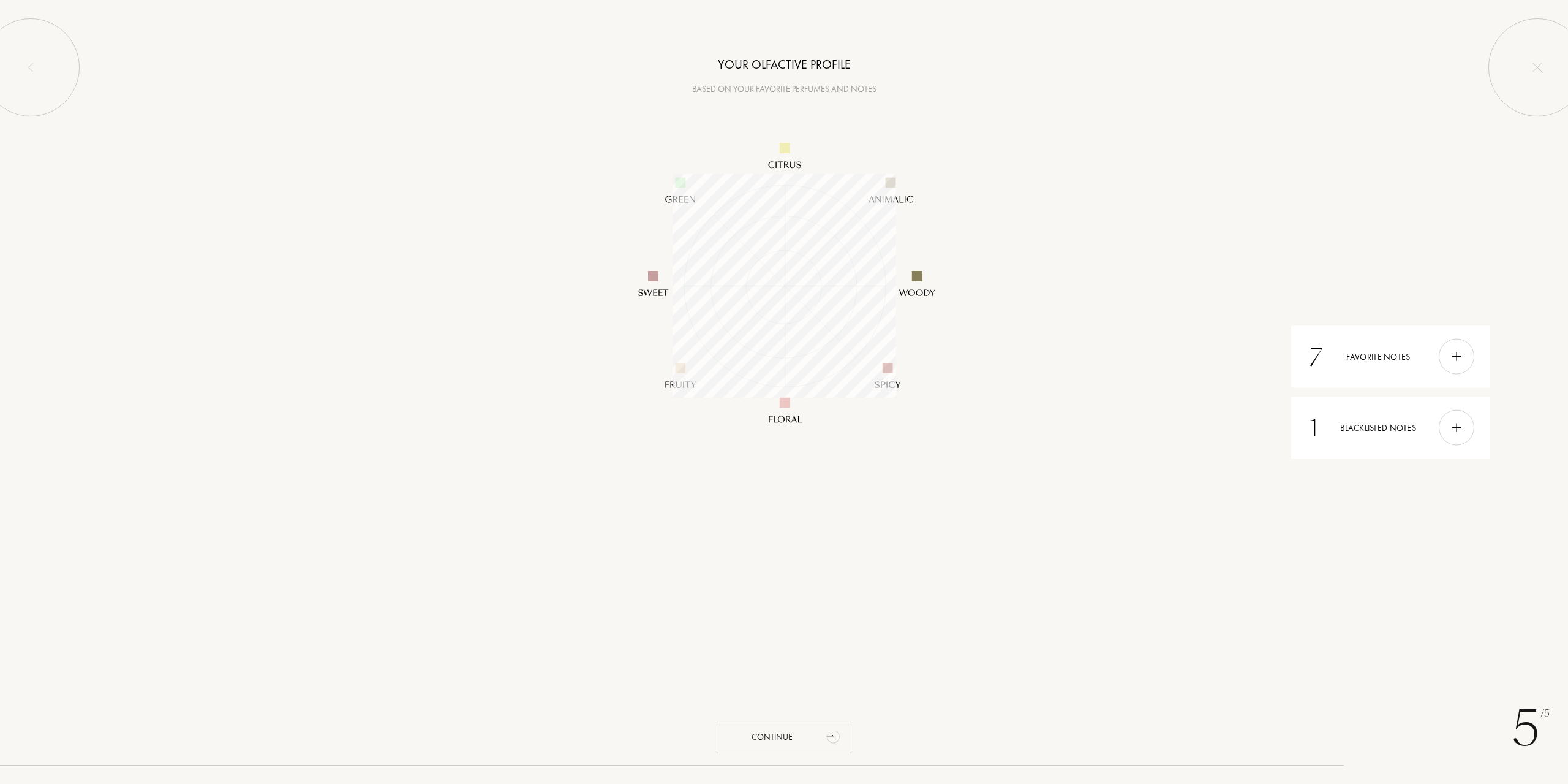
click at [795, 743] on div "Continue" at bounding box center [784, 736] width 134 height 32
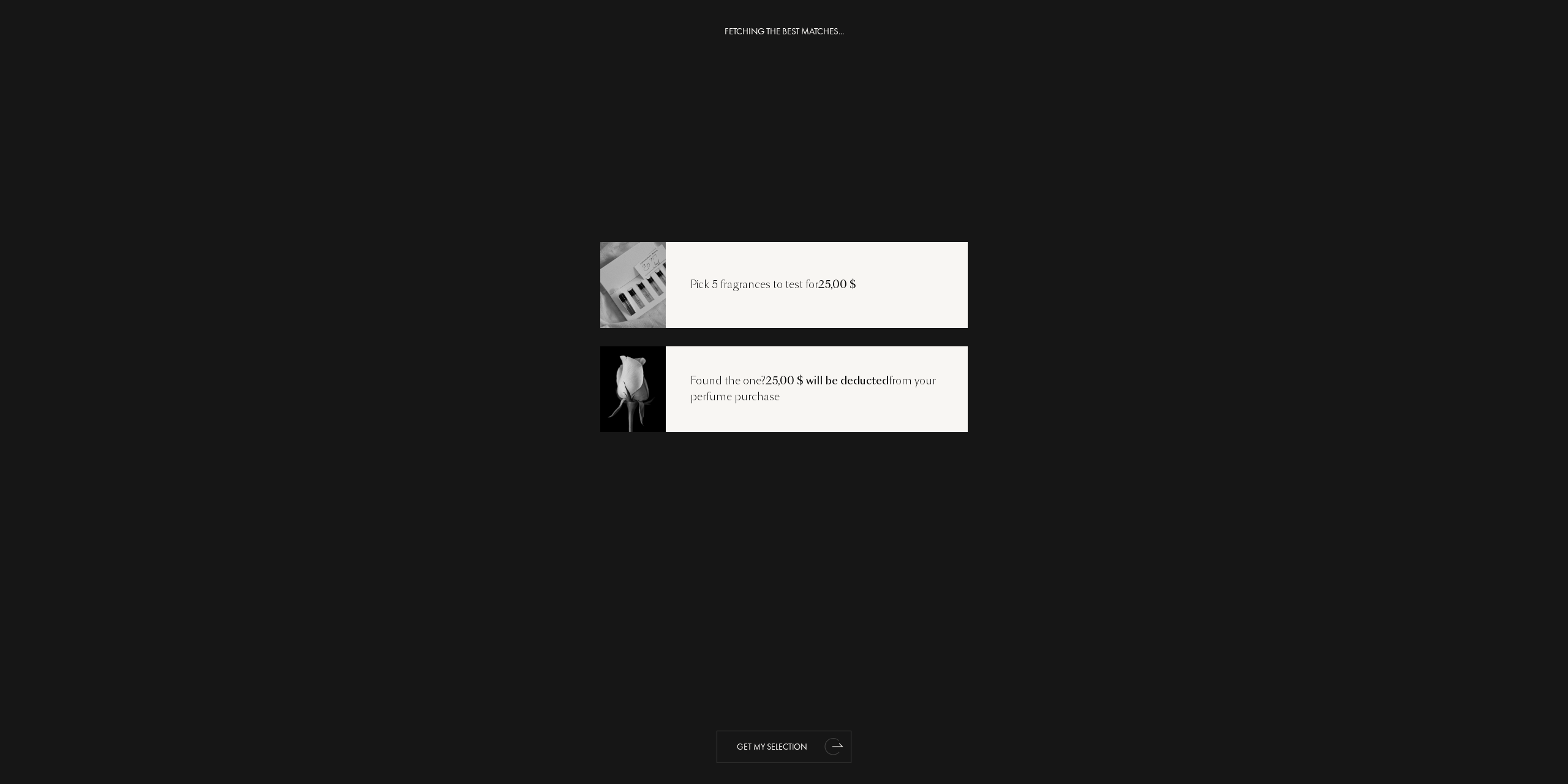
click at [780, 752] on div "Get my selection" at bounding box center [784, 746] width 134 height 32
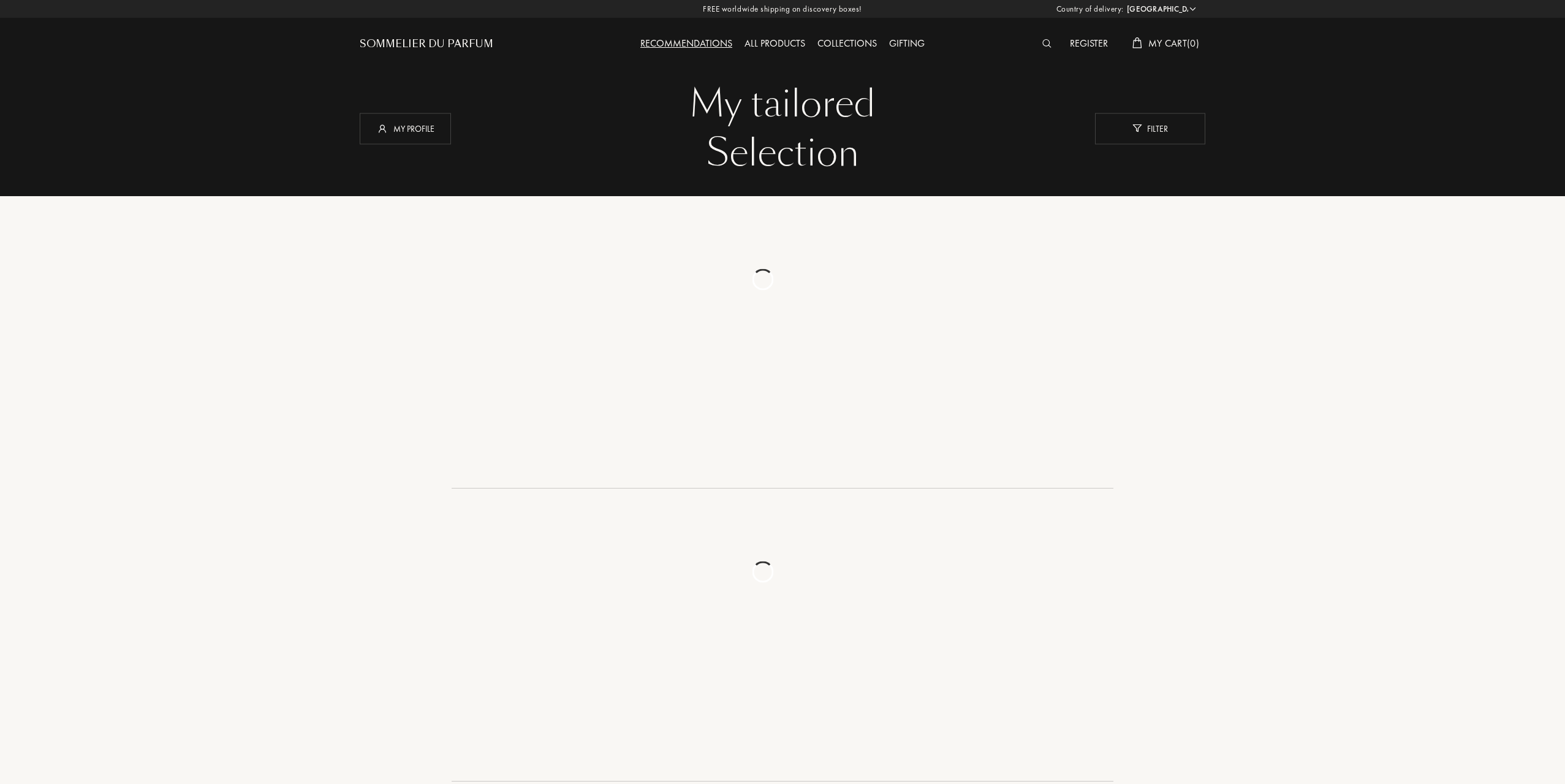
select select "US"
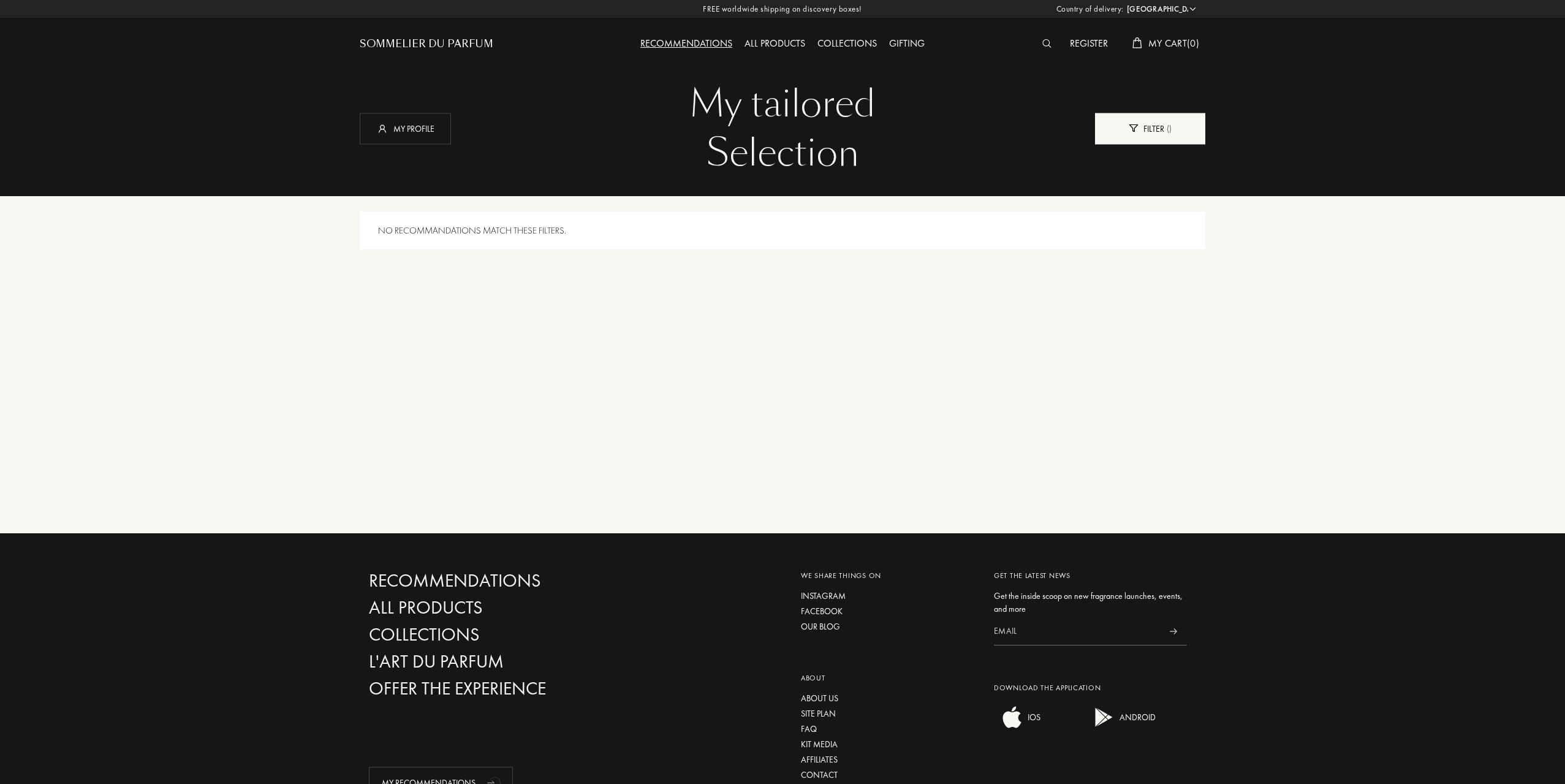
click at [1150, 136] on div "Filter ( )" at bounding box center [1150, 128] width 111 height 31
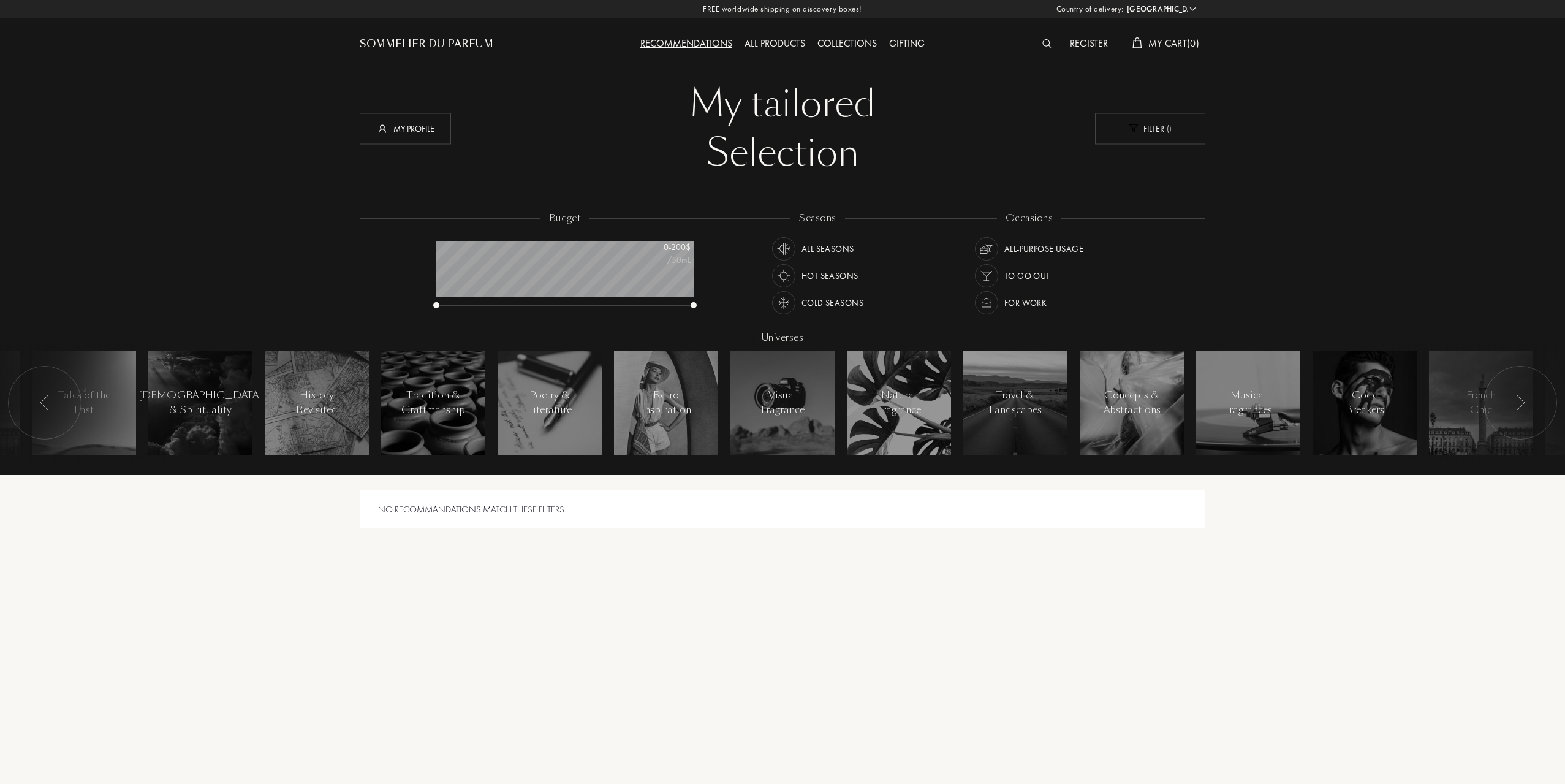
scroll to position [61, 257]
click at [754, 606] on div "No recommandations match these filters." at bounding box center [782, 628] width 846 height 306
click at [412, 135] on div "My profile" at bounding box center [405, 128] width 92 height 31
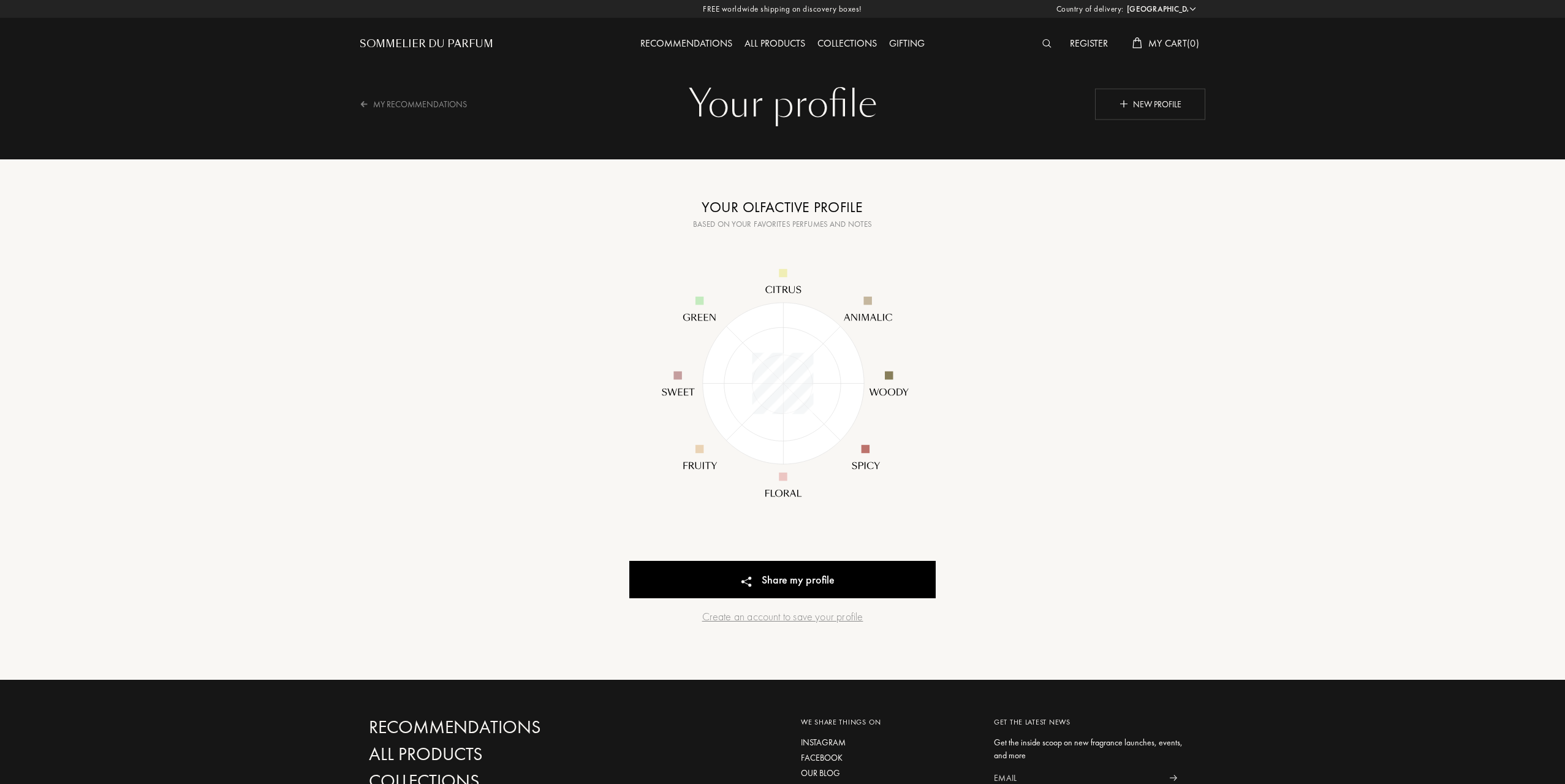
select select "US"
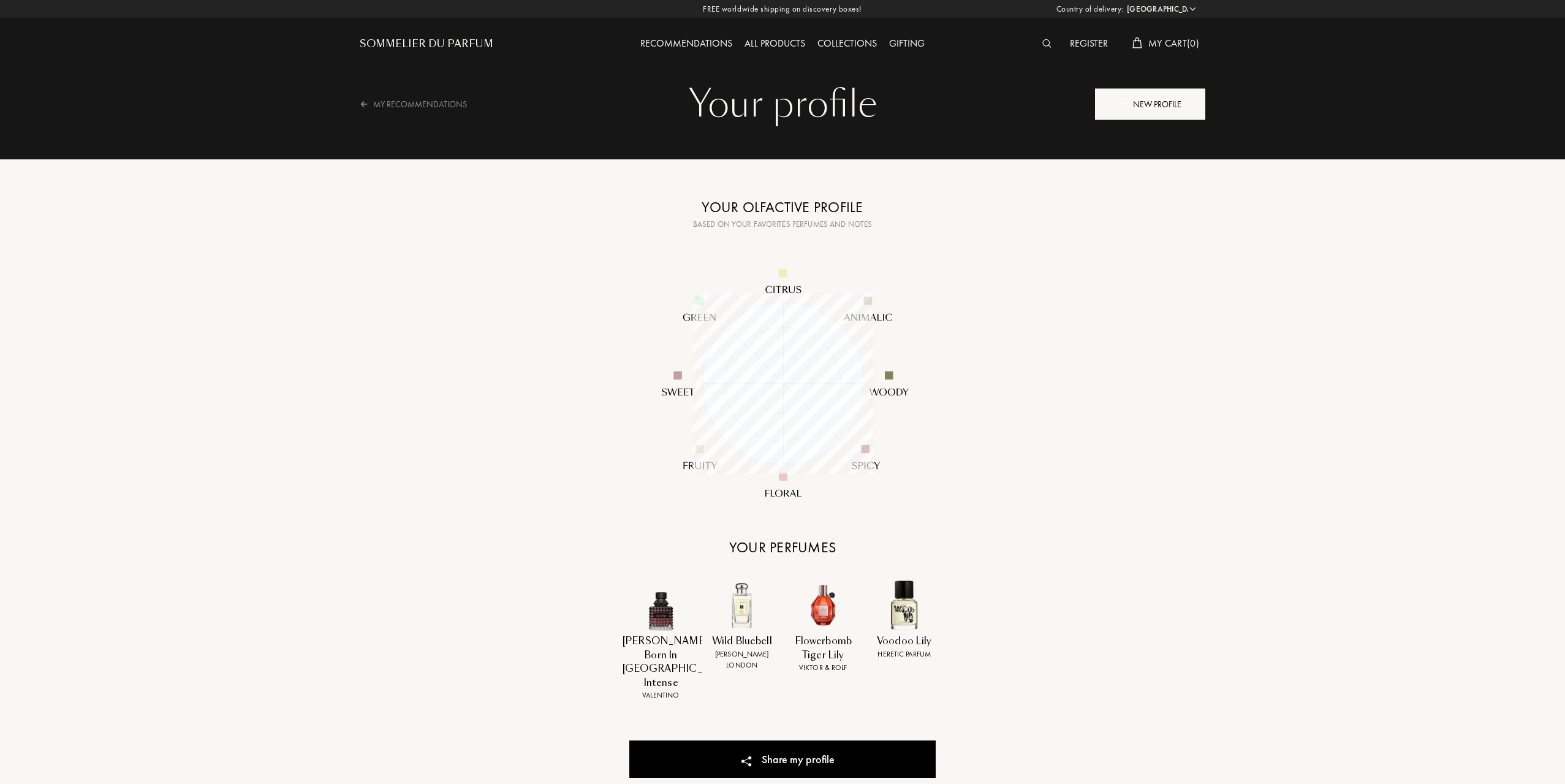
click at [1126, 103] on img at bounding box center [1124, 102] width 8 height 8
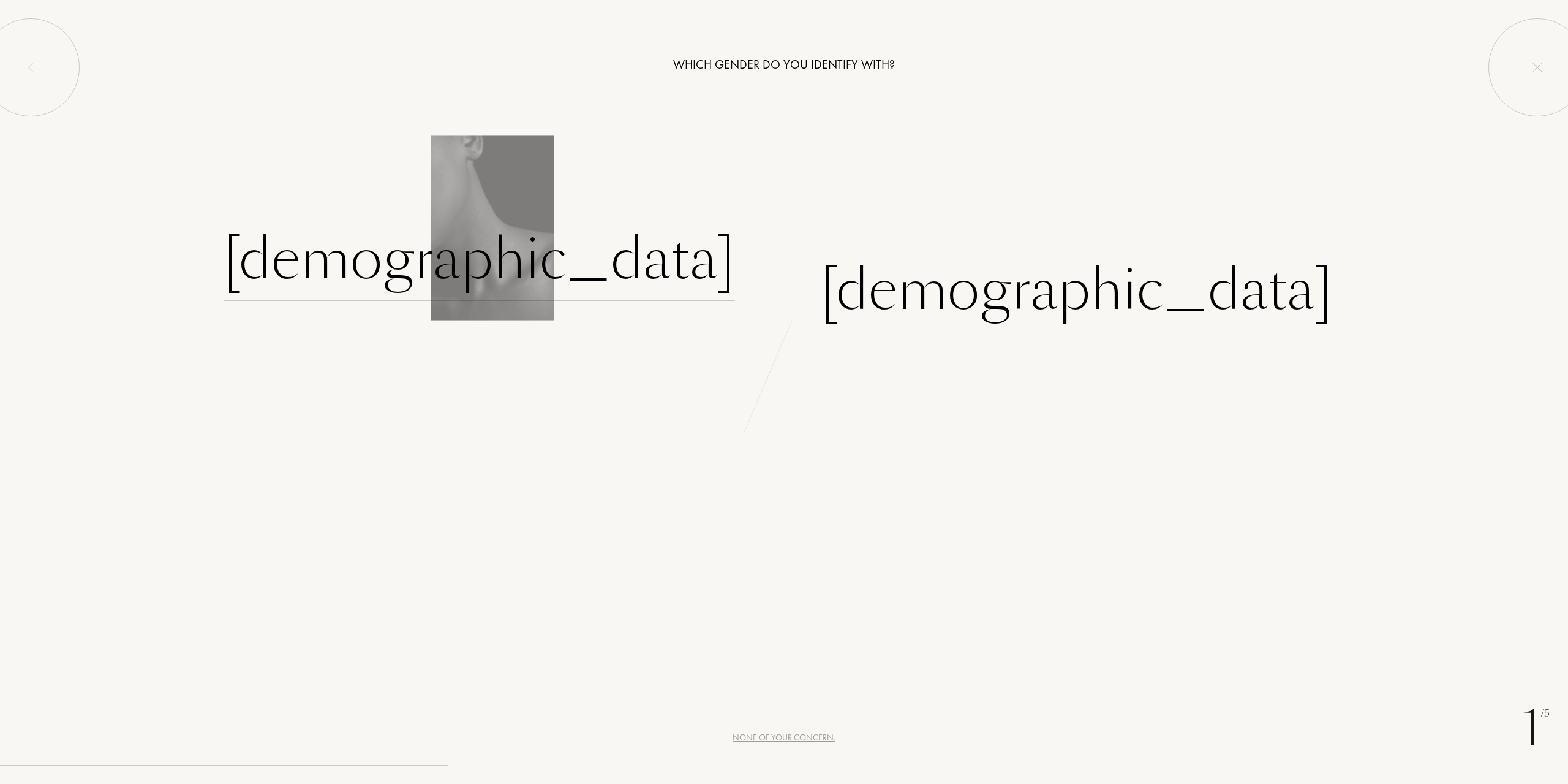
click at [662, 248] on div "Female" at bounding box center [478, 259] width 511 height 82
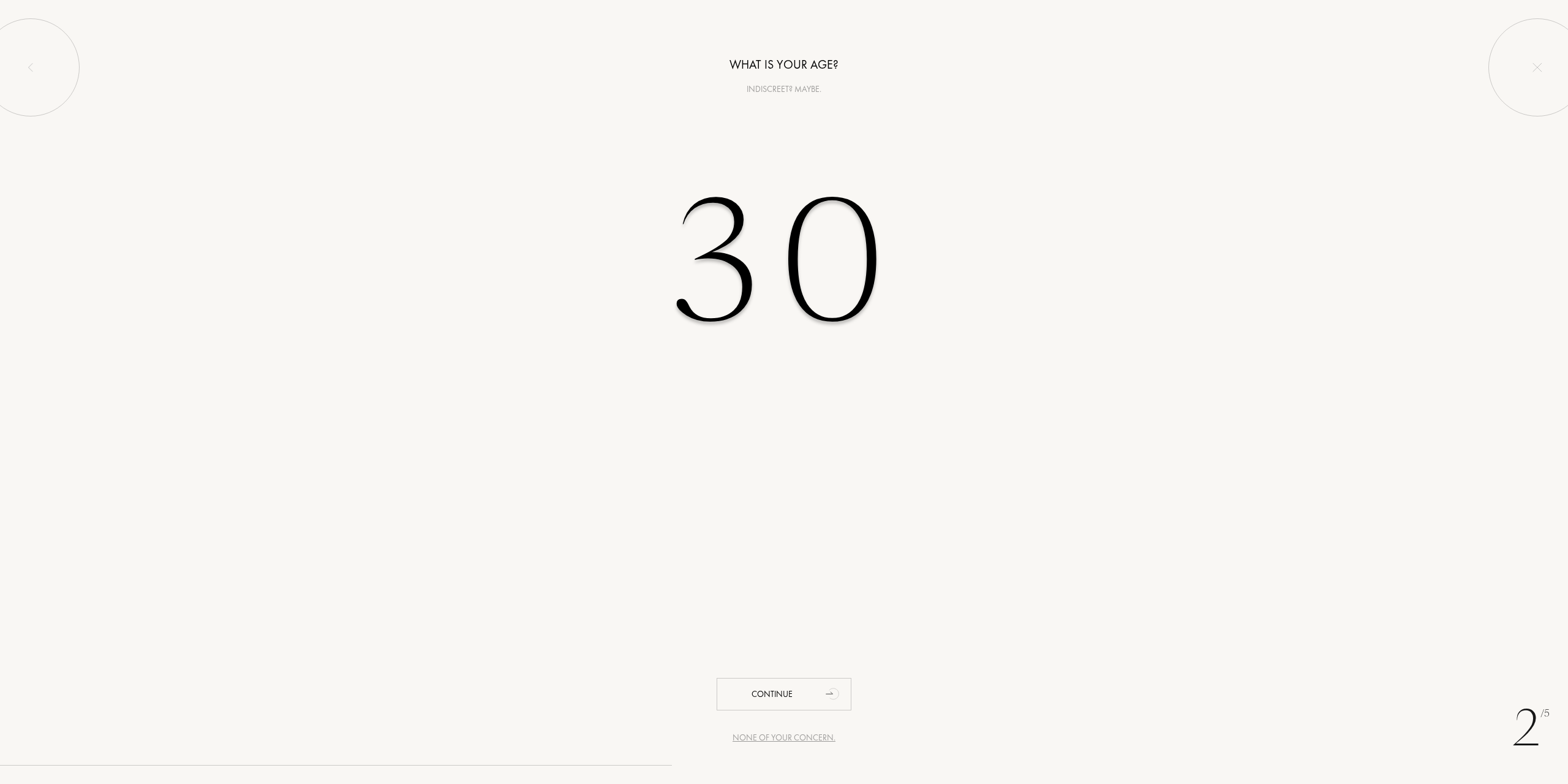
type input "30"
click at [695, 665] on div "2 /5 None of your concern. What is your age? Indiscreet? Maybe. 30 Continue" at bounding box center [784, 392] width 1568 height 784
click at [787, 710] on div "Continue" at bounding box center [784, 693] width 134 height 32
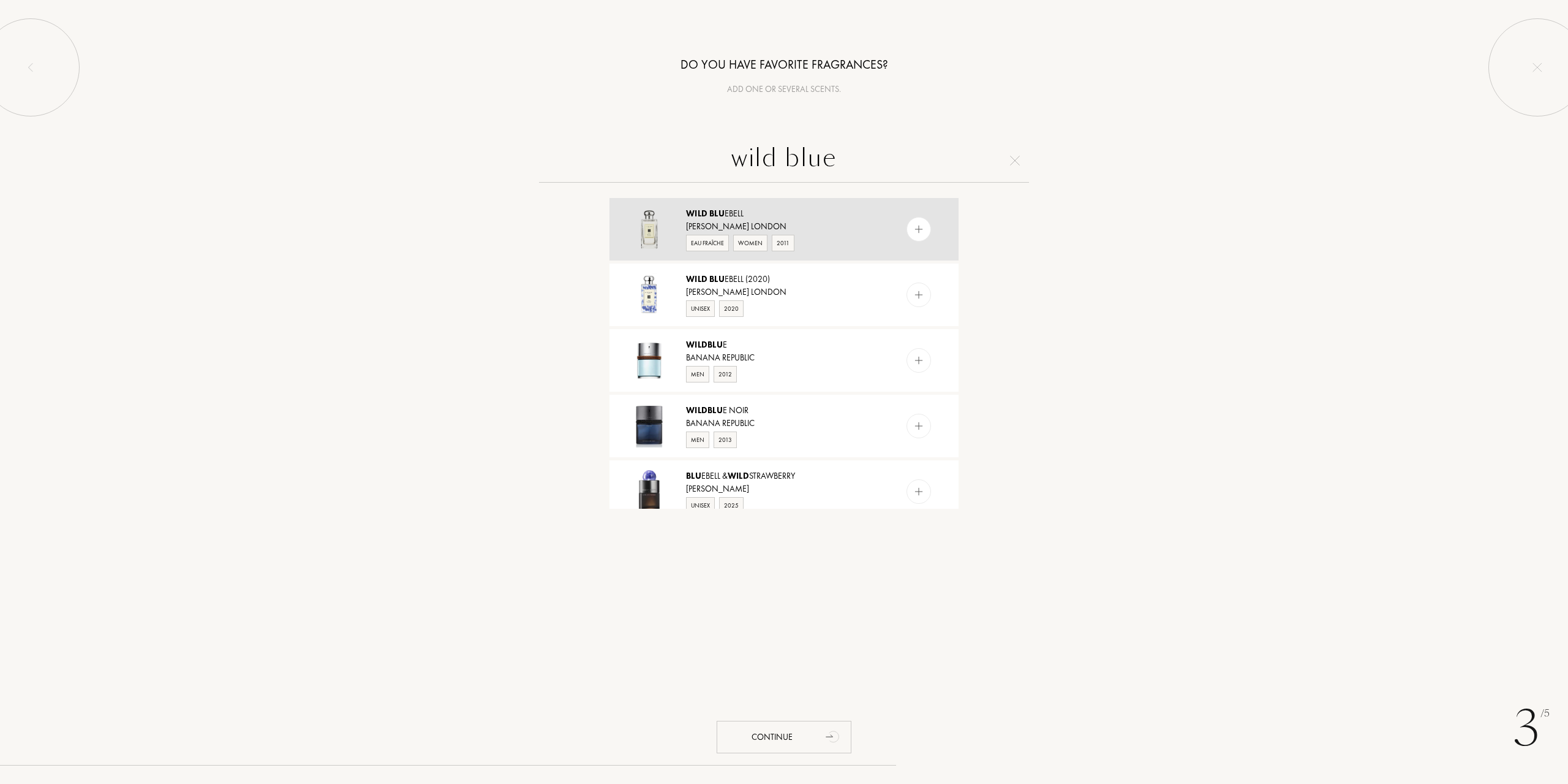
type input "wild blue"
click at [919, 232] on img at bounding box center [919, 229] width 12 height 12
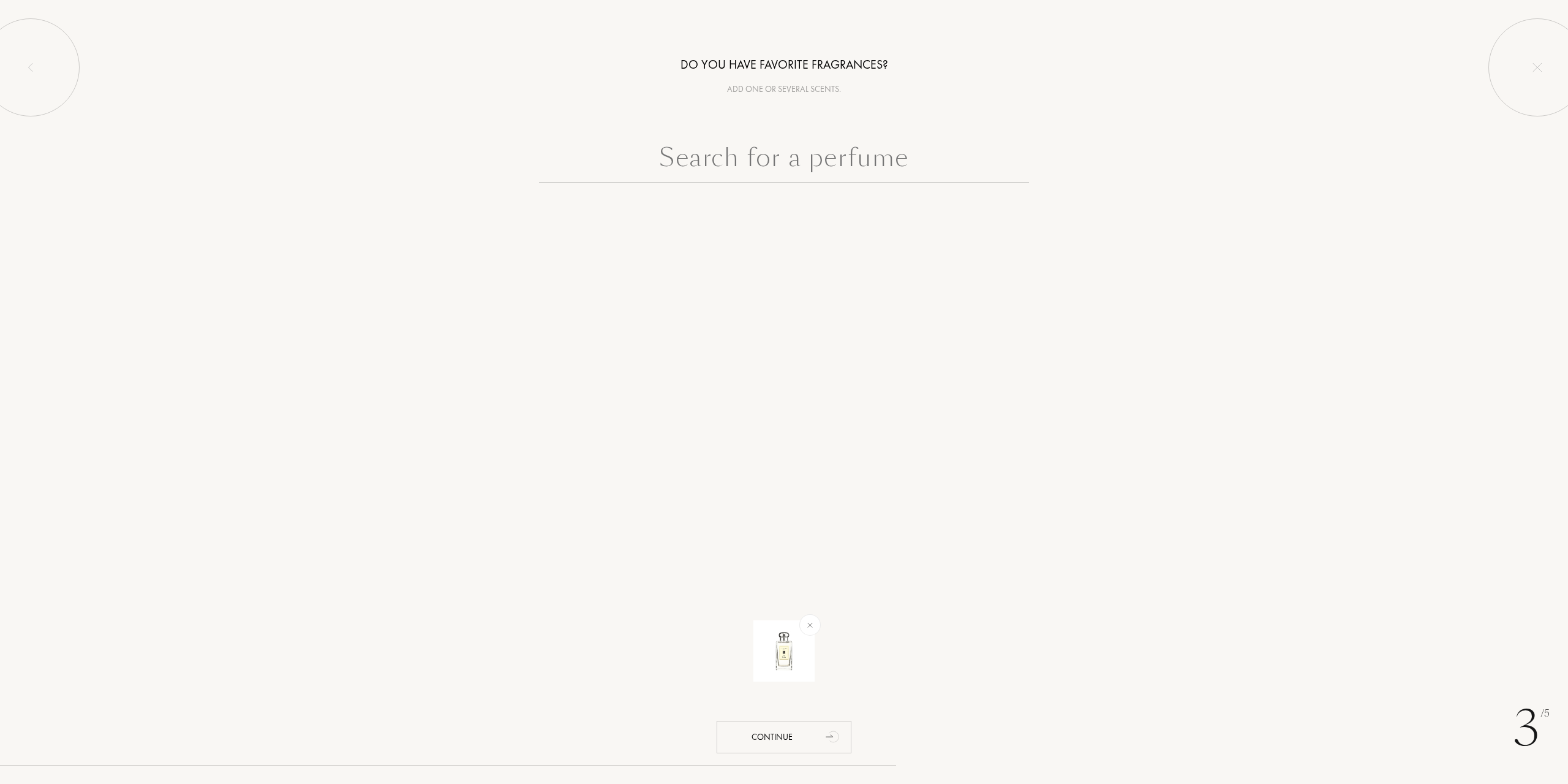
click at [781, 163] on input "text" at bounding box center [784, 160] width 490 height 44
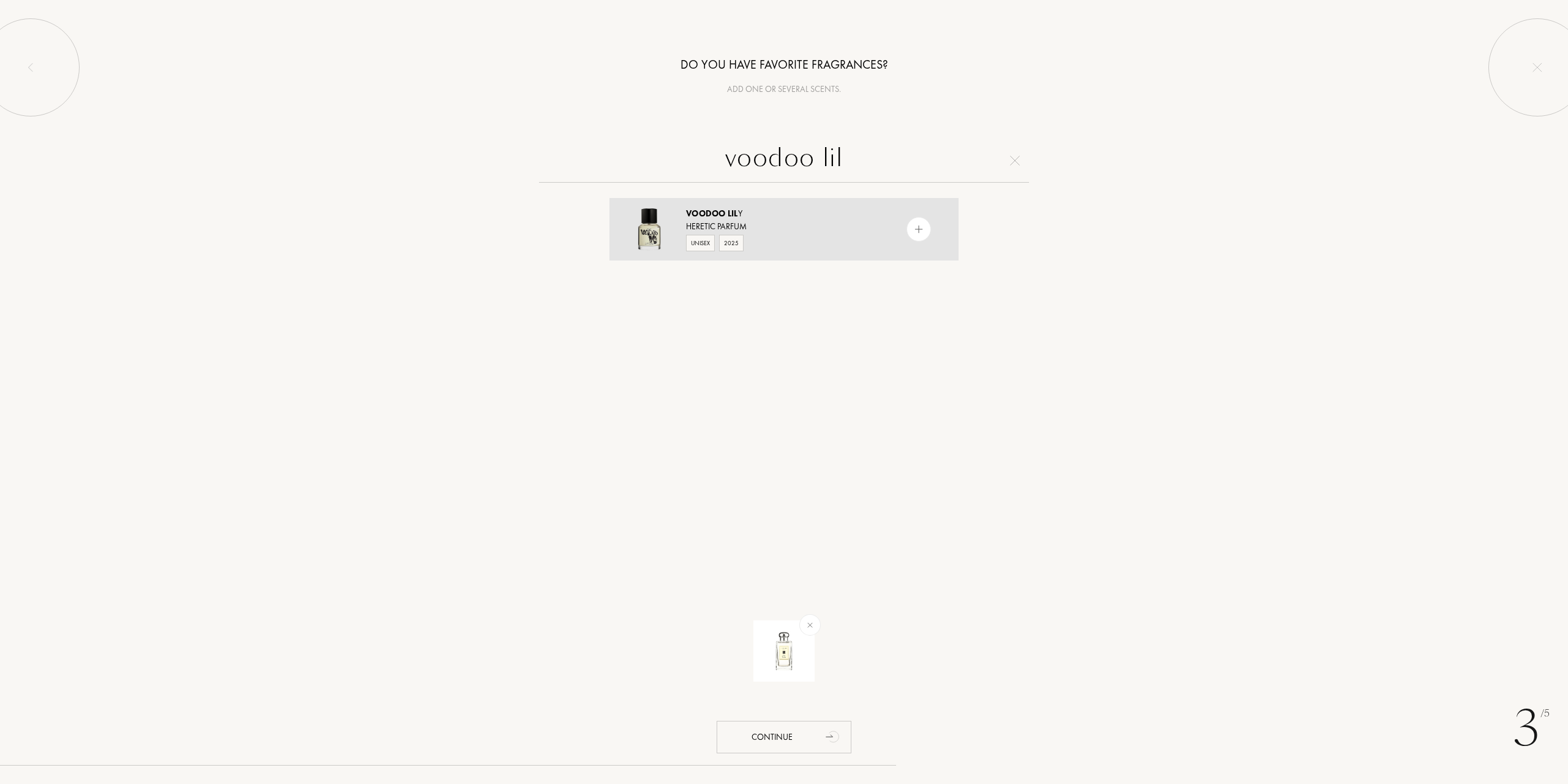
type input "voodoo lil"
click at [915, 229] on img at bounding box center [919, 229] width 12 height 12
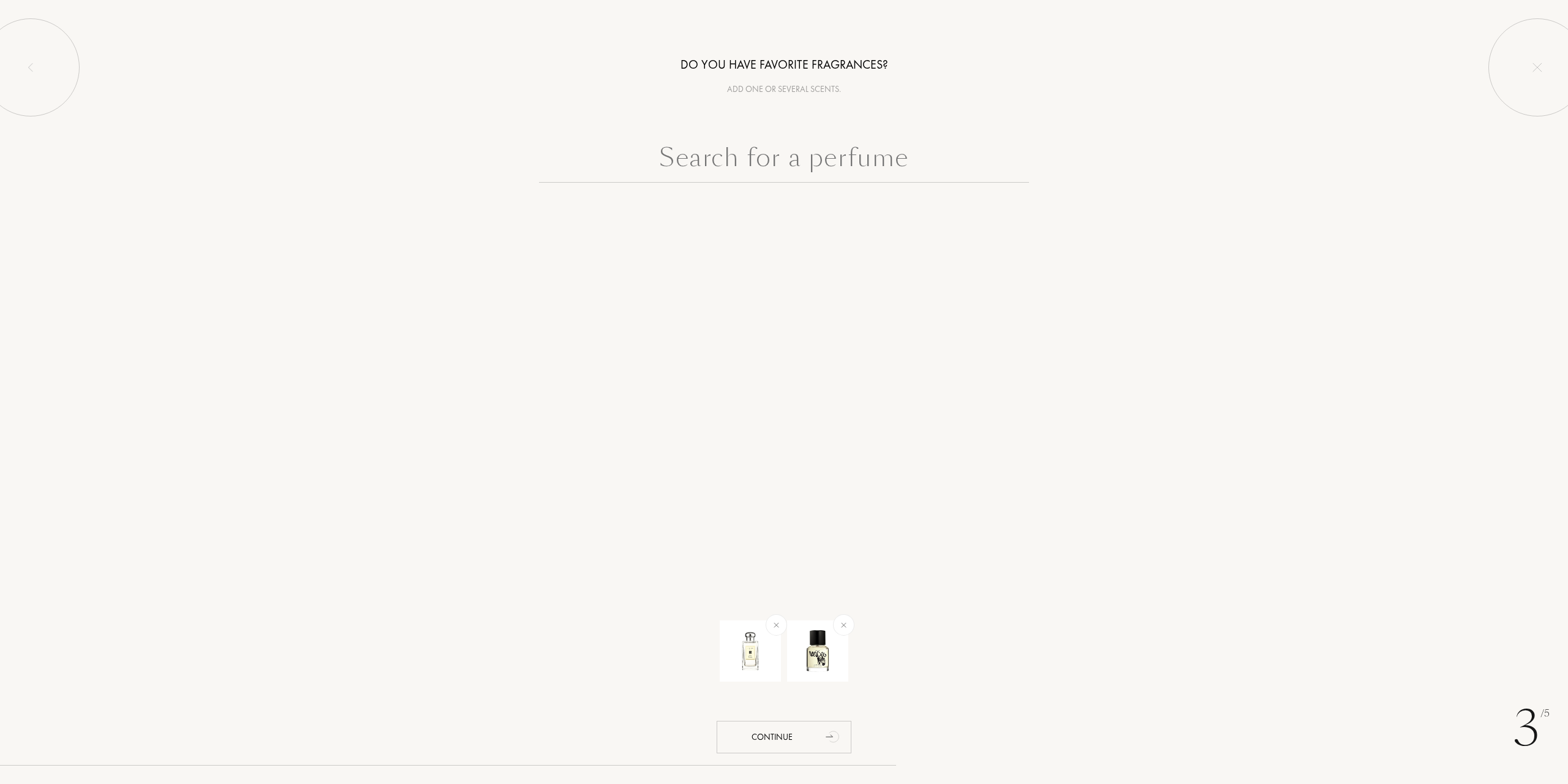
click at [823, 167] on input "text" at bounding box center [784, 160] width 490 height 44
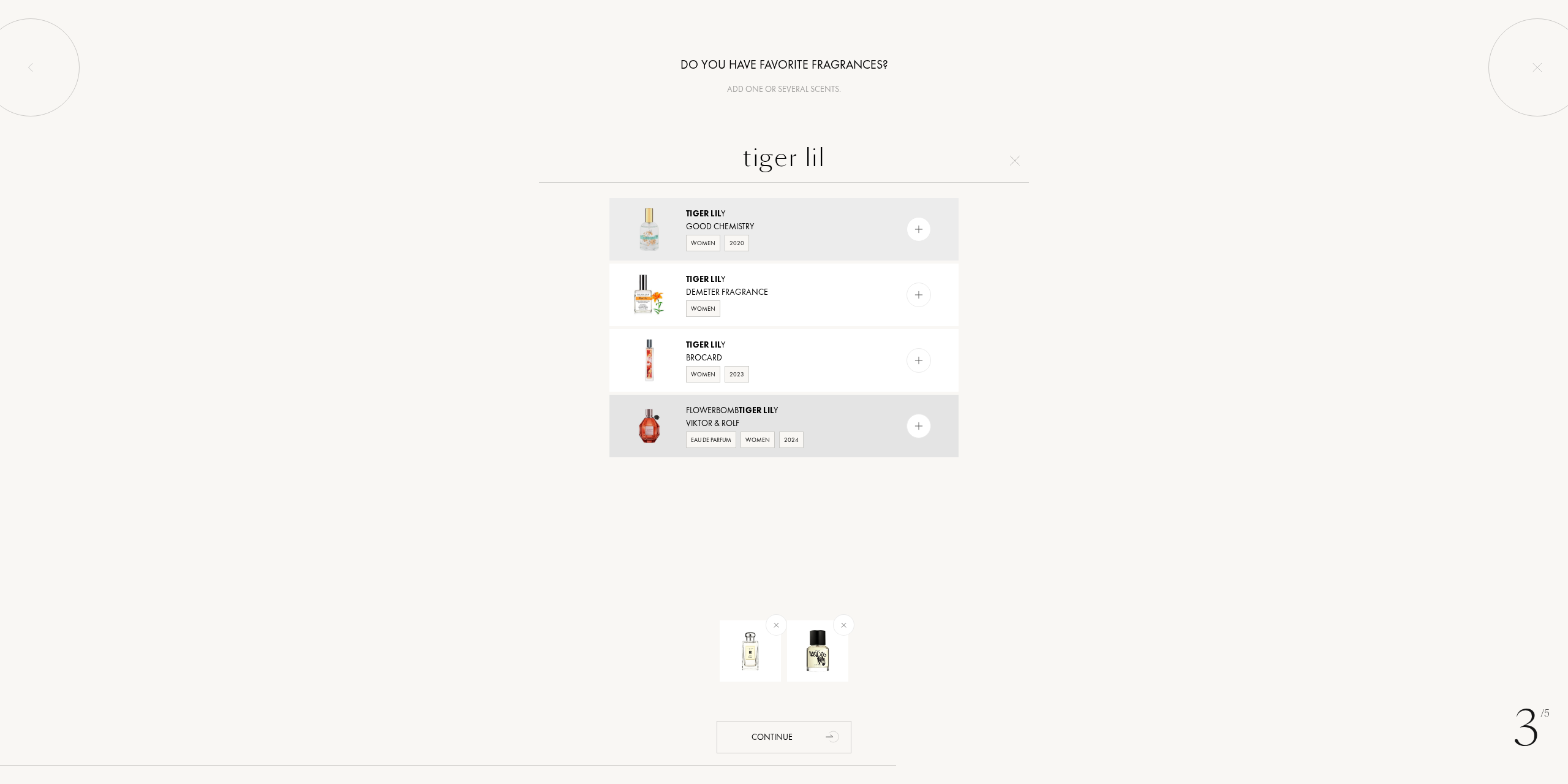
type input "tiger lil"
click at [929, 429] on div at bounding box center [918, 425] width 25 height 25
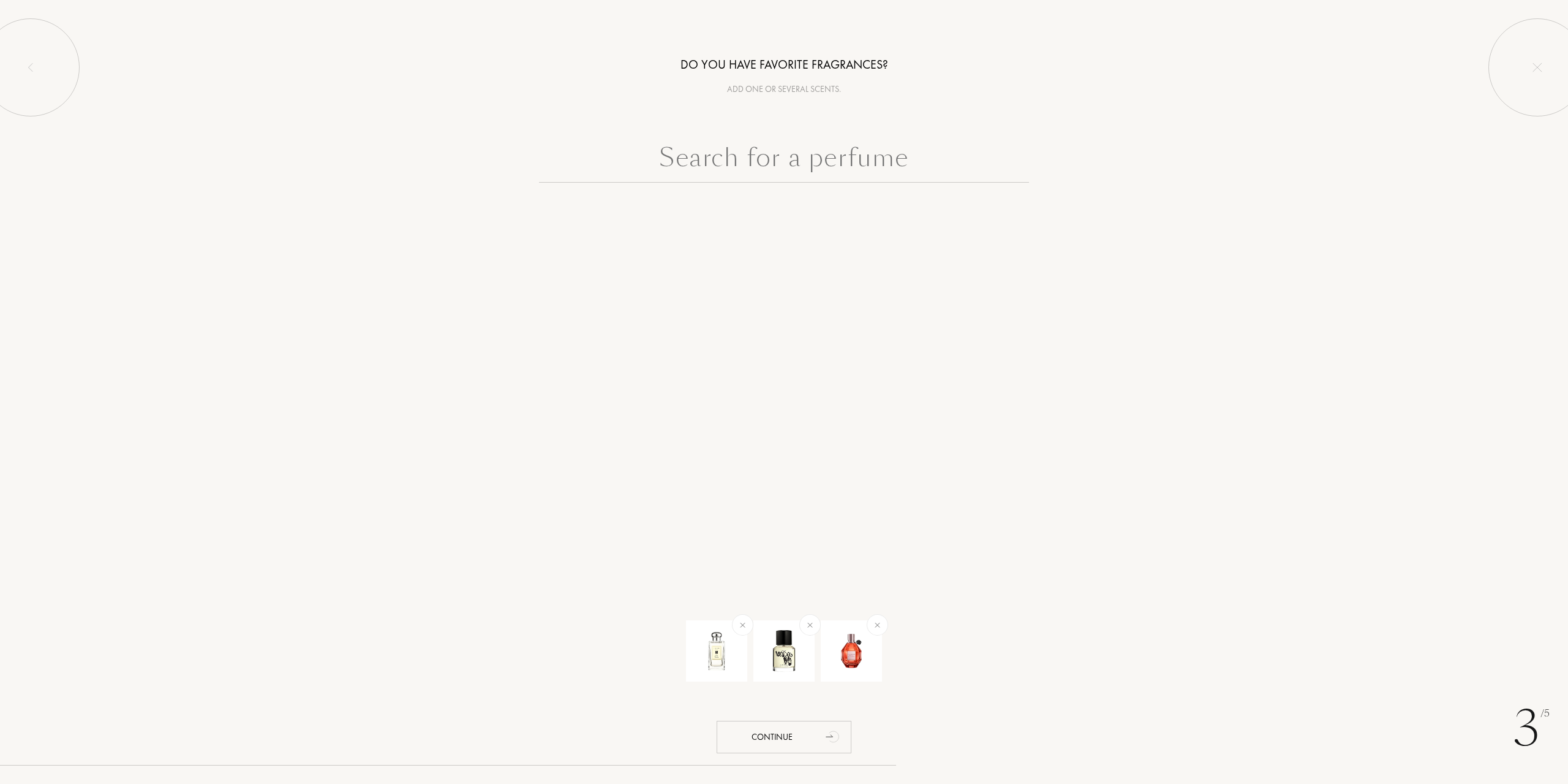
click at [779, 153] on input "text" at bounding box center [784, 160] width 490 height 44
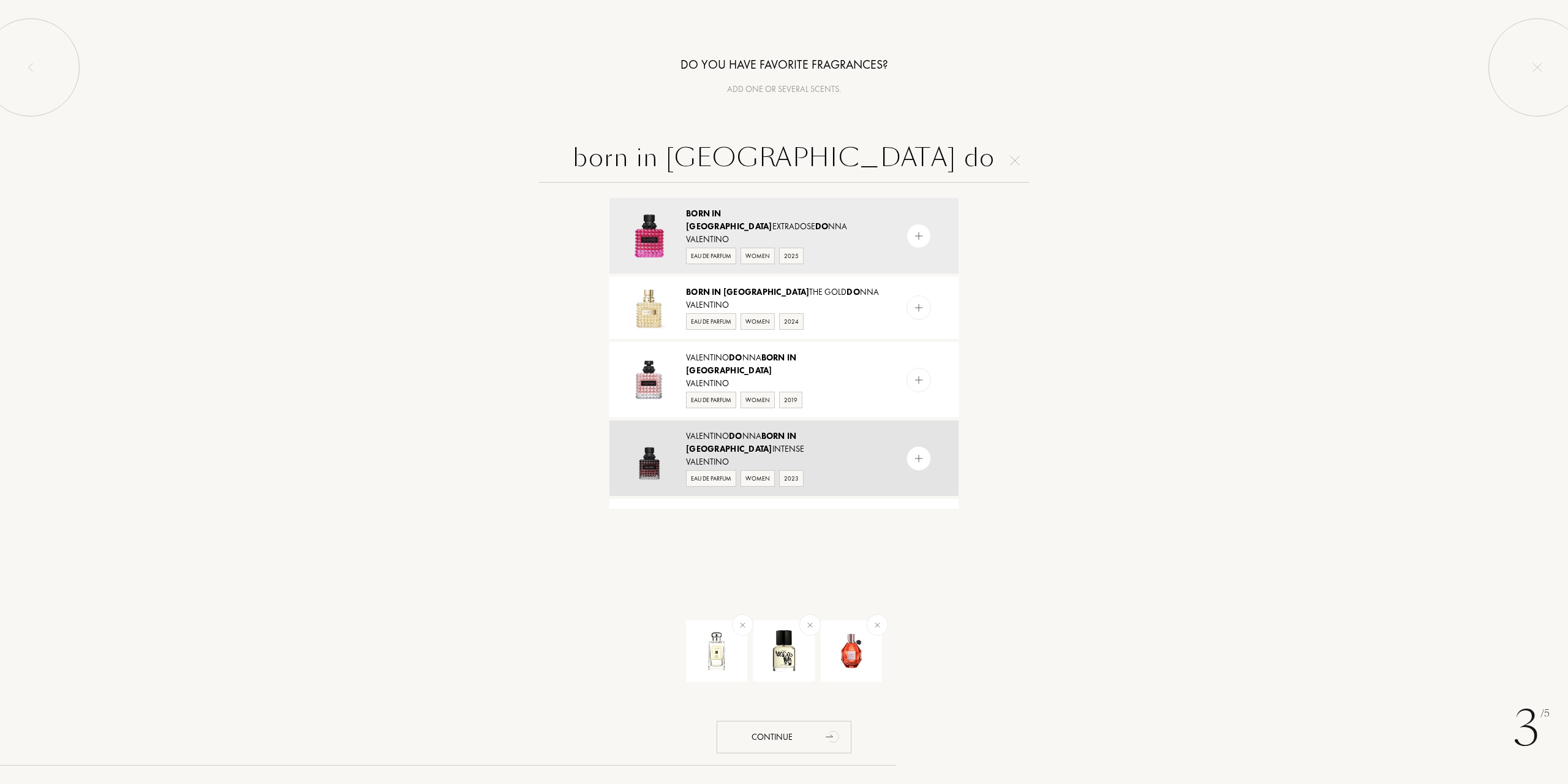
type input "born in roma do"
click at [914, 452] on img at bounding box center [919, 457] width 12 height 12
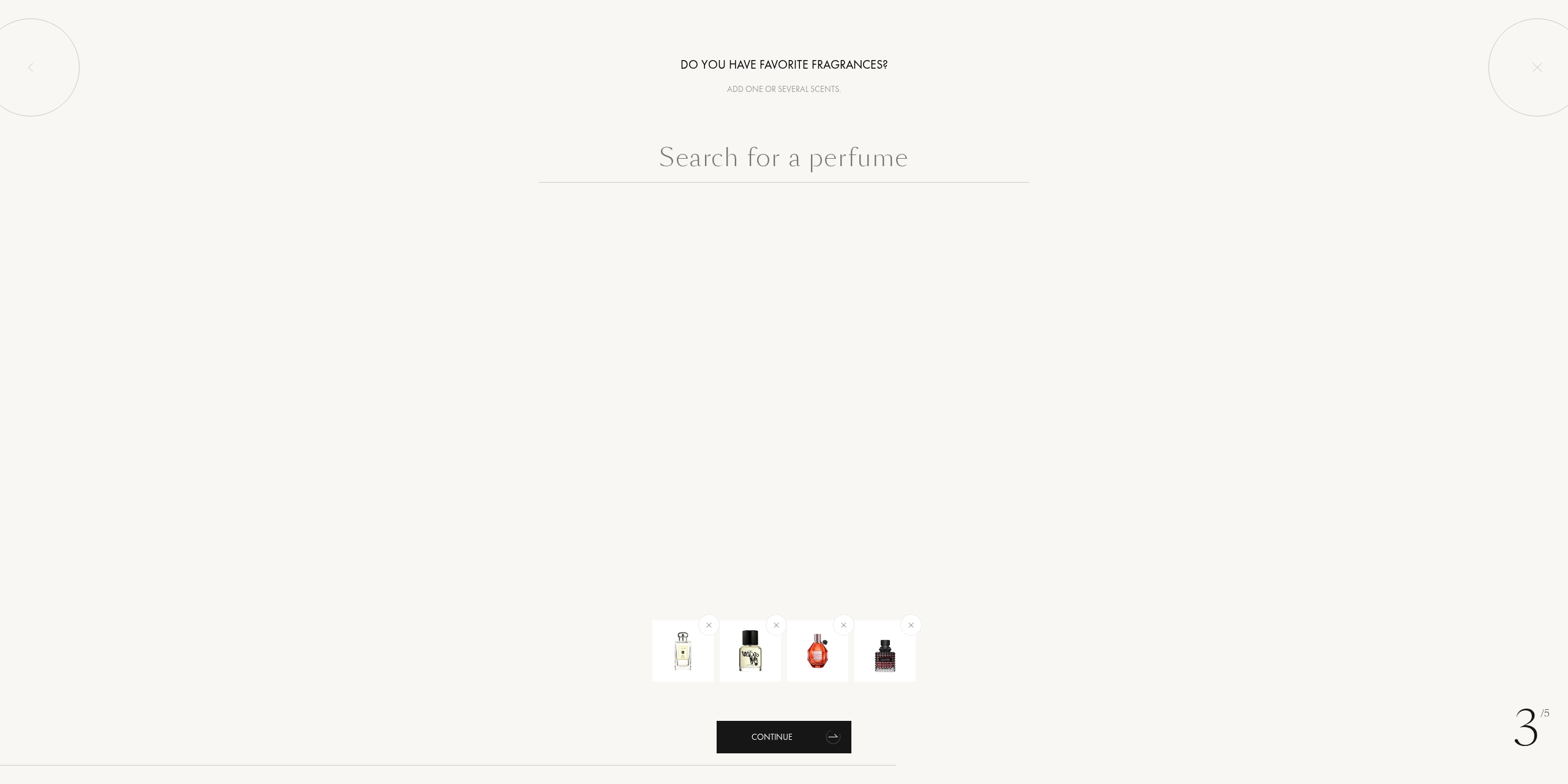
click at [754, 737] on div "Continue" at bounding box center [784, 736] width 134 height 32
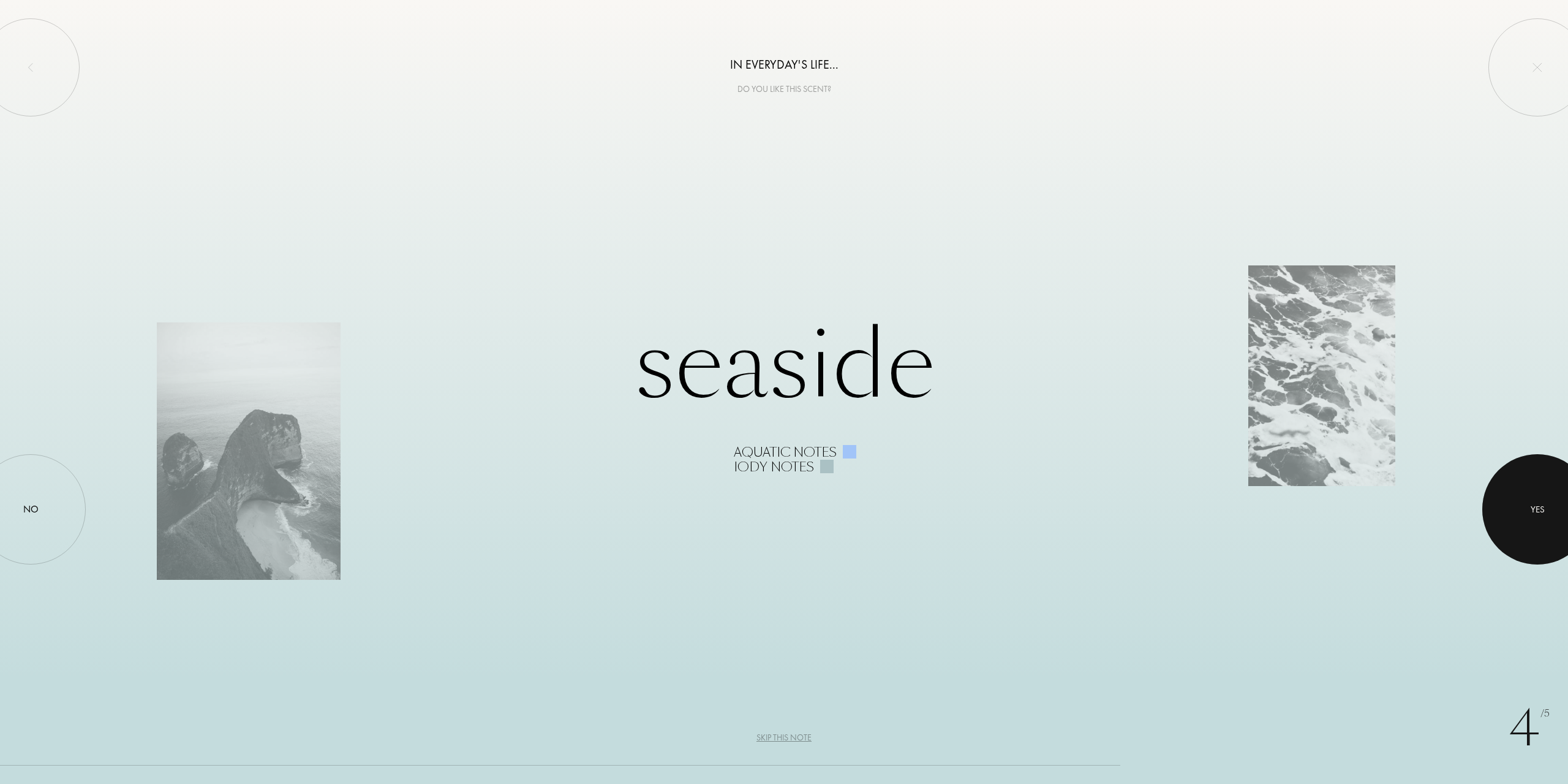
click at [1520, 508] on div at bounding box center [1538, 509] width 111 height 111
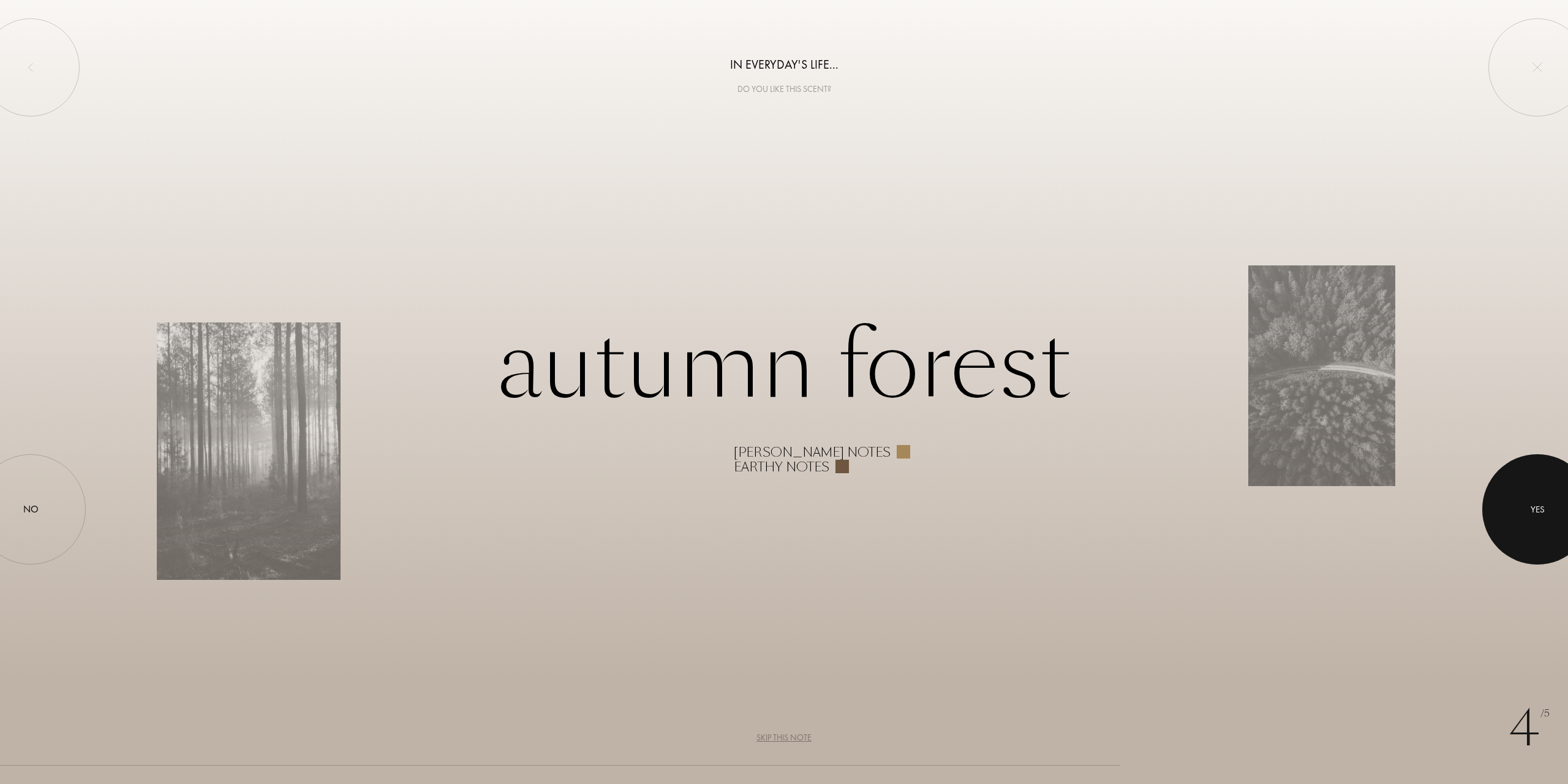
click at [1565, 513] on div at bounding box center [1538, 509] width 111 height 111
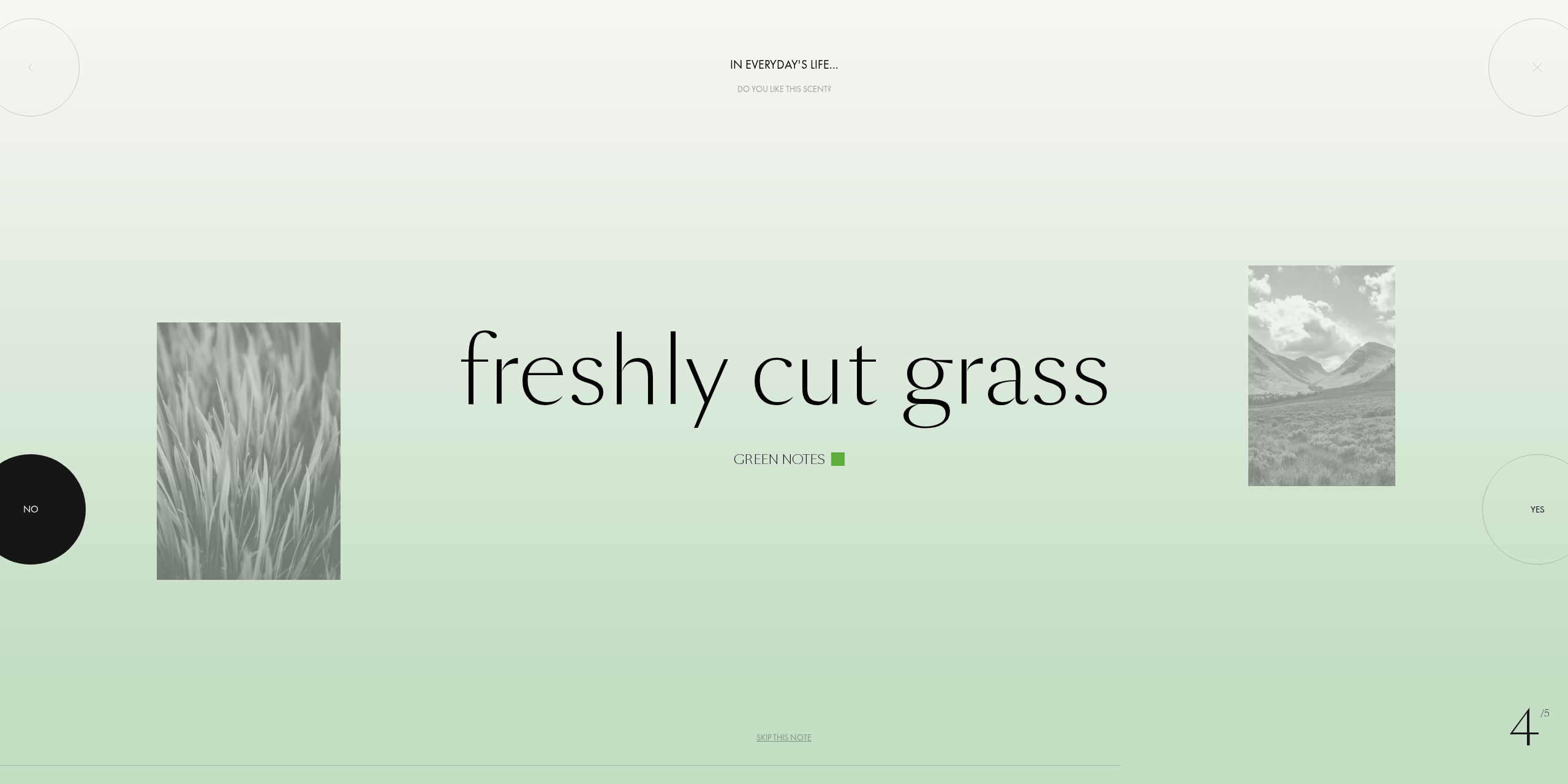
click at [38, 510] on div "No" at bounding box center [30, 509] width 16 height 15
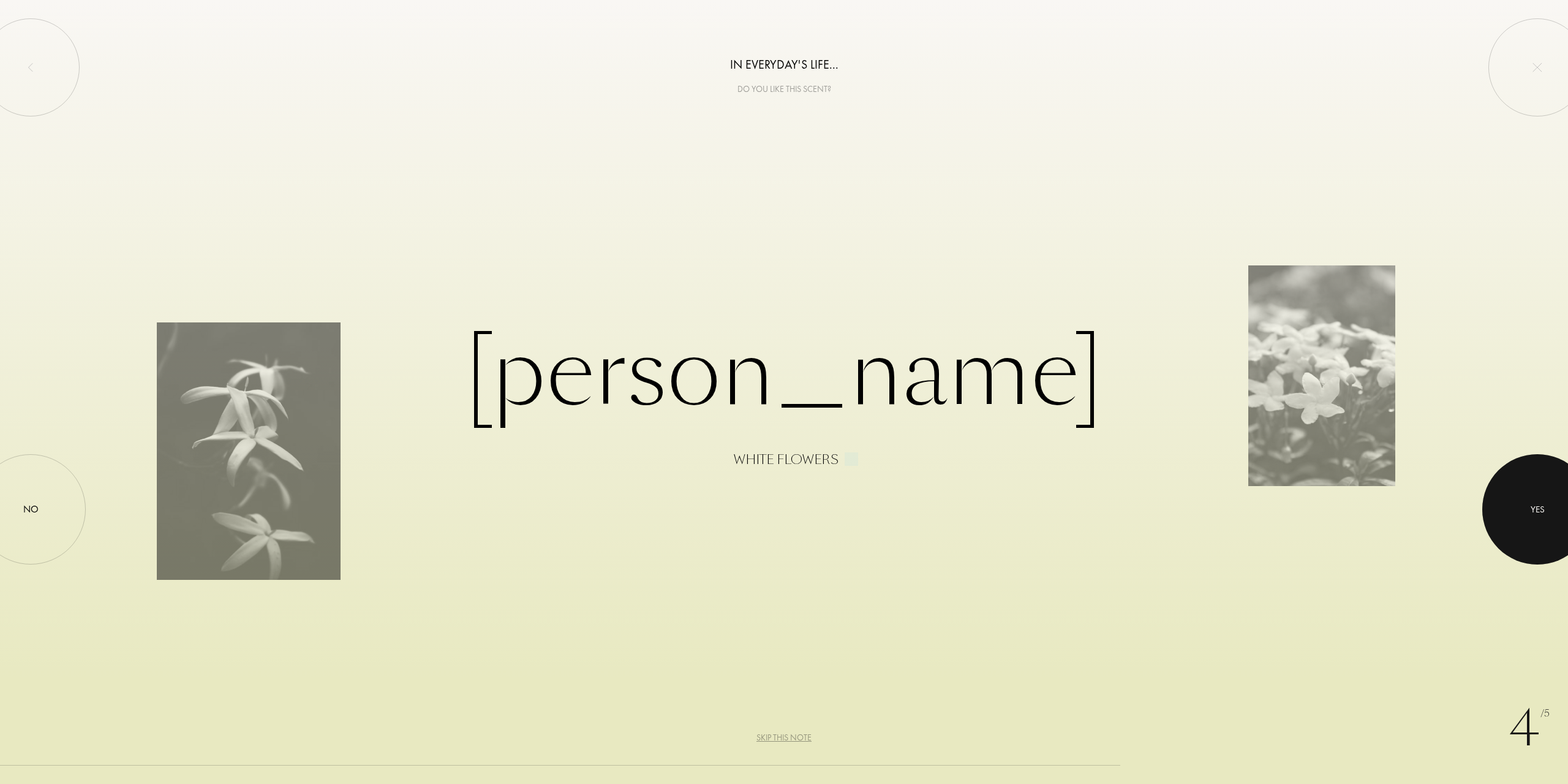
click at [1526, 513] on div at bounding box center [1538, 509] width 111 height 111
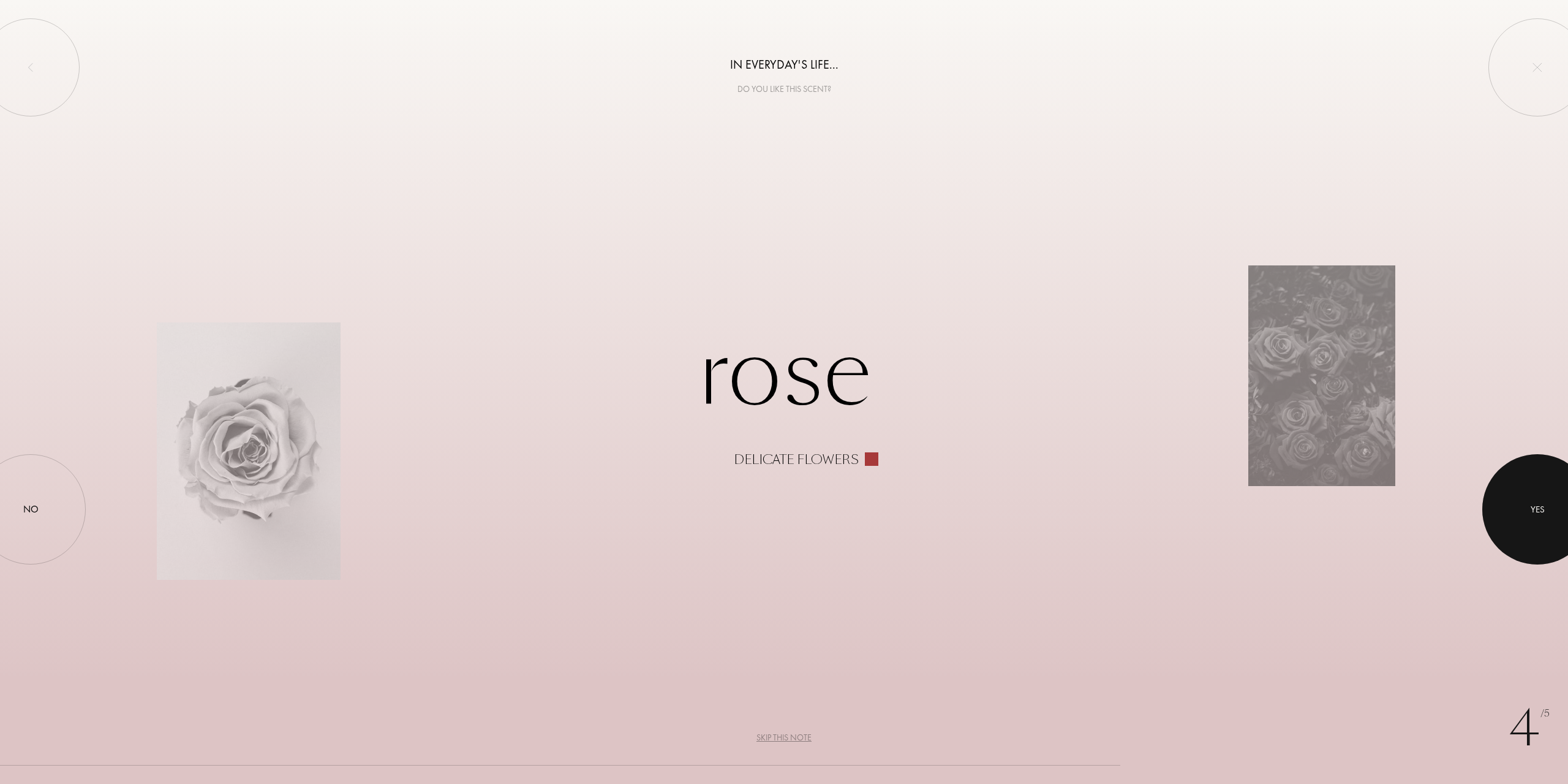
click at [1537, 533] on div at bounding box center [1538, 509] width 111 height 111
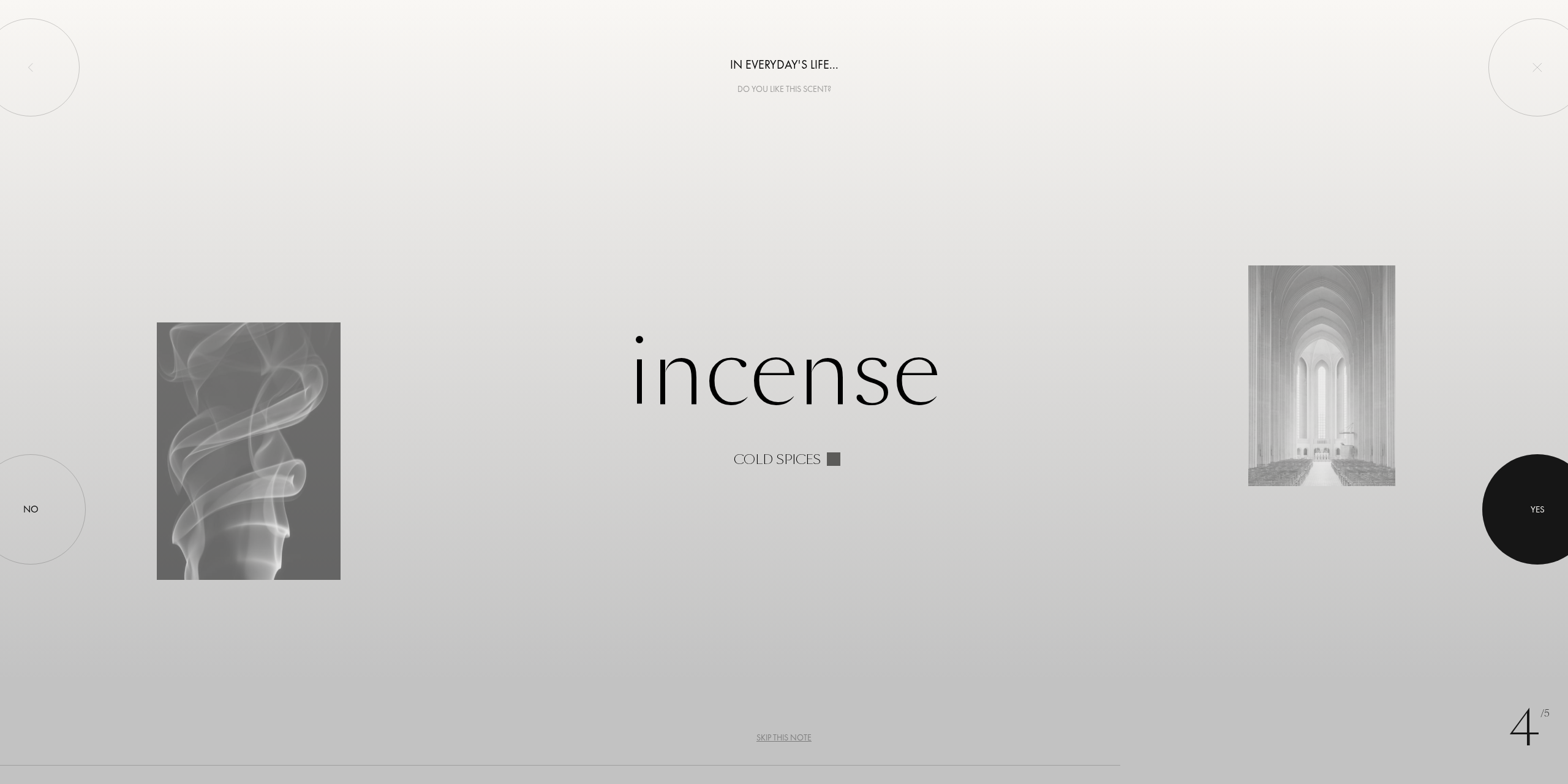
click at [1501, 506] on div at bounding box center [1538, 509] width 111 height 111
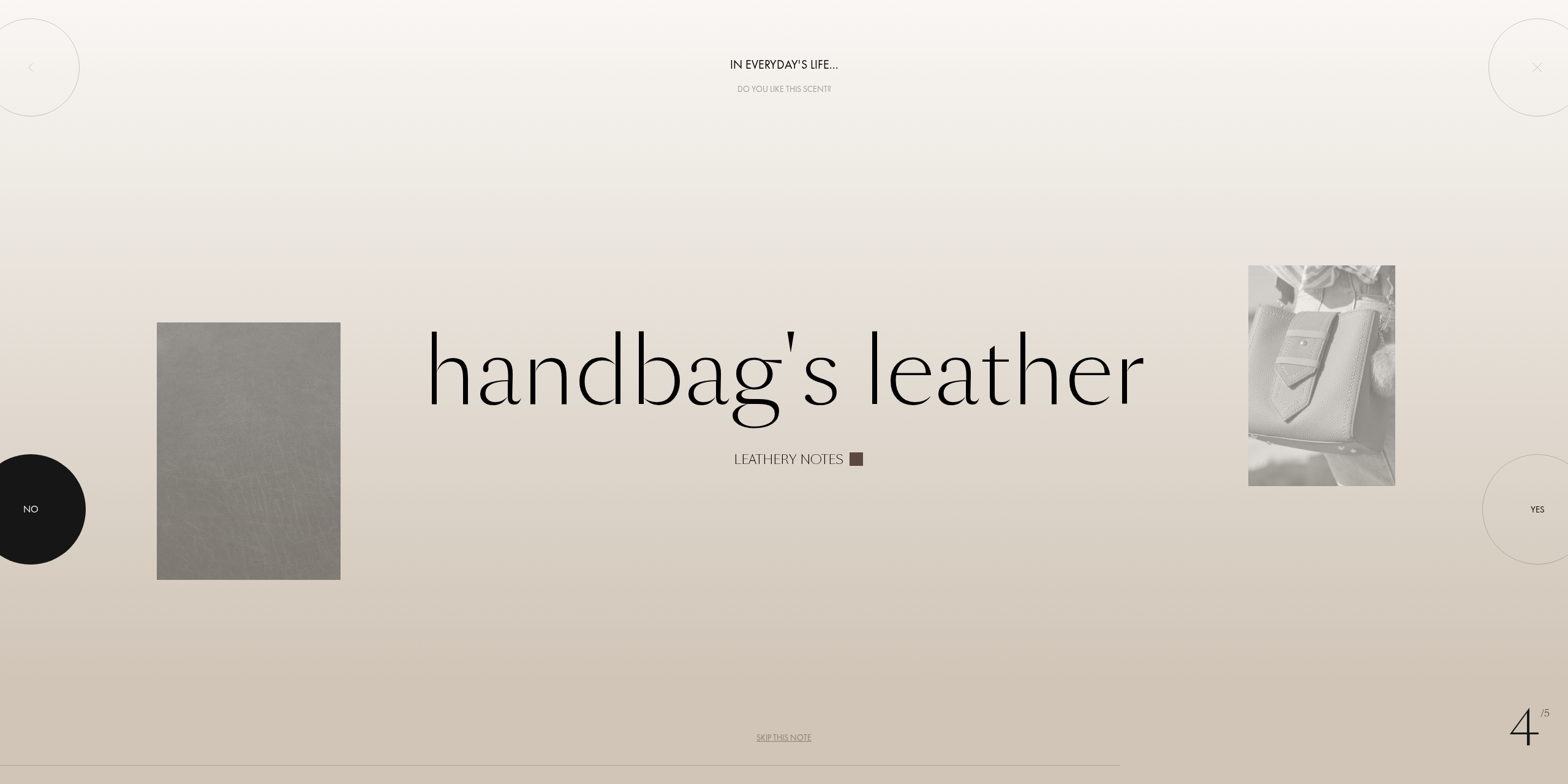
click at [1, 479] on div at bounding box center [30, 509] width 111 height 111
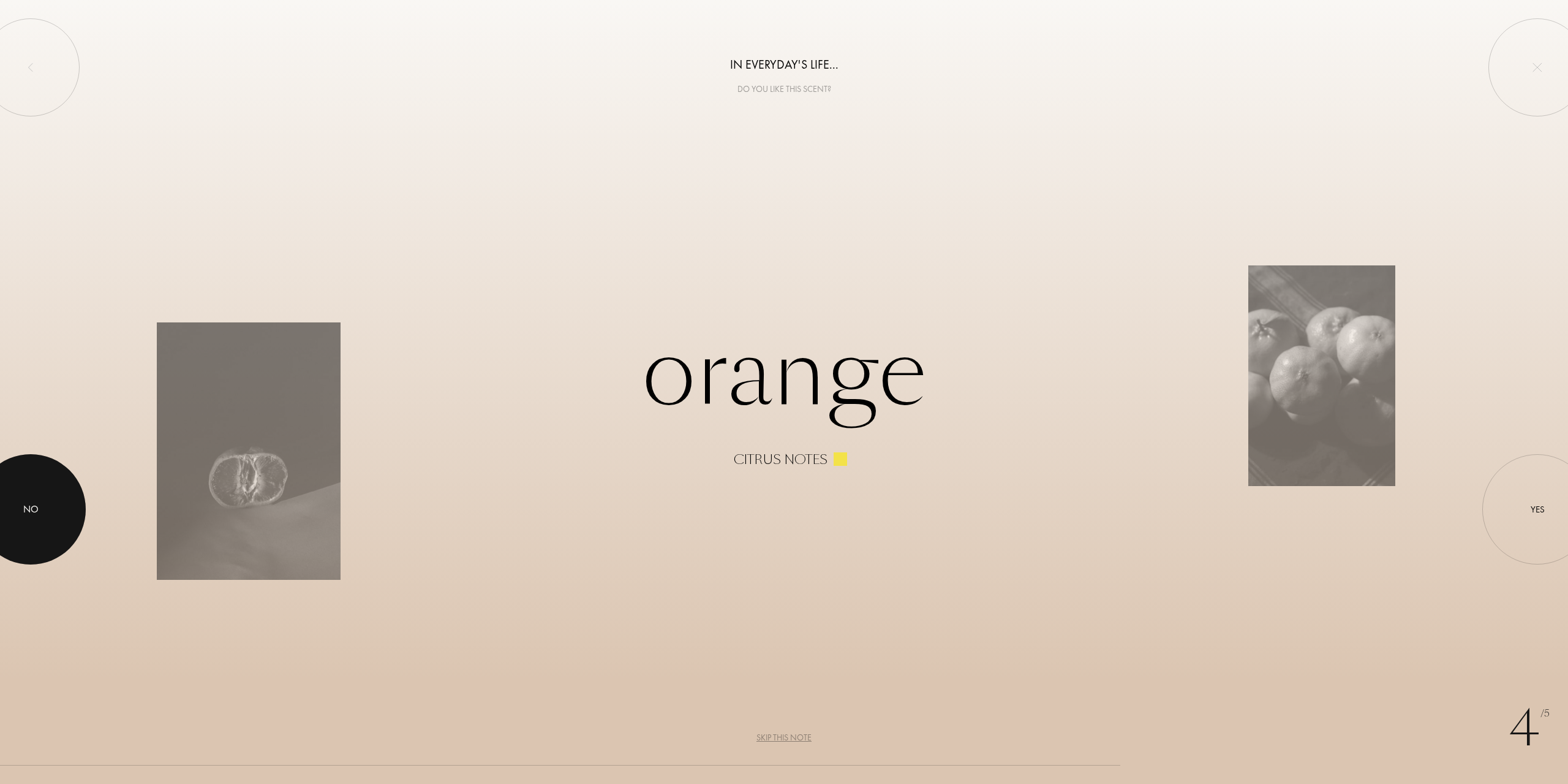
click at [14, 501] on div at bounding box center [30, 509] width 111 height 111
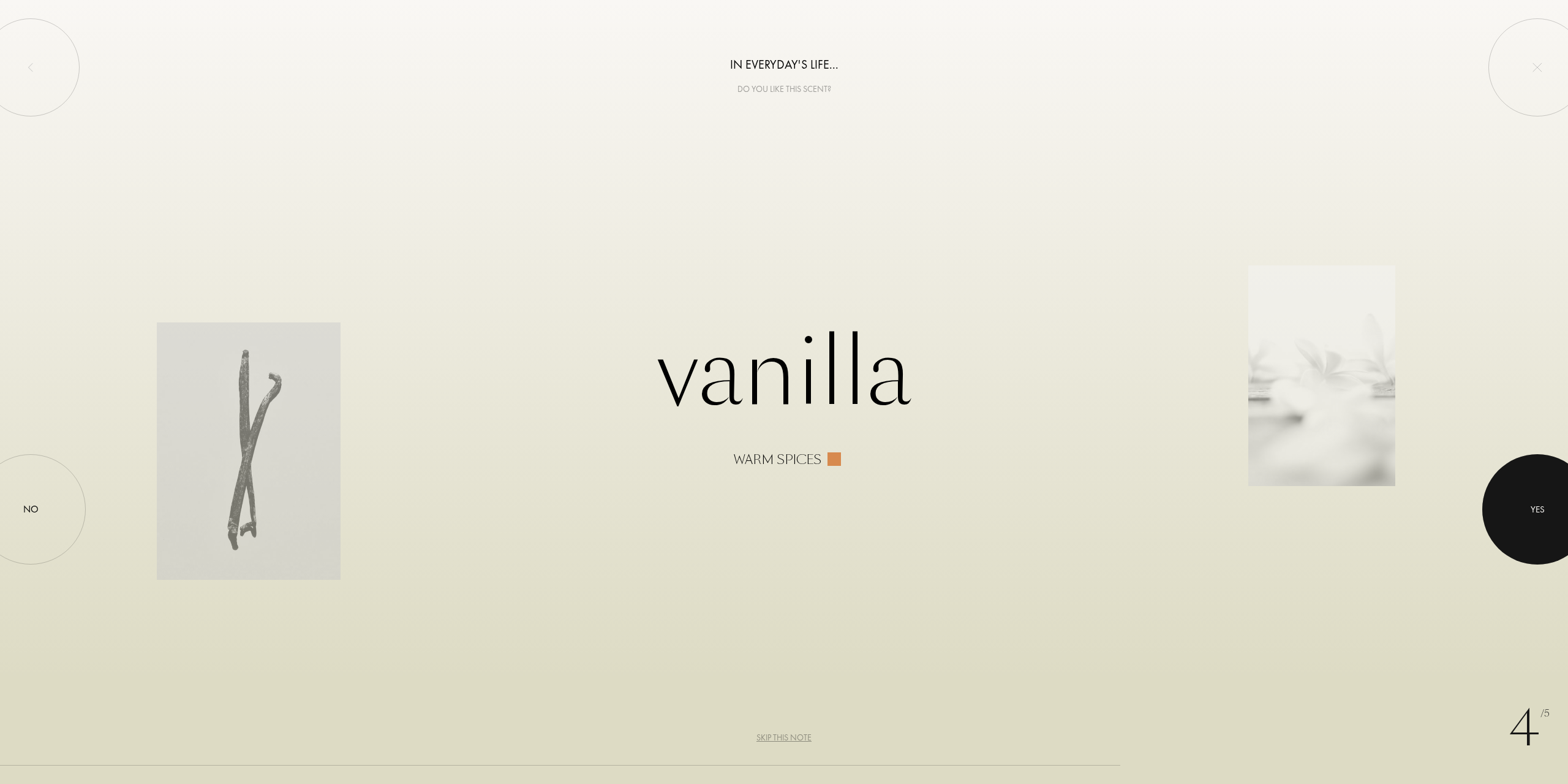
click at [1523, 498] on div at bounding box center [1538, 509] width 111 height 111
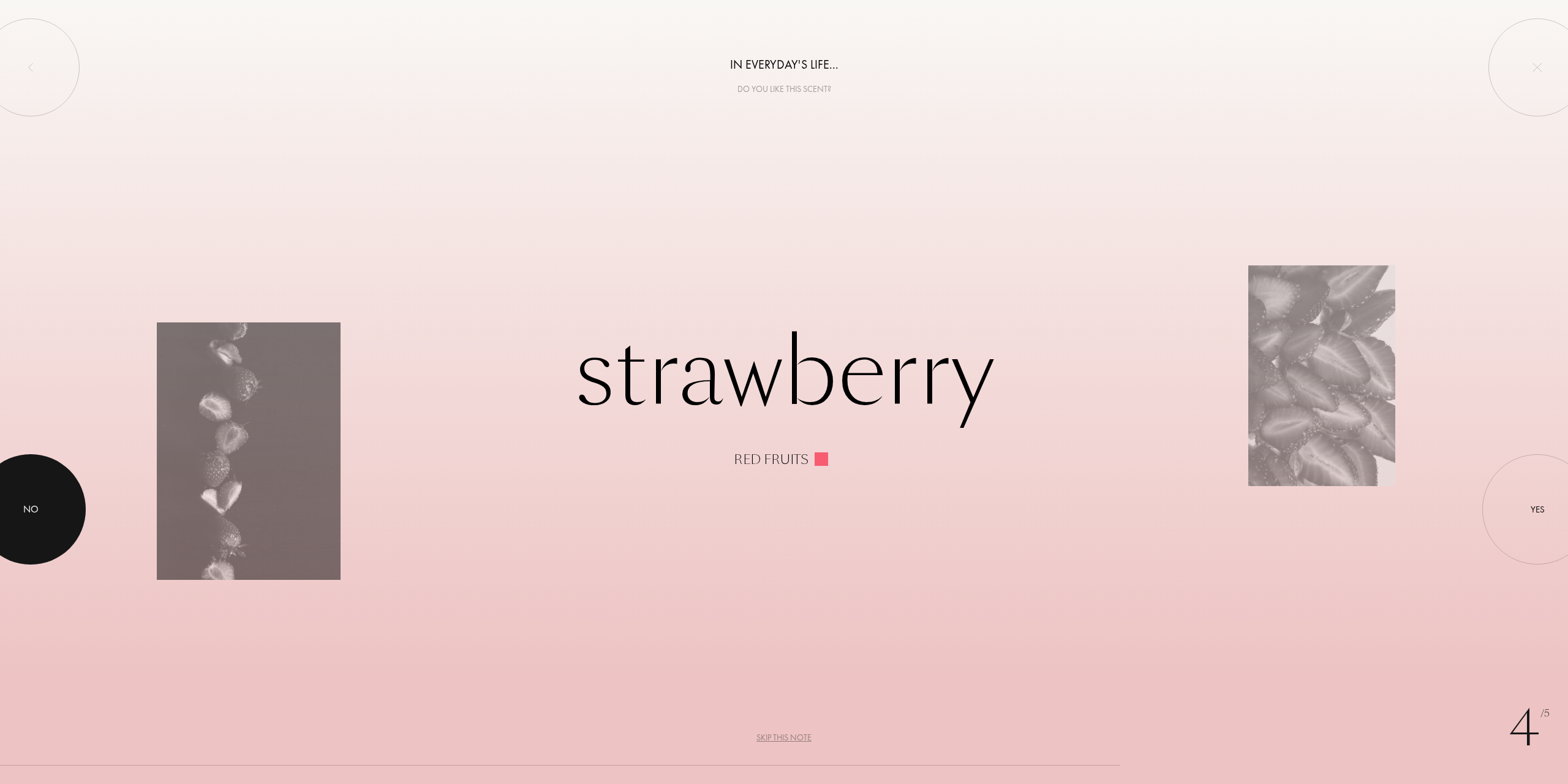
click at [35, 505] on div "No" at bounding box center [30, 509] width 16 height 15
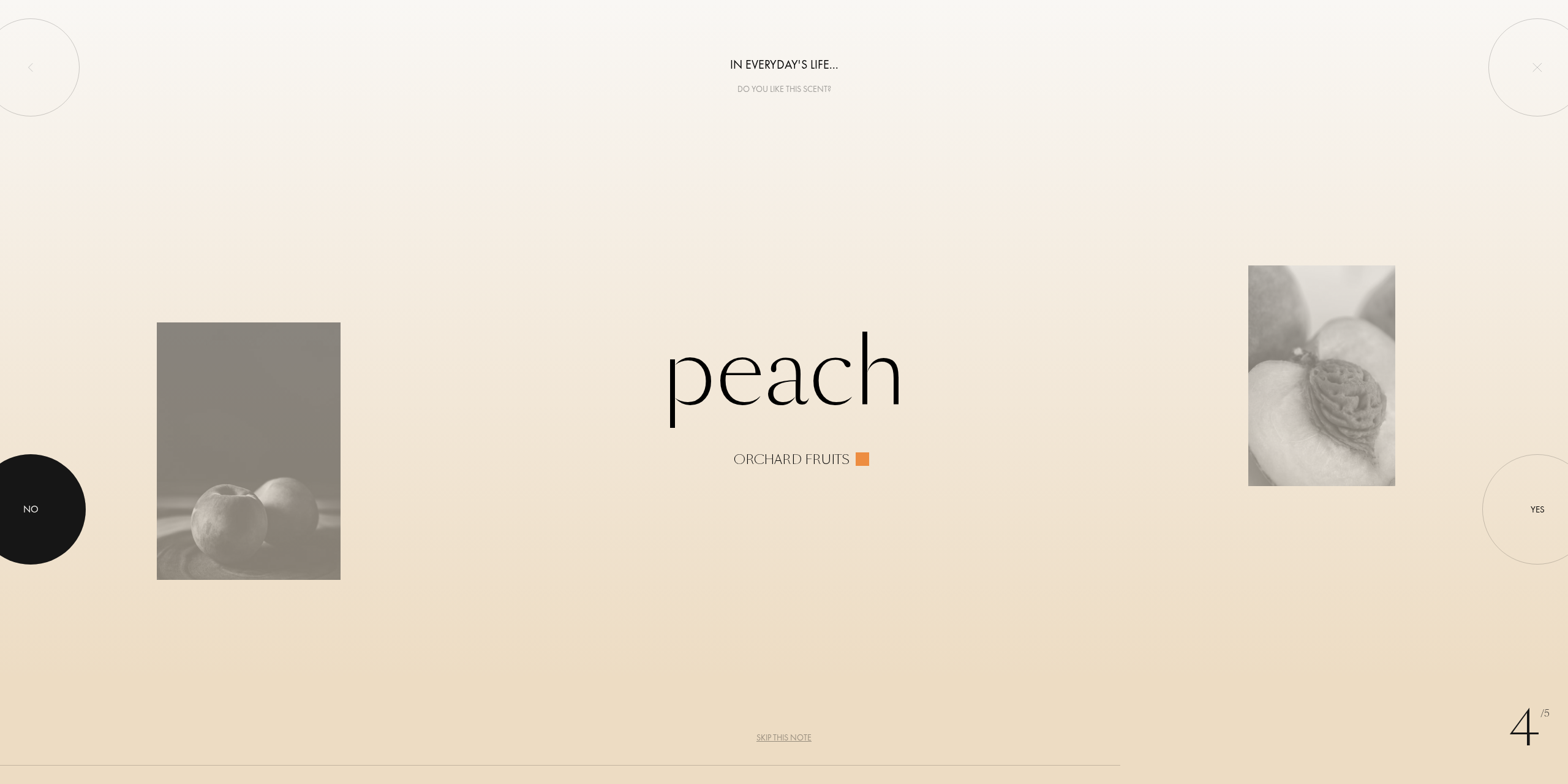
click at [72, 510] on div "No" at bounding box center [30, 509] width 111 height 111
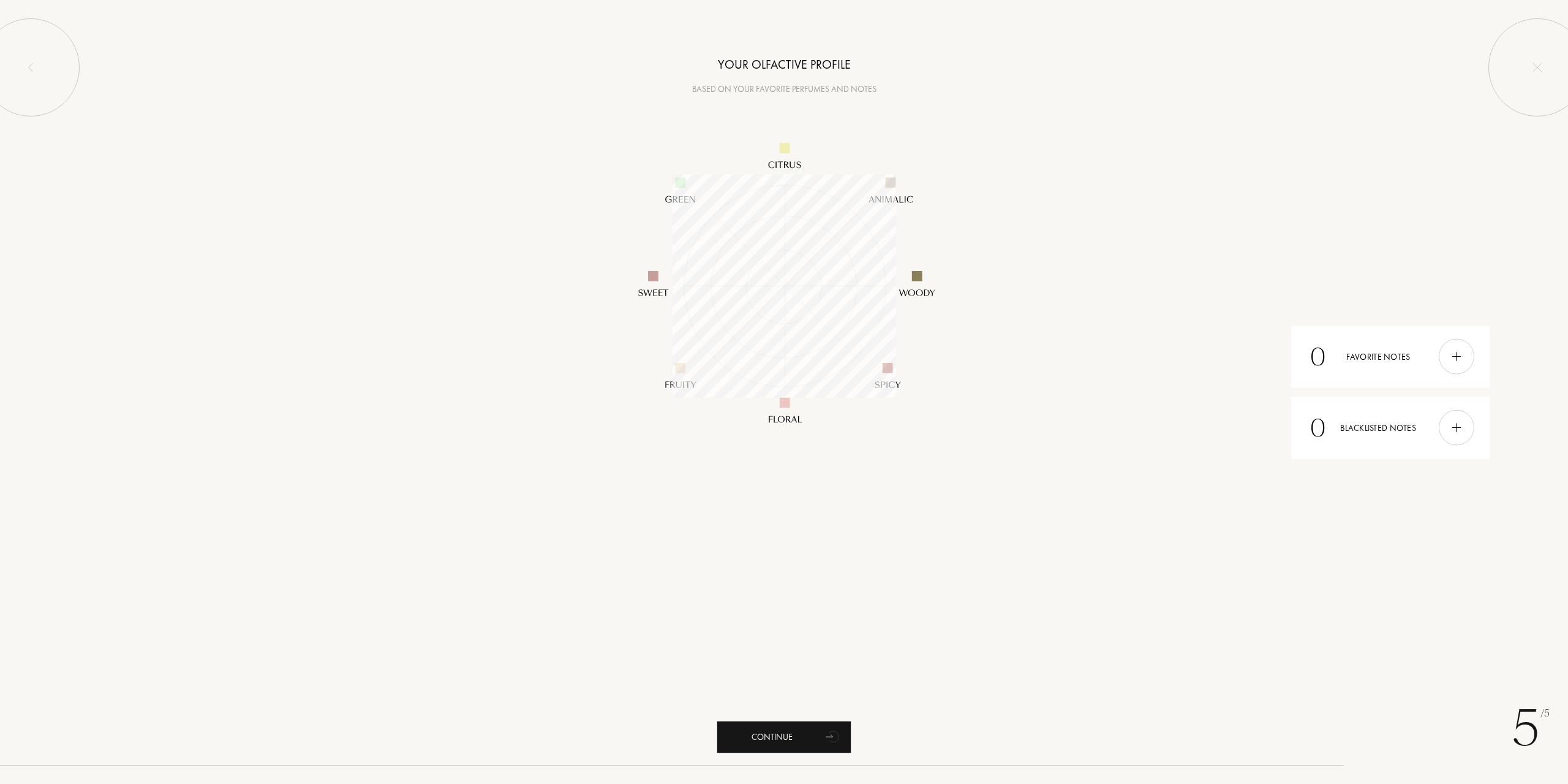
scroll to position [223, 223]
click at [820, 725] on div "Continue" at bounding box center [784, 736] width 134 height 32
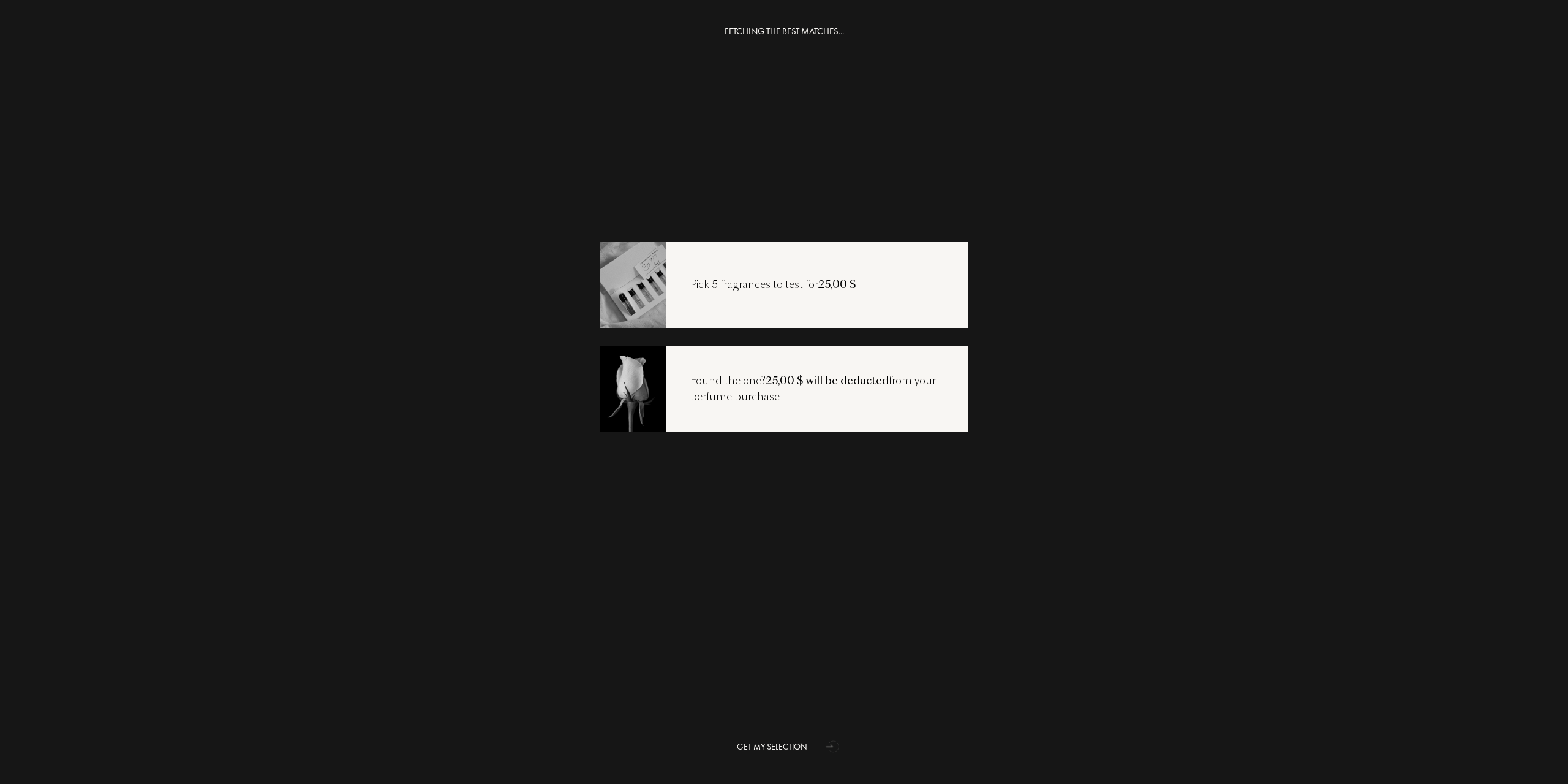
click at [800, 737] on div "Get my selection" at bounding box center [784, 746] width 134 height 32
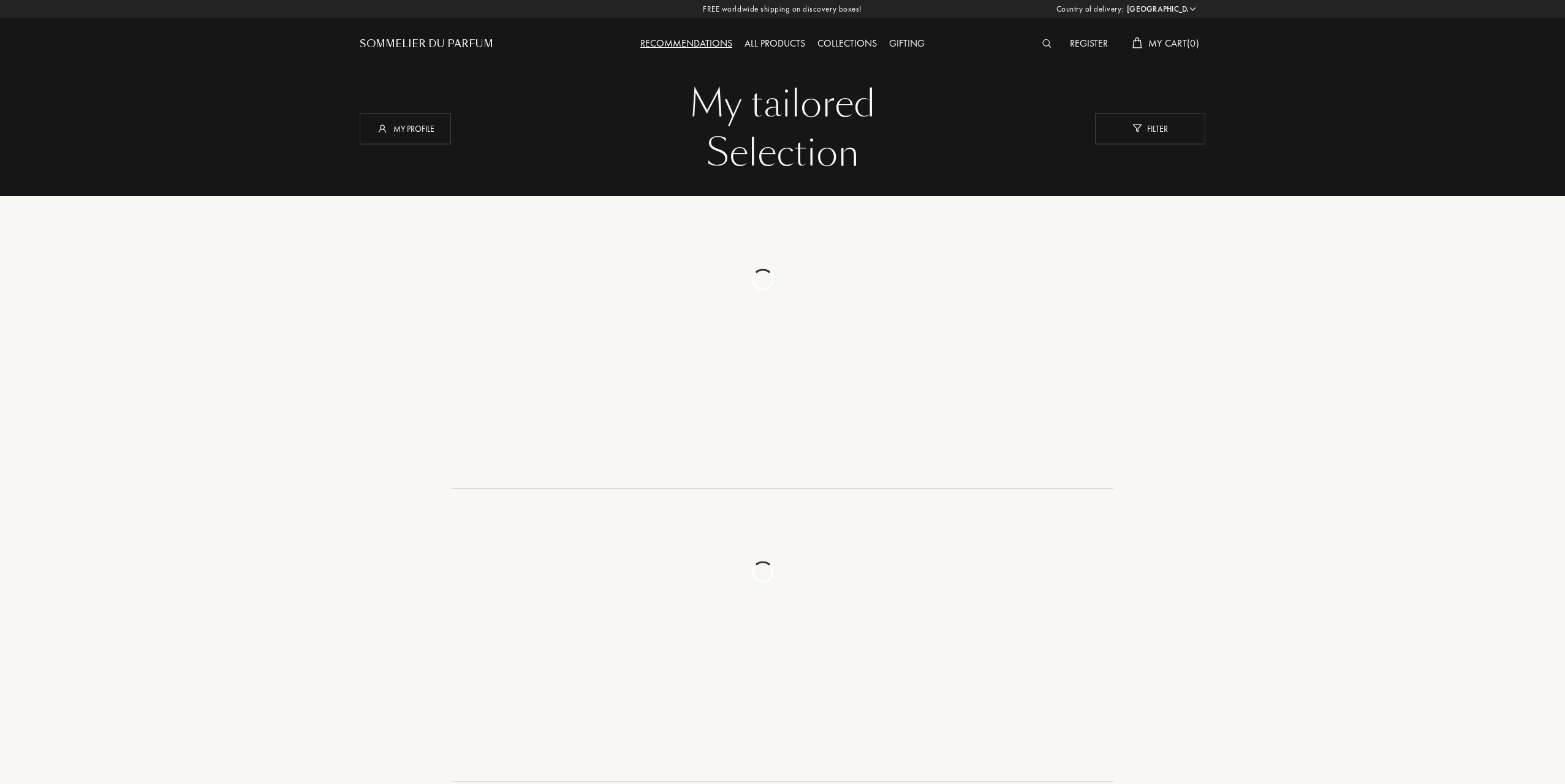
select select "US"
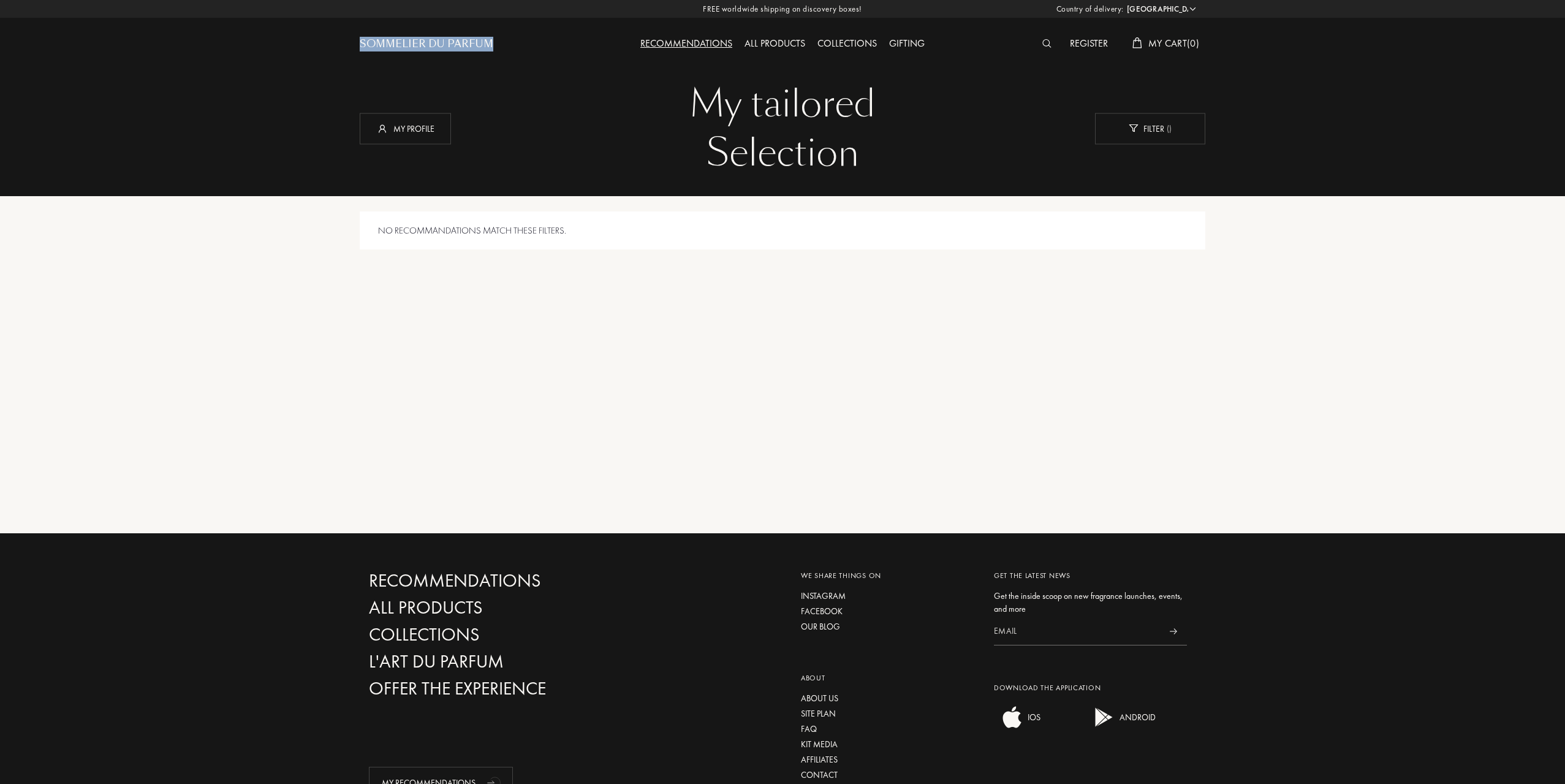
drag, startPoint x: 351, startPoint y: 38, endPoint x: 490, endPoint y: 47, distance: 139.3
click at [490, 47] on header "Sommelier du Parfum Recommendations All products Collections Gifting Register M…" at bounding box center [782, 34] width 864 height 68
copy div "Sommelier du Parfum"
